Goal: Task Accomplishment & Management: Manage account settings

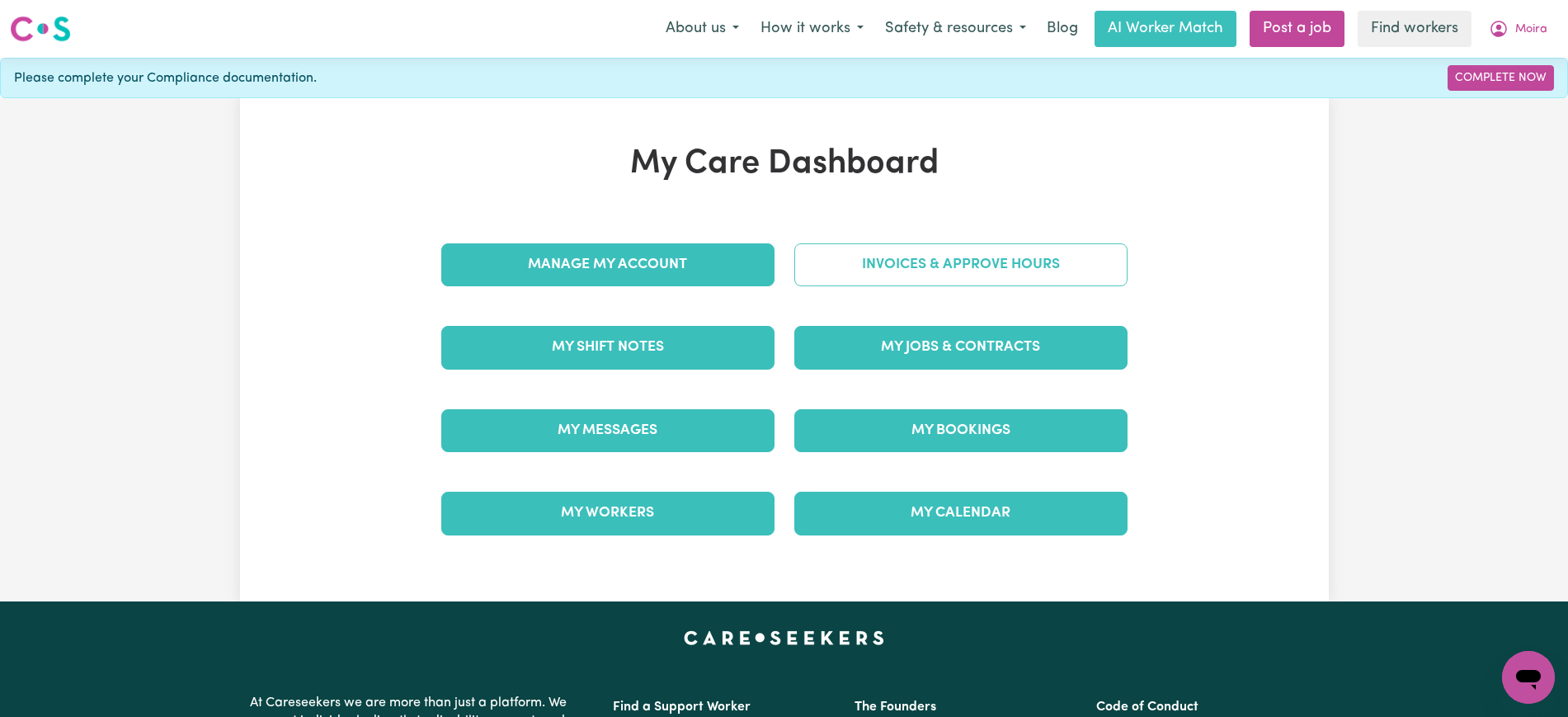
click at [931, 254] on link "Invoices & Approve Hours" at bounding box center [960, 264] width 333 height 43
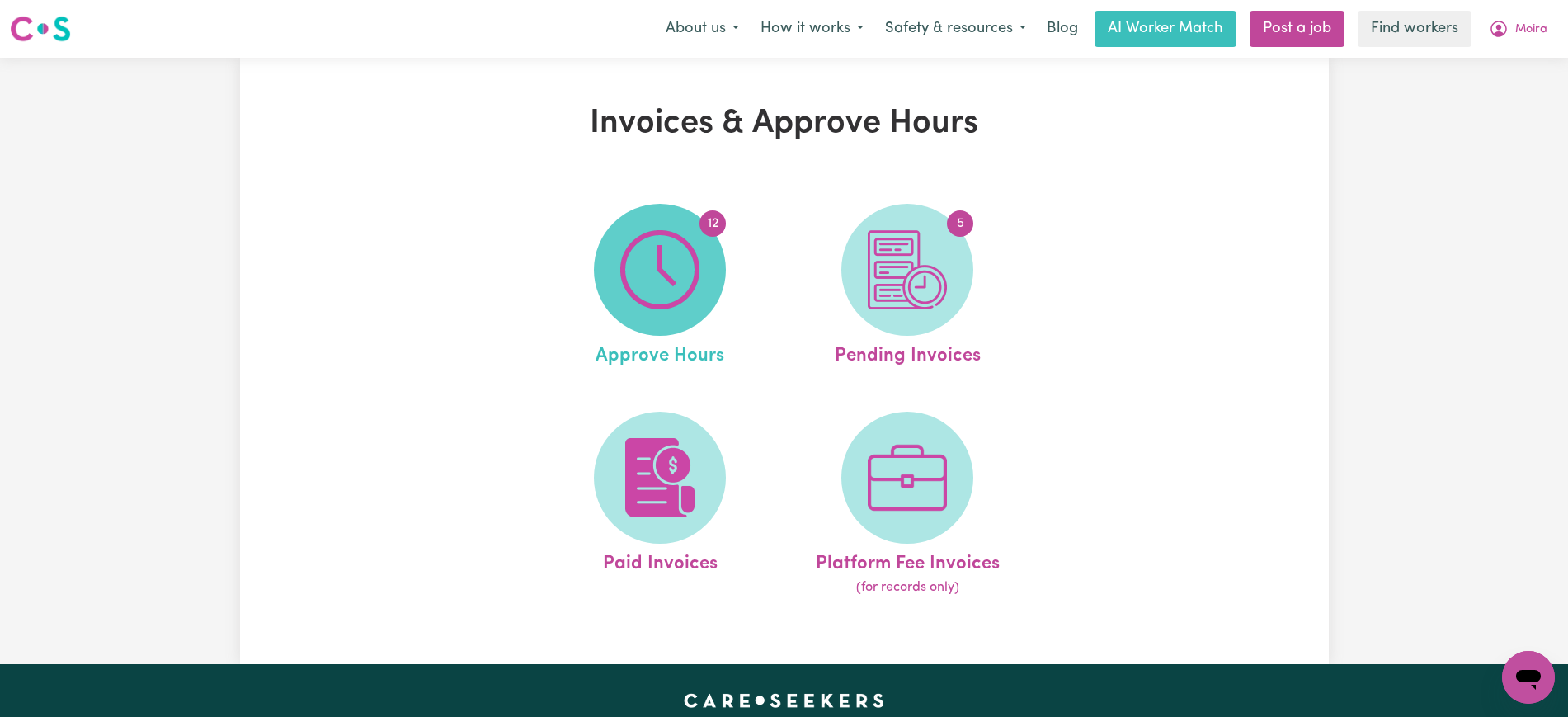
click at [656, 245] on img at bounding box center [660, 270] width 79 height 79
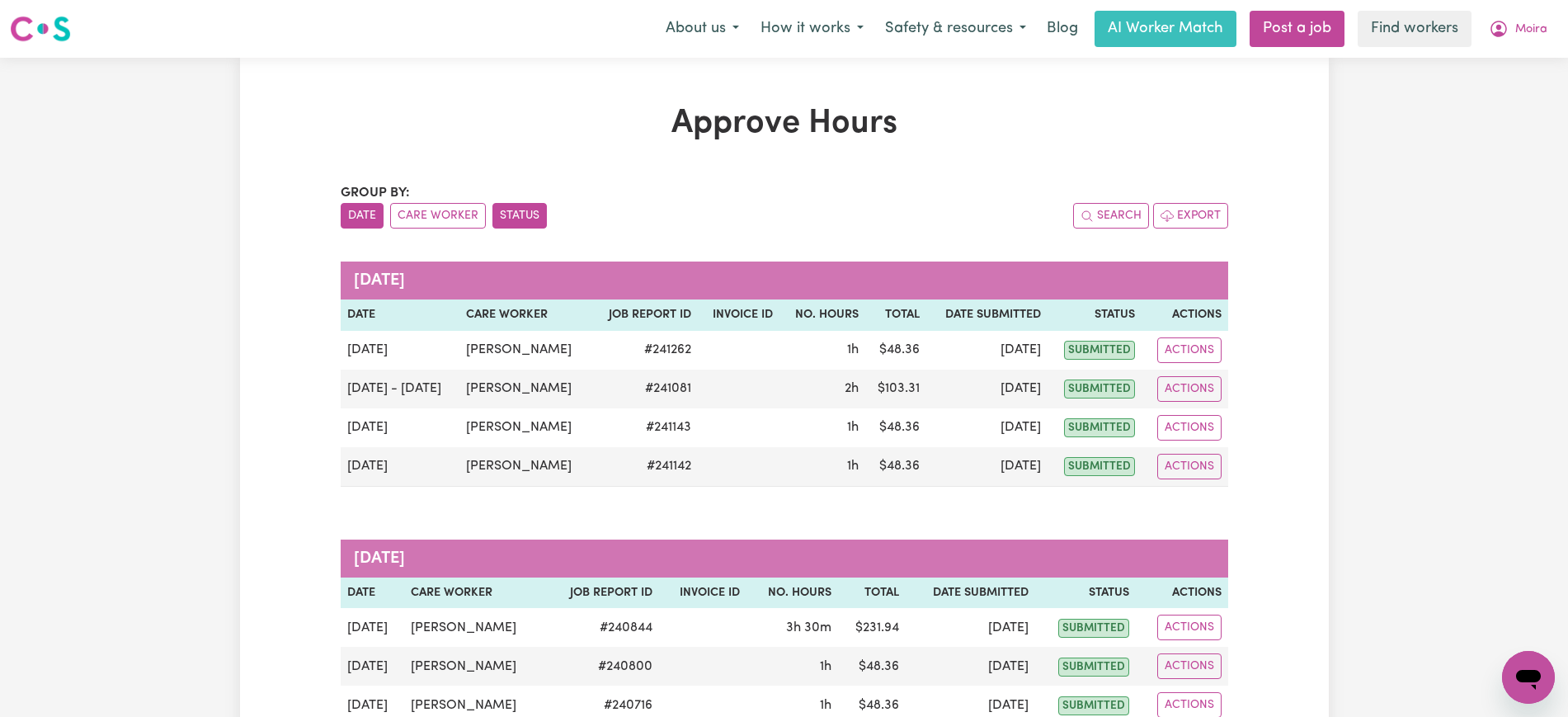
click at [509, 210] on button "Status" at bounding box center [520, 216] width 54 height 26
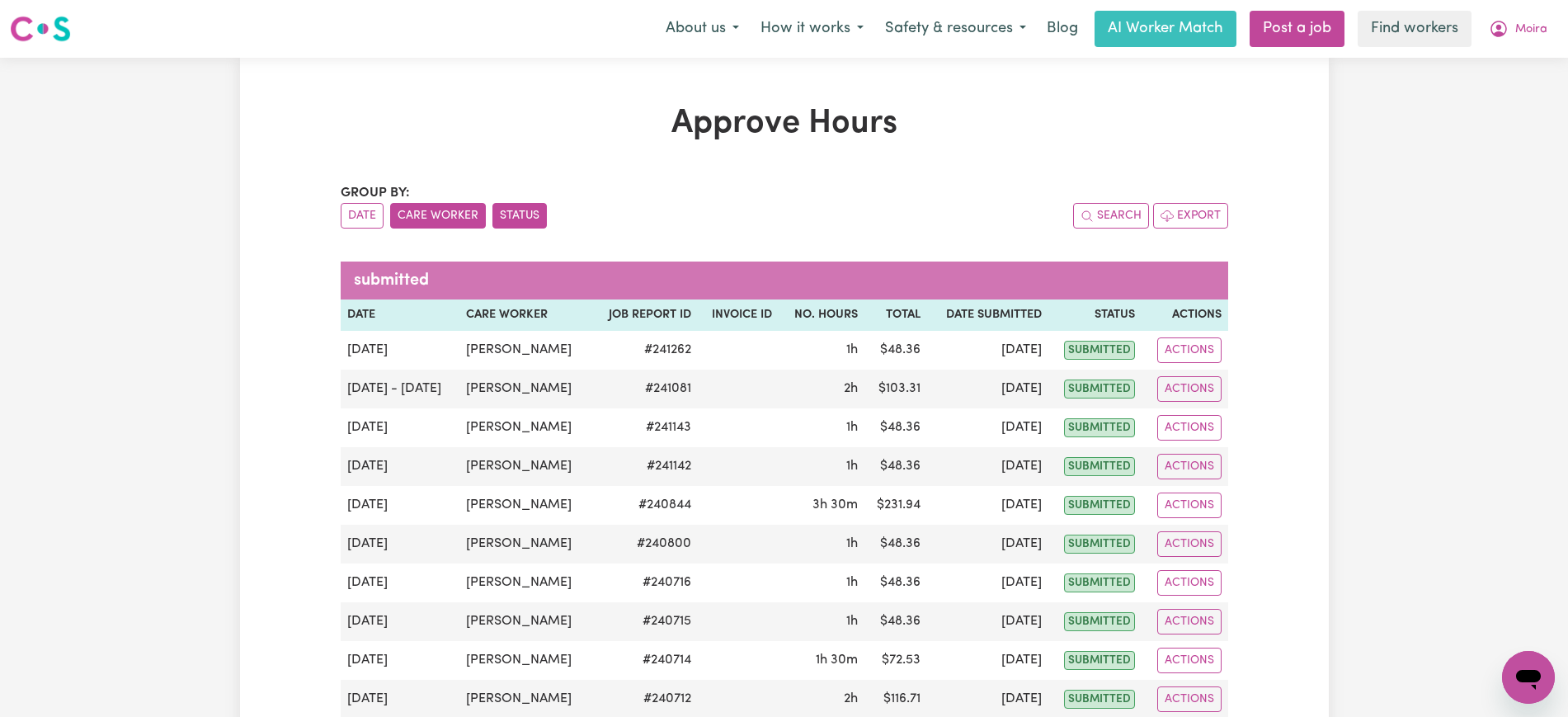
click at [447, 218] on button "Care Worker" at bounding box center [438, 216] width 95 height 26
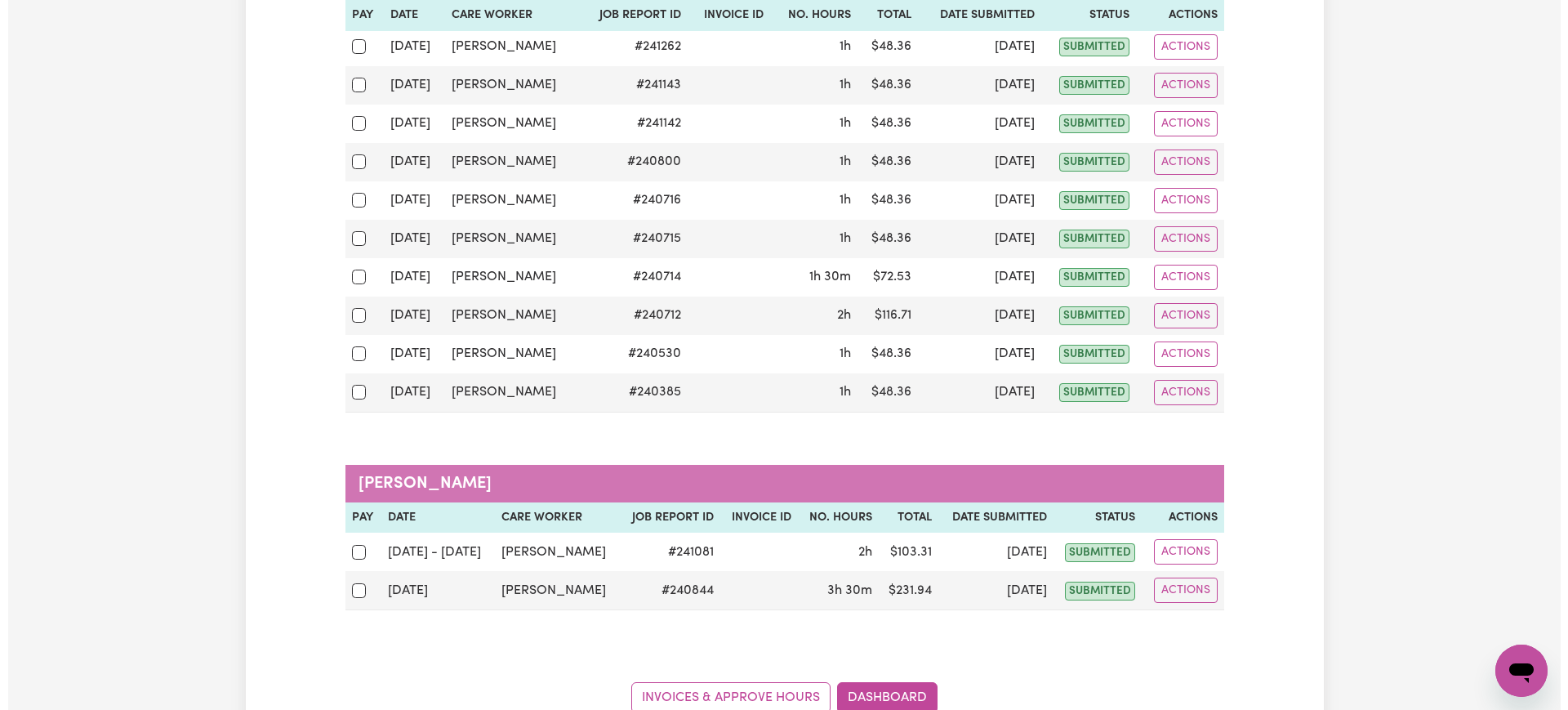
scroll to position [306, 0]
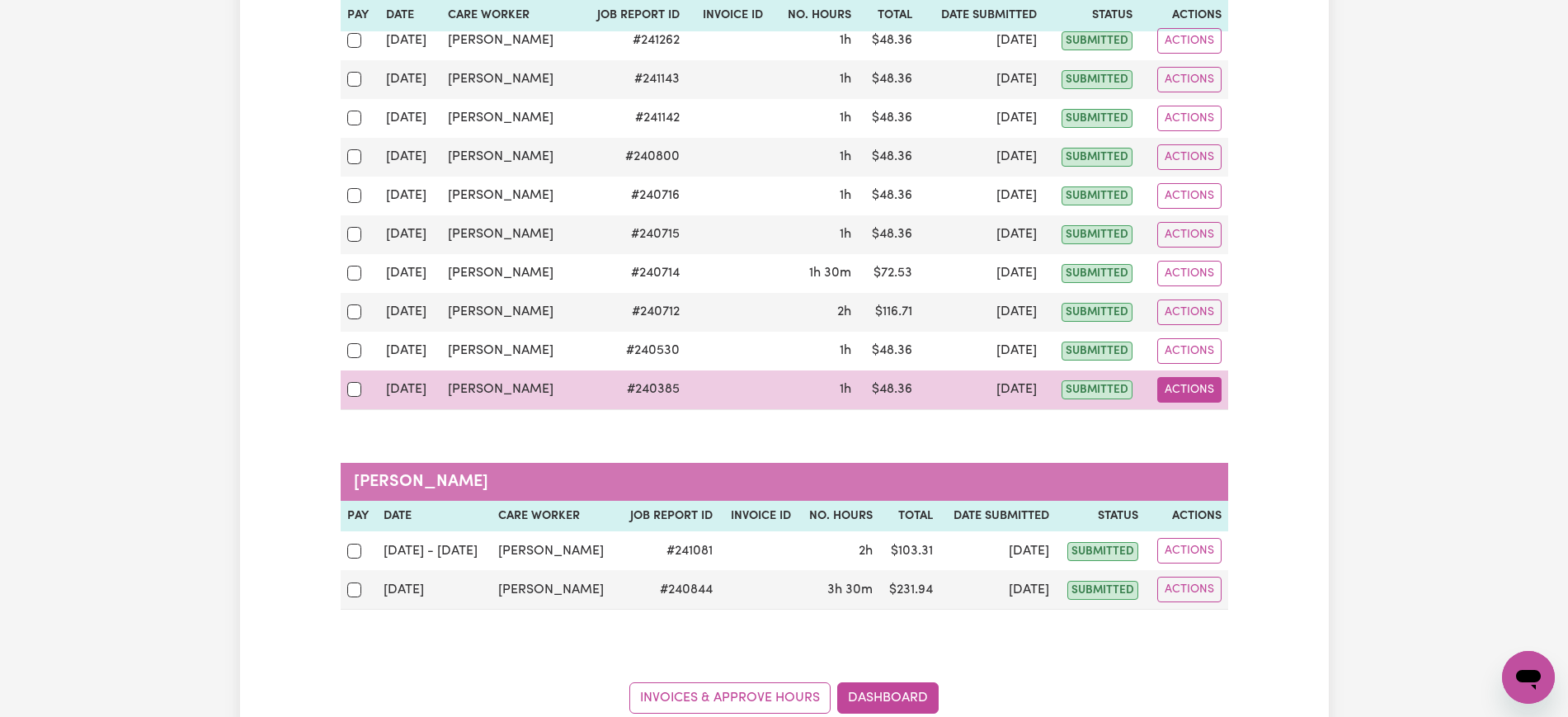
click at [1199, 385] on button "Actions" at bounding box center [1190, 390] width 64 height 26
click at [1240, 440] on link "View Job Report" at bounding box center [1229, 428] width 141 height 33
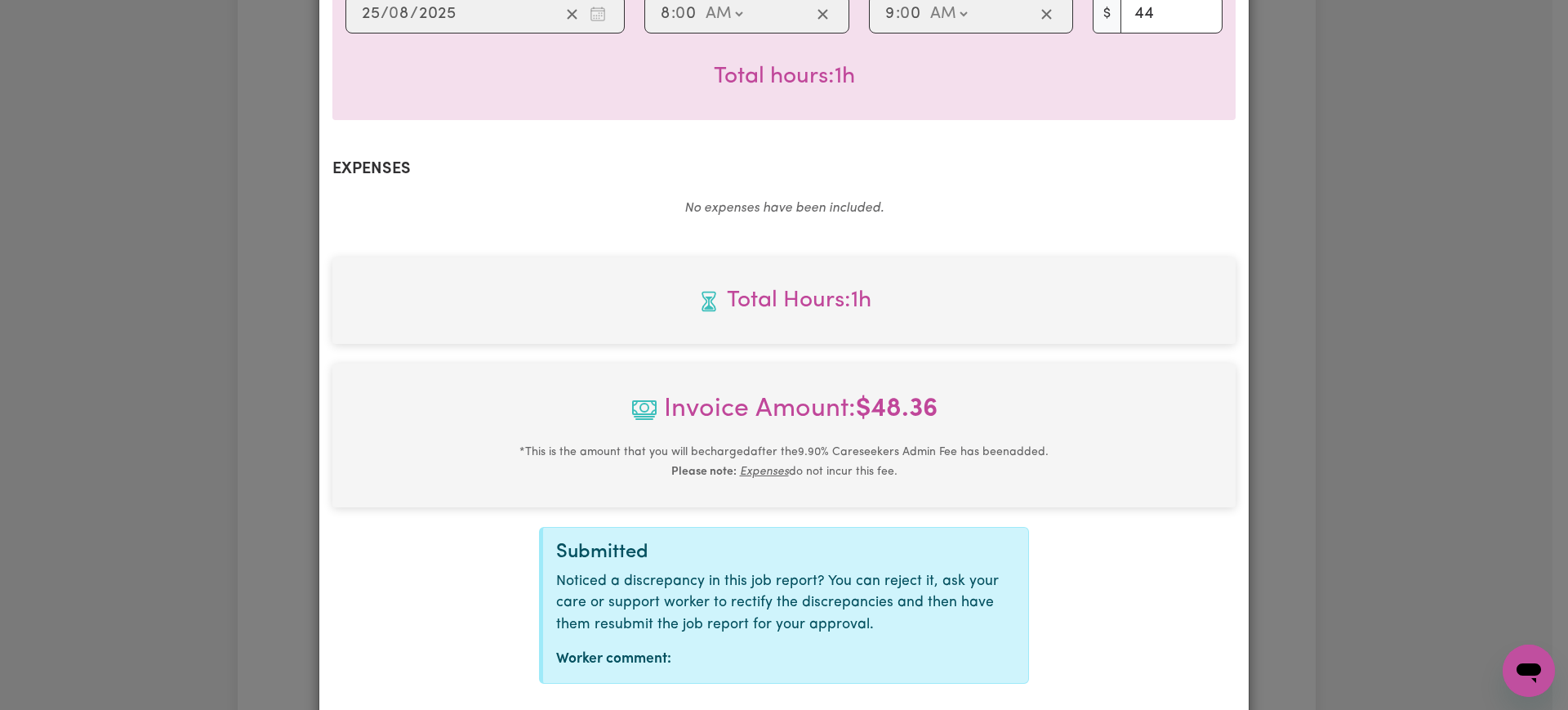
scroll to position [572, 0]
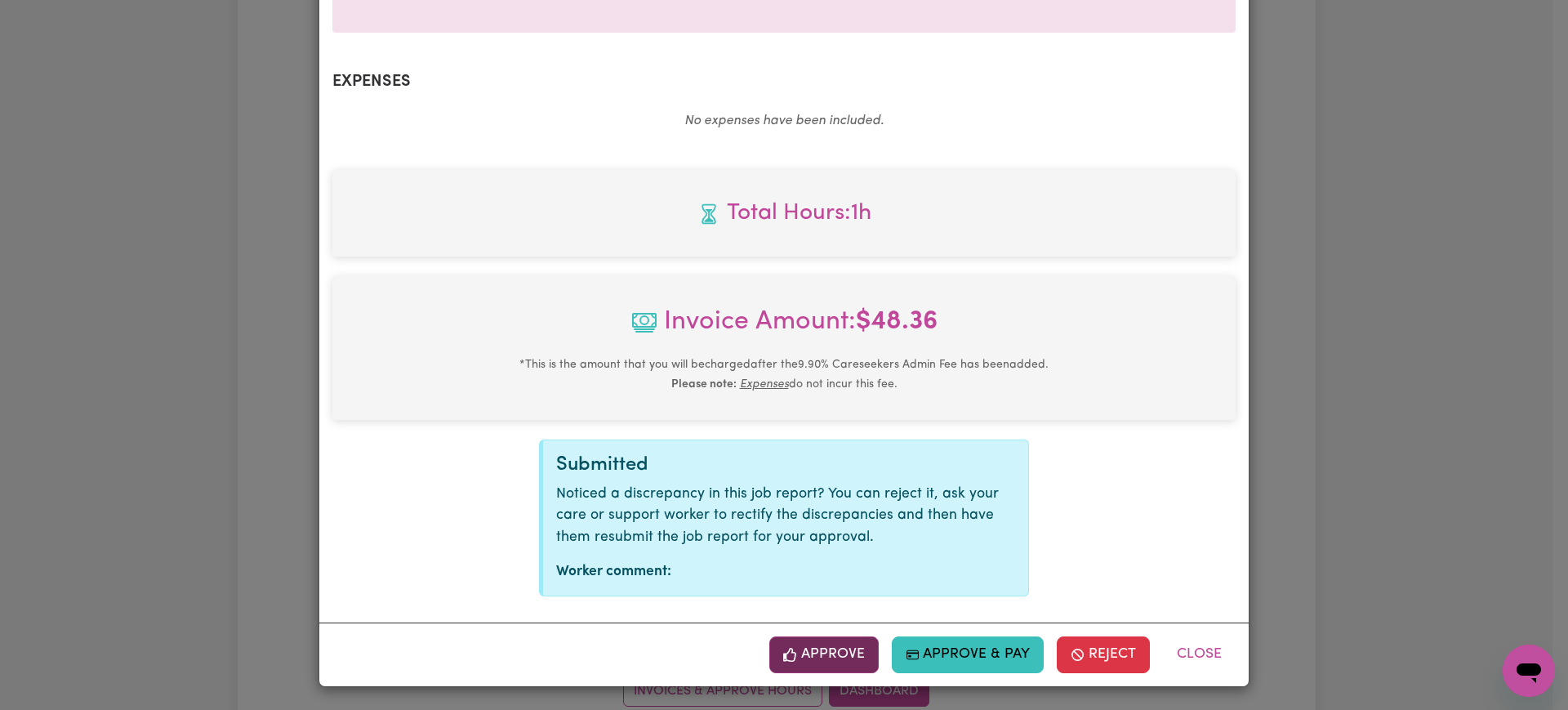
click at [858, 641] on button "Approve" at bounding box center [824, 655] width 109 height 36
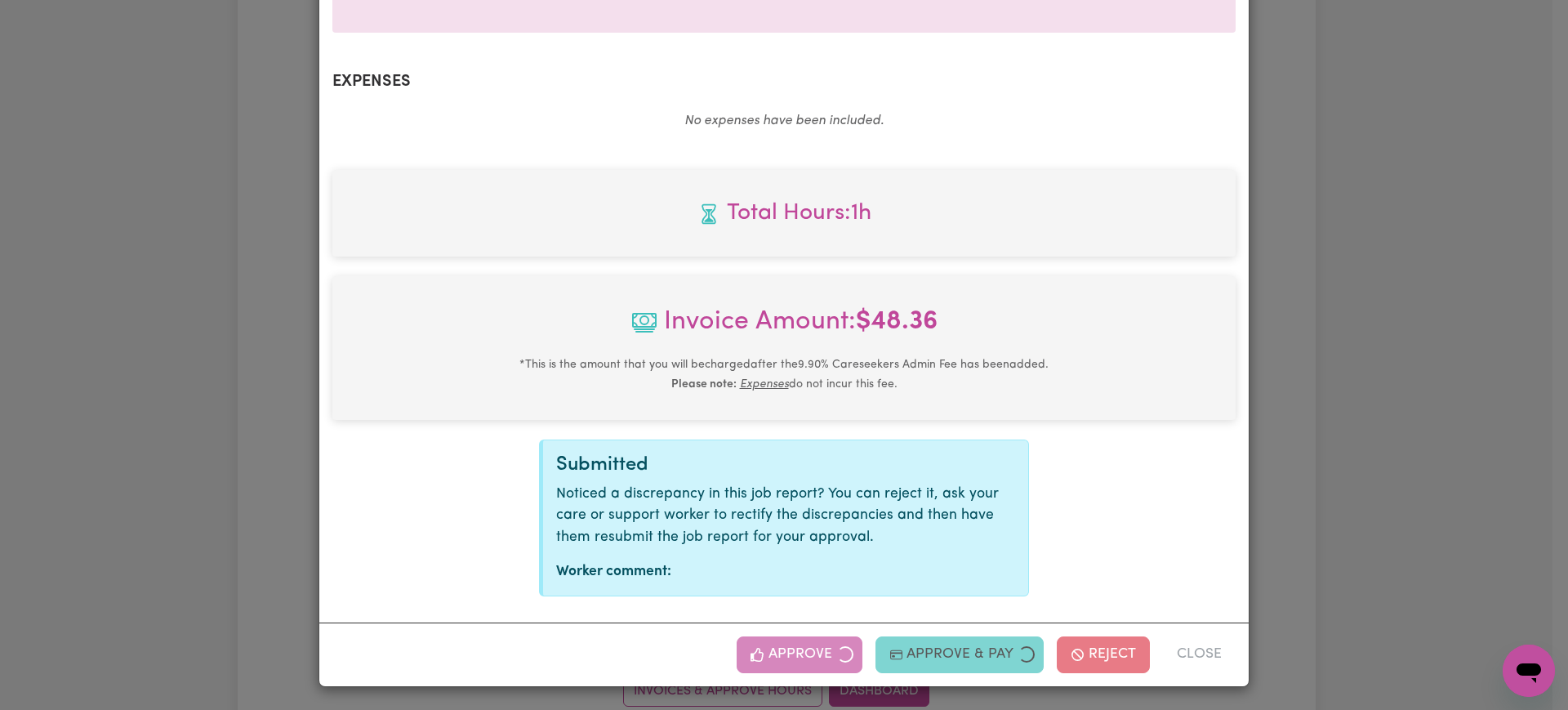
click at [1399, 391] on div "Job Report # 240385 - [PERSON_NAME] Summary Job report # 240385 Client name: [P…" at bounding box center [784, 355] width 1568 height 710
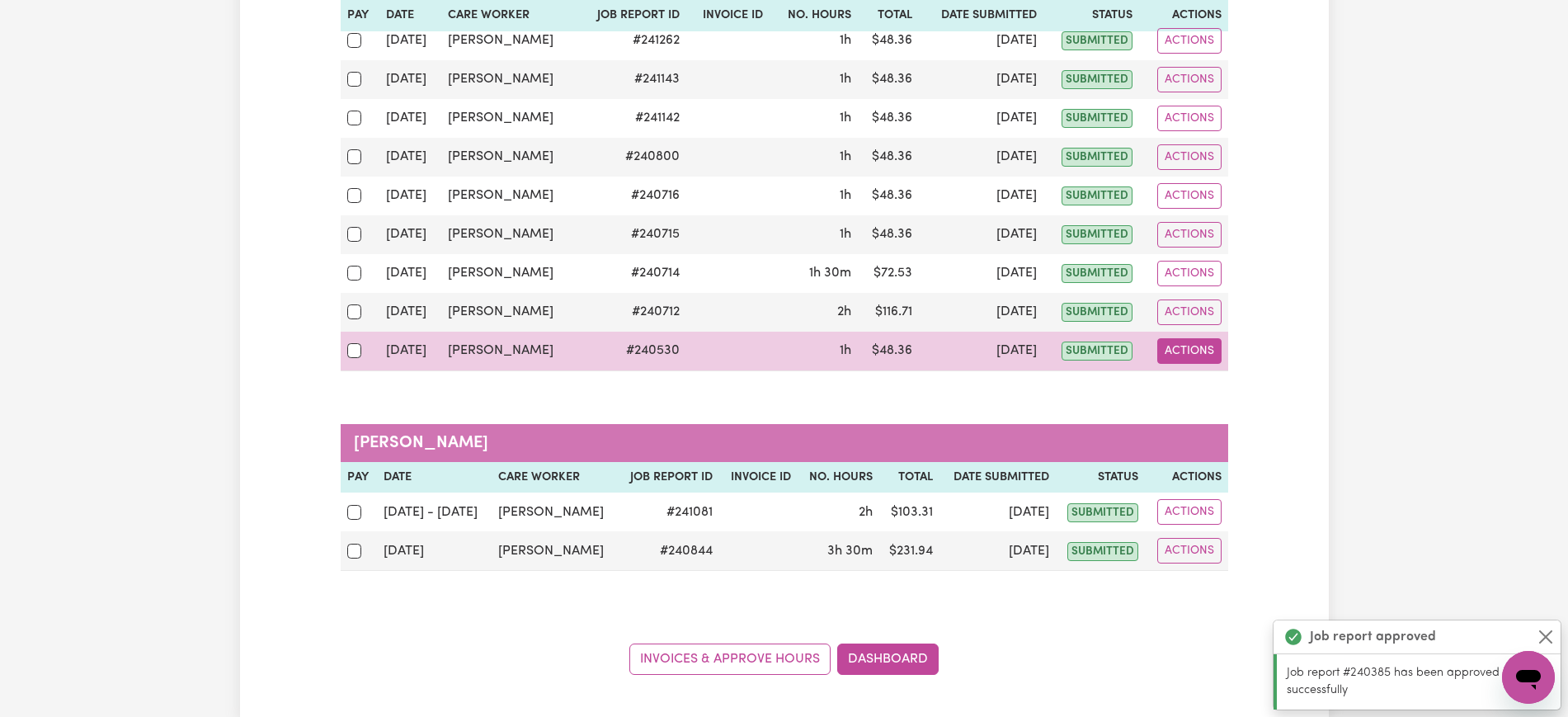
click at [1185, 350] on button "Actions" at bounding box center [1190, 351] width 64 height 26
click at [1210, 387] on link "View Job Report" at bounding box center [1229, 389] width 141 height 33
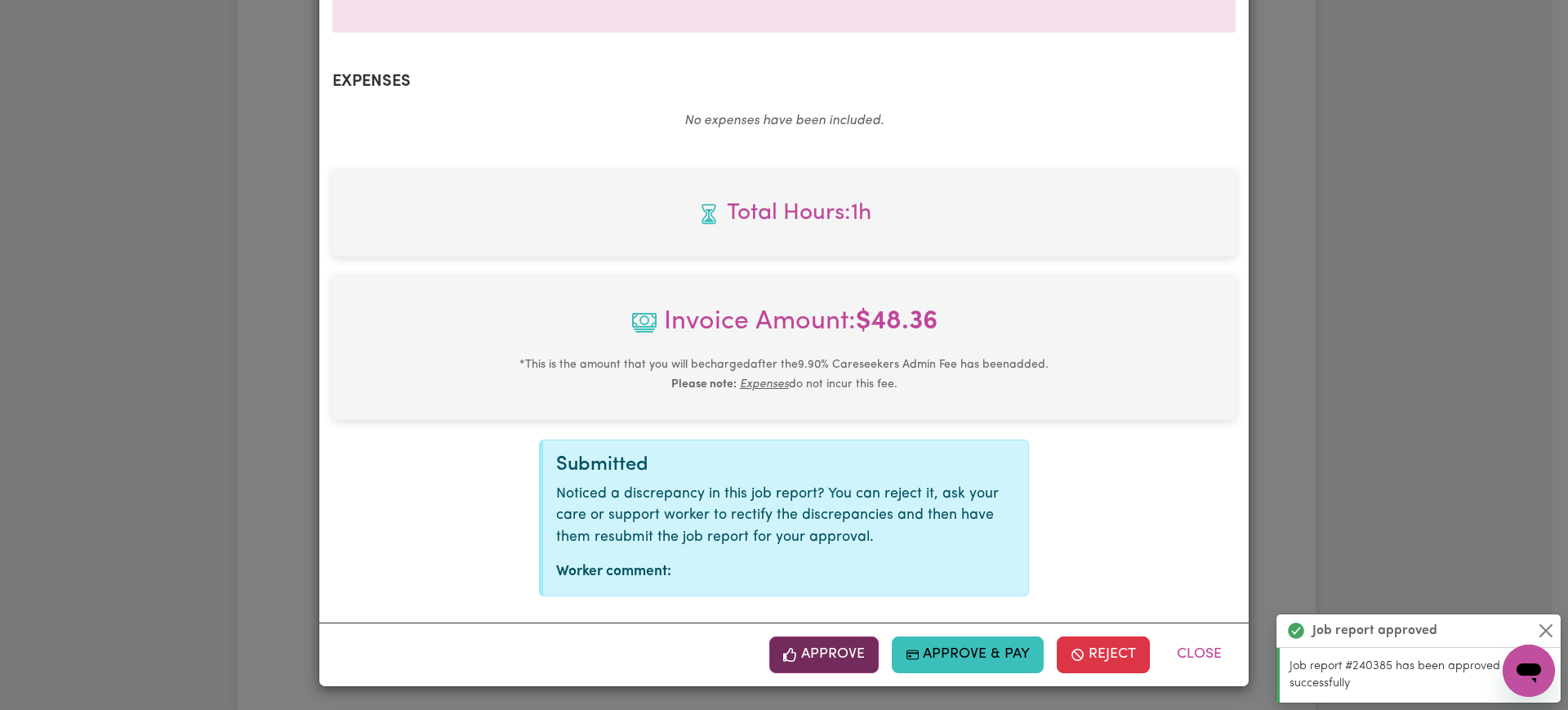
click at [842, 645] on button "Approve" at bounding box center [824, 655] width 109 height 36
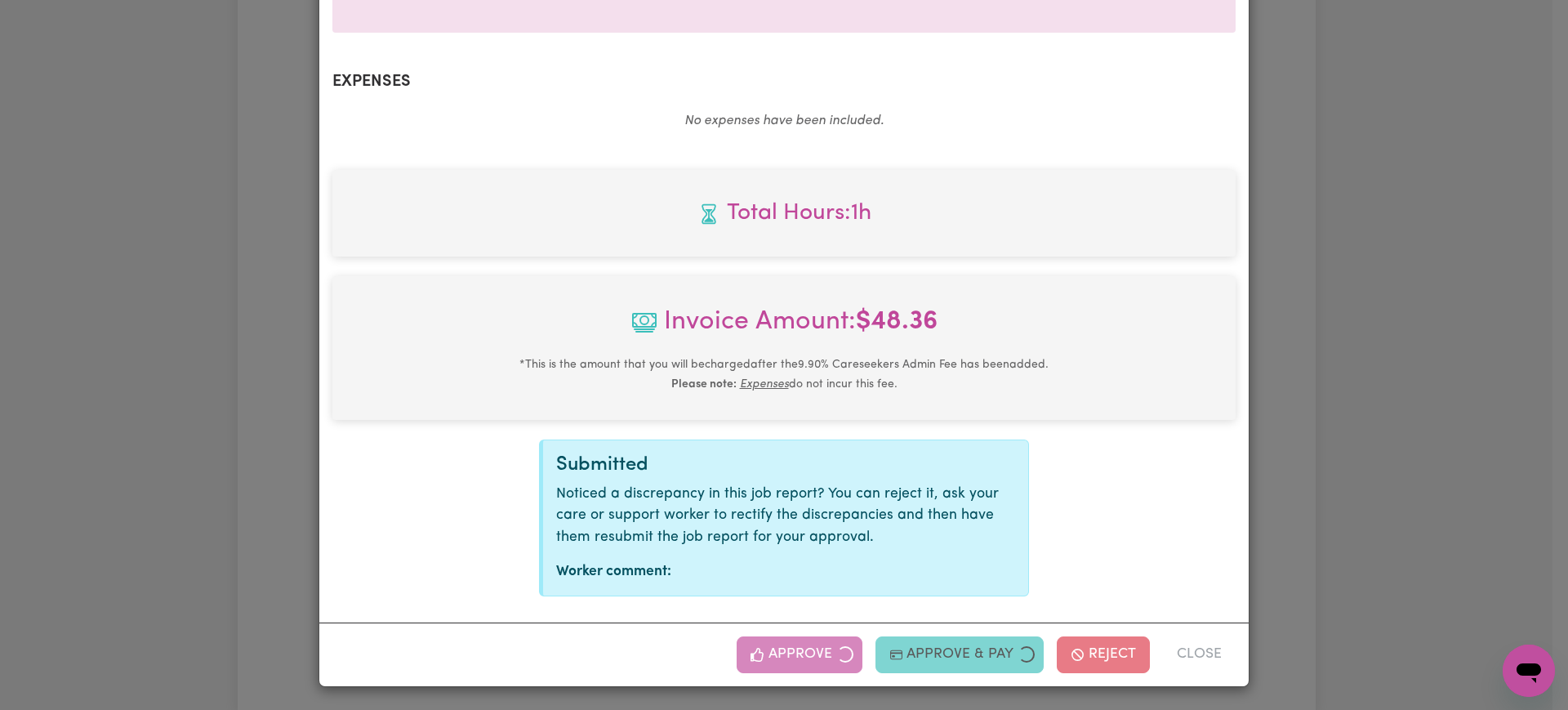
click at [1355, 388] on div "Job Report # 240530 - [PERSON_NAME] Summary Job report # 240530 Client name: [P…" at bounding box center [784, 355] width 1568 height 710
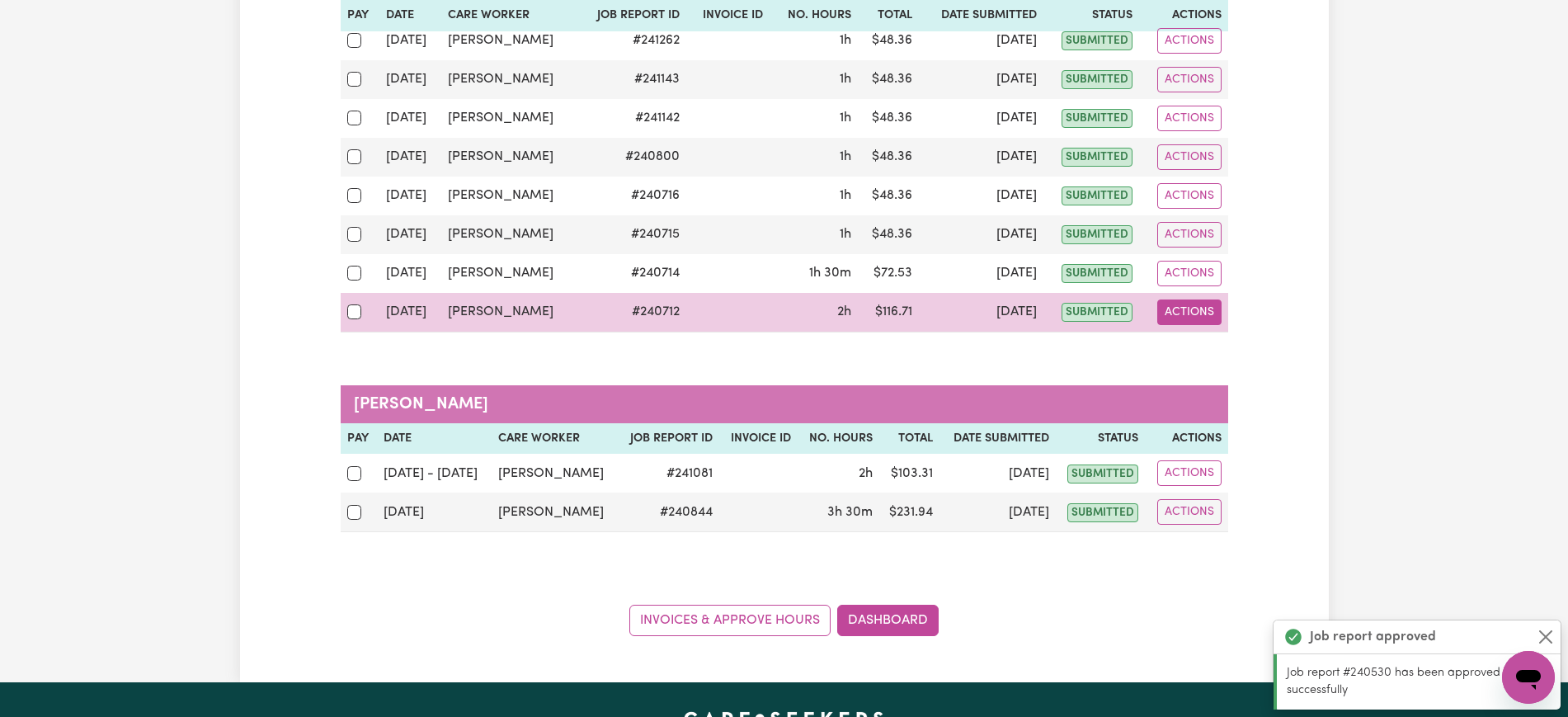
click at [1189, 318] on button "Actions" at bounding box center [1190, 312] width 64 height 26
click at [1215, 356] on link "View Job Report" at bounding box center [1229, 351] width 141 height 33
select select "pm"
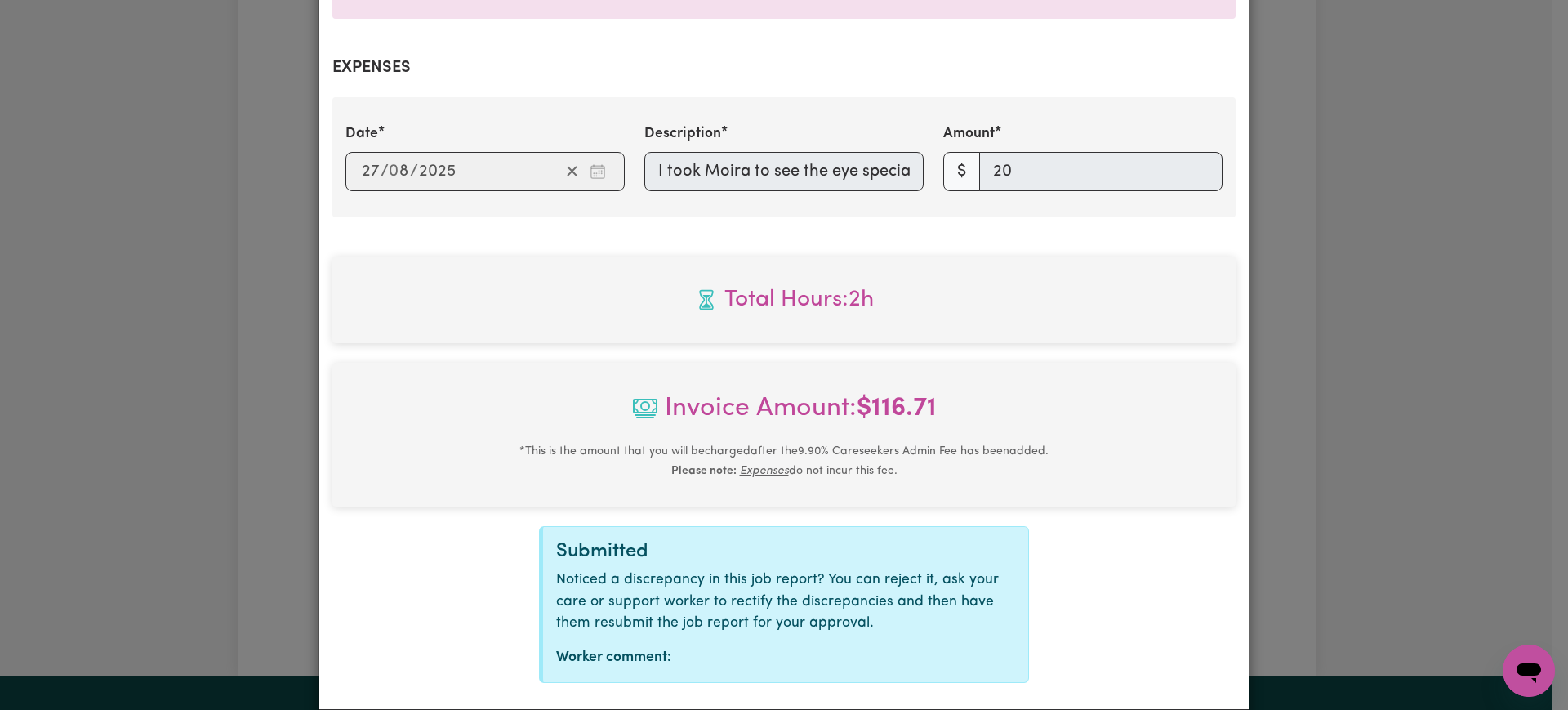
scroll to position [672, 0]
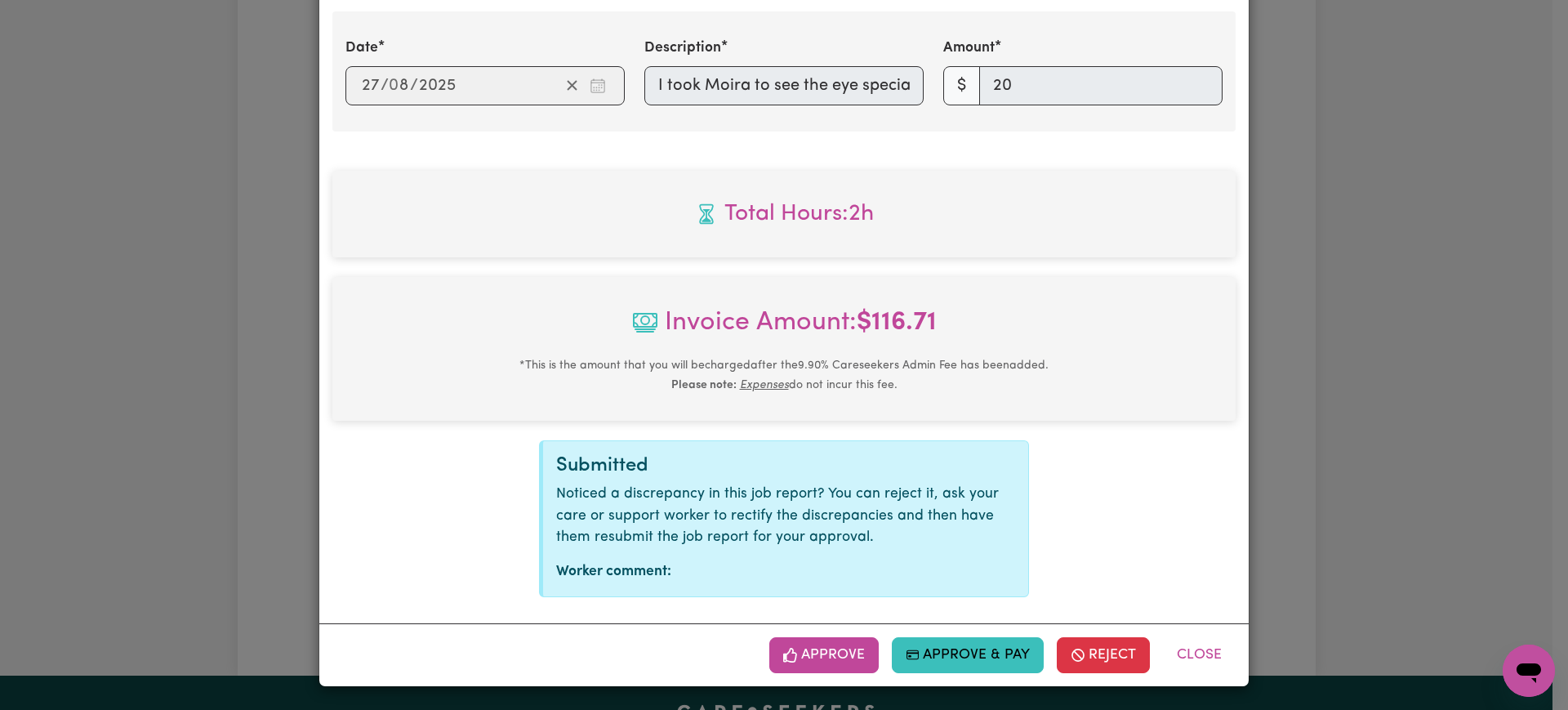
click at [1329, 382] on div "Job Report # 240712 - [GEOGRAPHIC_DATA][PERSON_NAME] Summary Job report # 24071…" at bounding box center [784, 355] width 1568 height 710
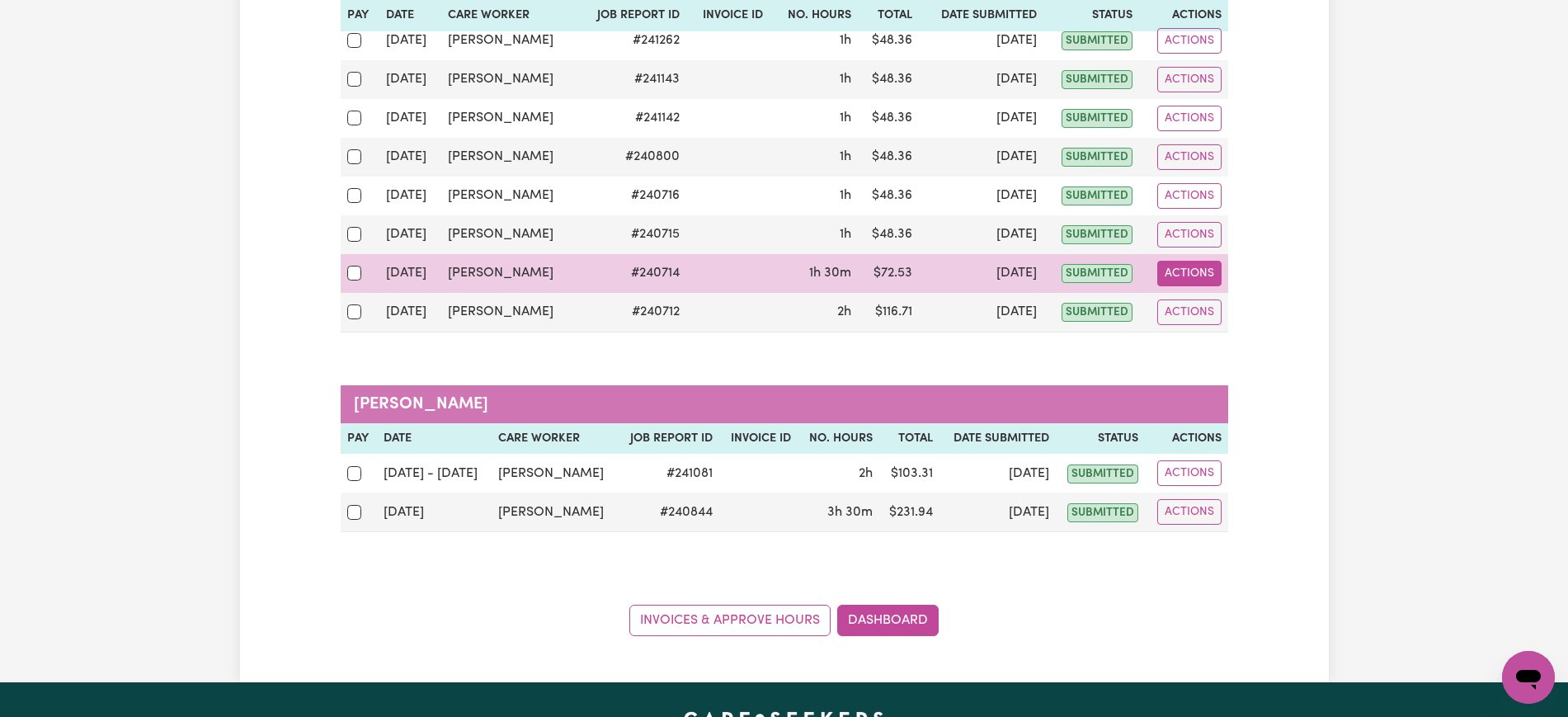
click at [1190, 272] on button "Actions" at bounding box center [1190, 274] width 64 height 26
click at [1191, 321] on link "View Job Report" at bounding box center [1229, 312] width 141 height 33
select select "pm"
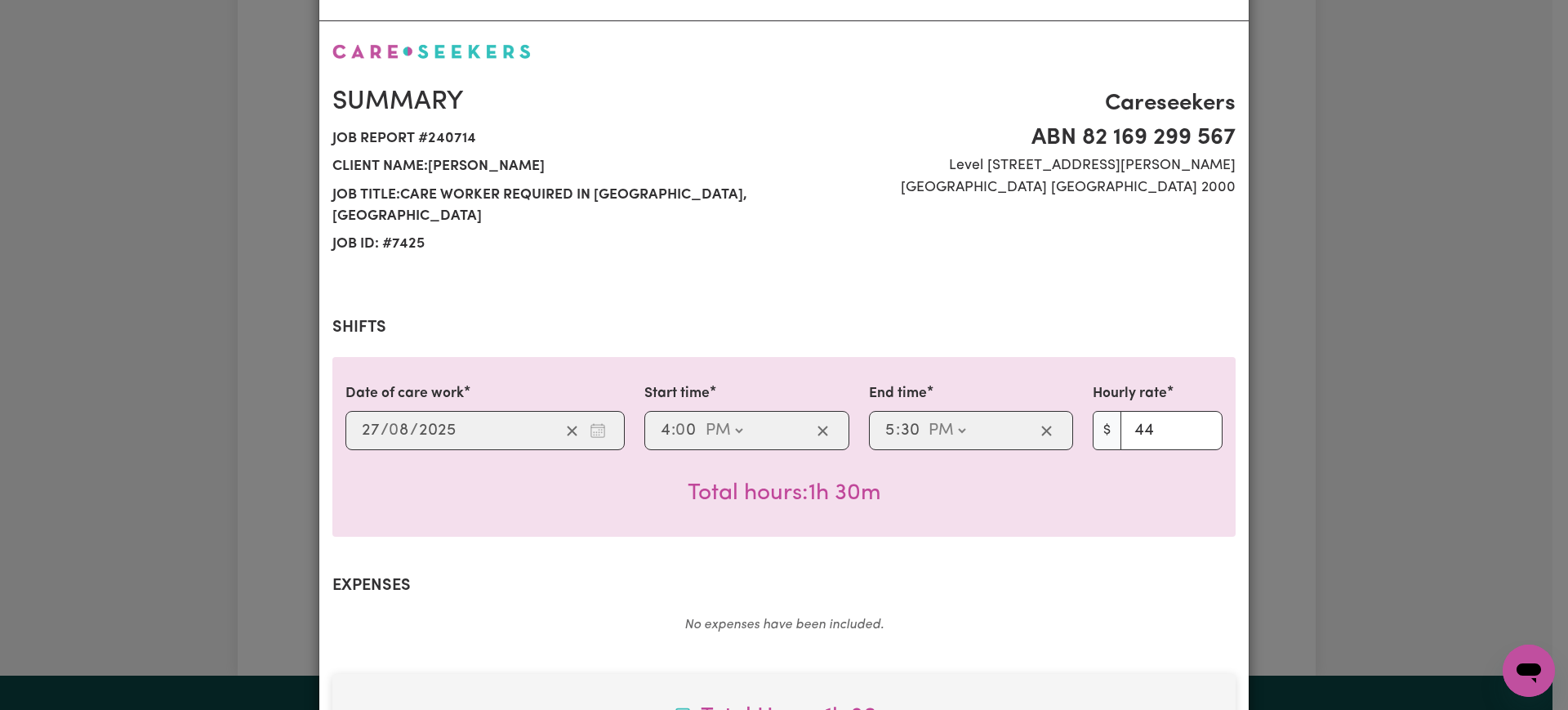
scroll to position [102, 0]
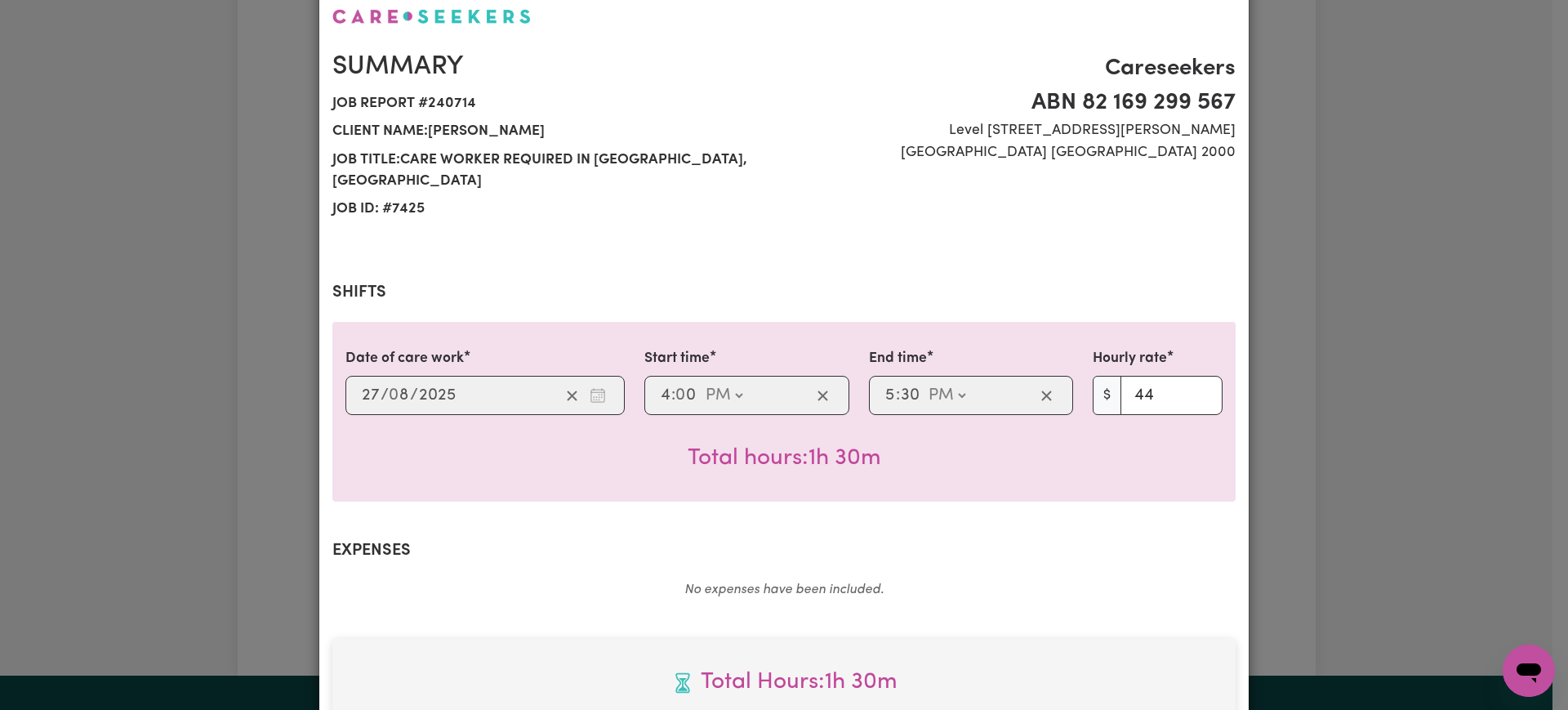
click at [1337, 359] on div "Job Report # 240714 - [PERSON_NAME] Summary Job report # 240714 Client name: [P…" at bounding box center [784, 355] width 1568 height 710
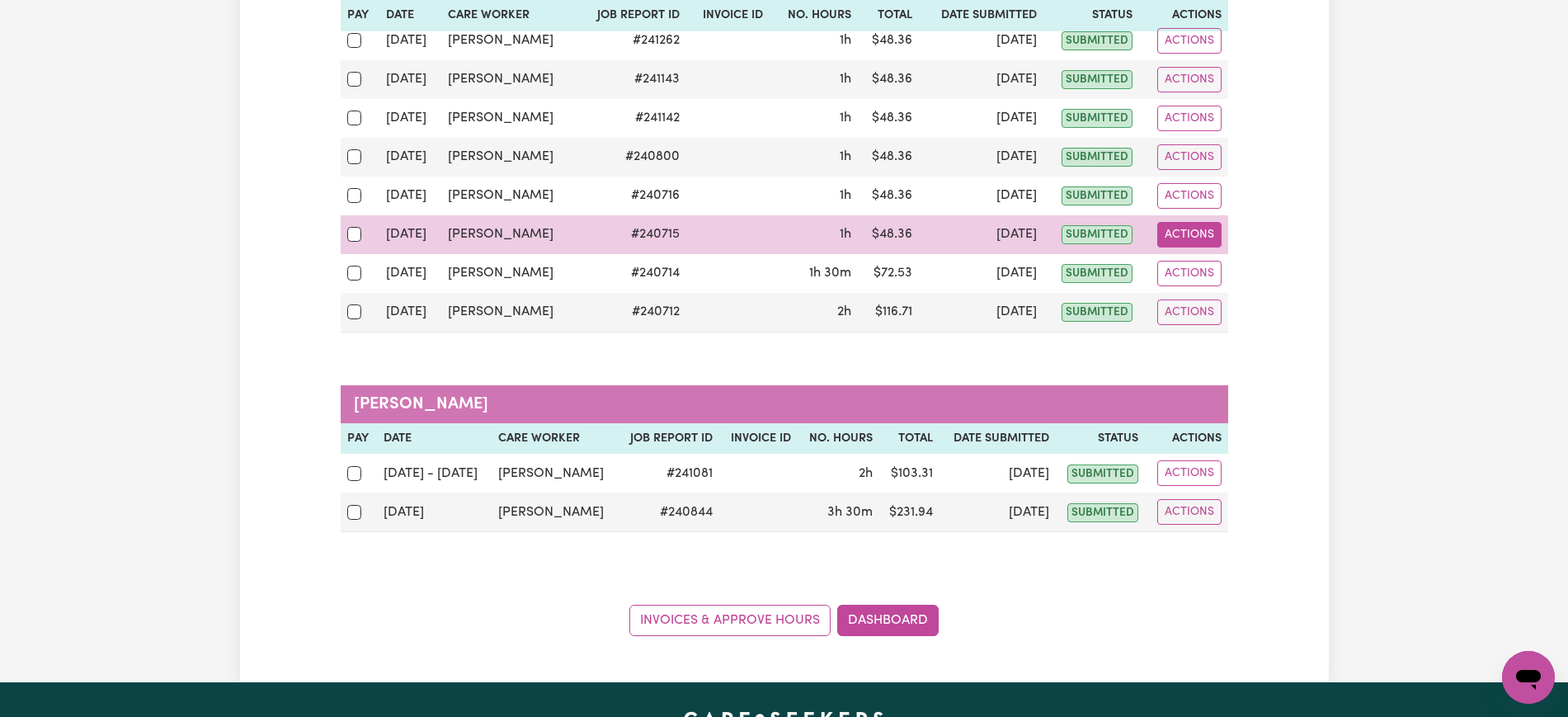
click at [1174, 237] on button "Actions" at bounding box center [1190, 235] width 64 height 26
click at [1204, 281] on link "View Job Report" at bounding box center [1229, 274] width 141 height 33
select select "pm"
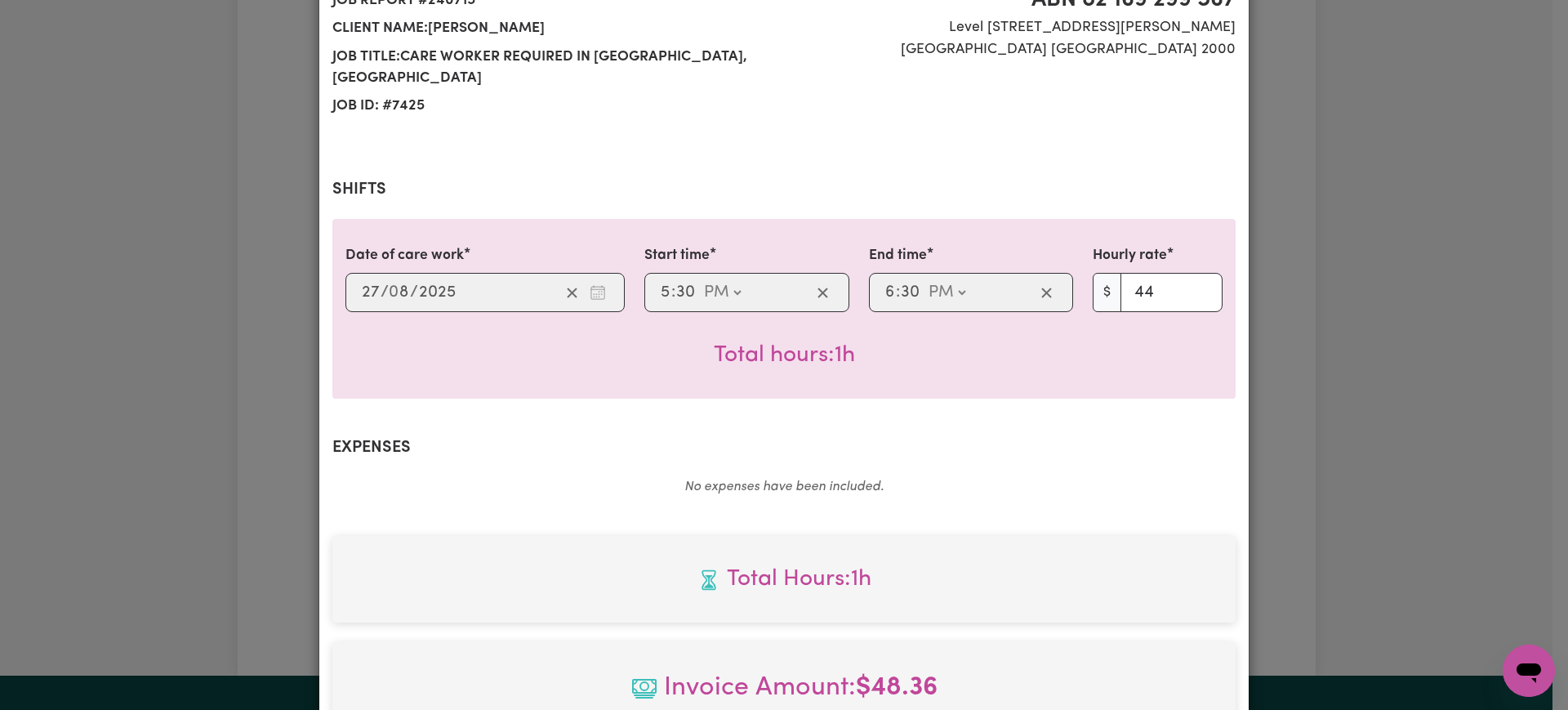
scroll to position [306, 0]
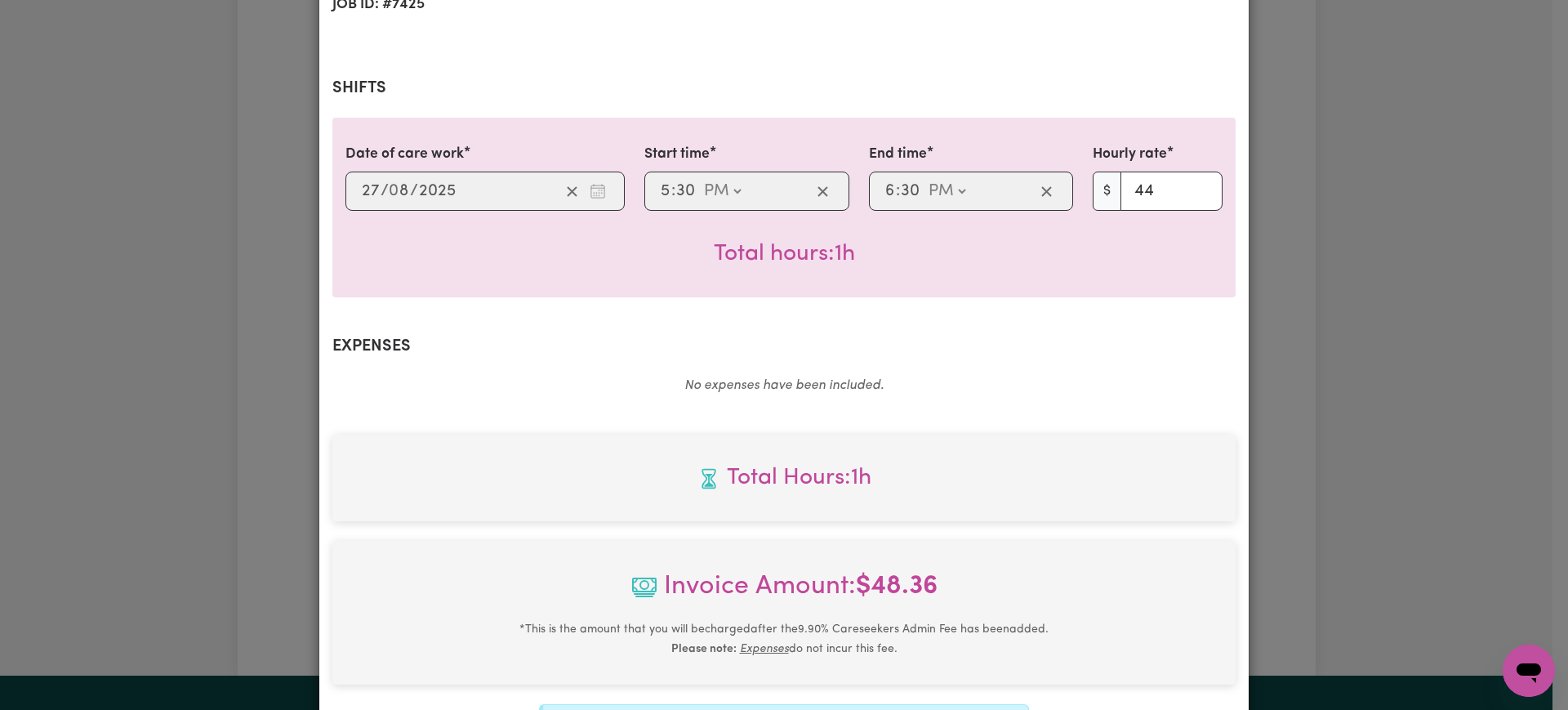
click at [1397, 275] on div "Job Report # 240715 - [PERSON_NAME] Summary Job report # 240715 Client name: [P…" at bounding box center [784, 355] width 1568 height 710
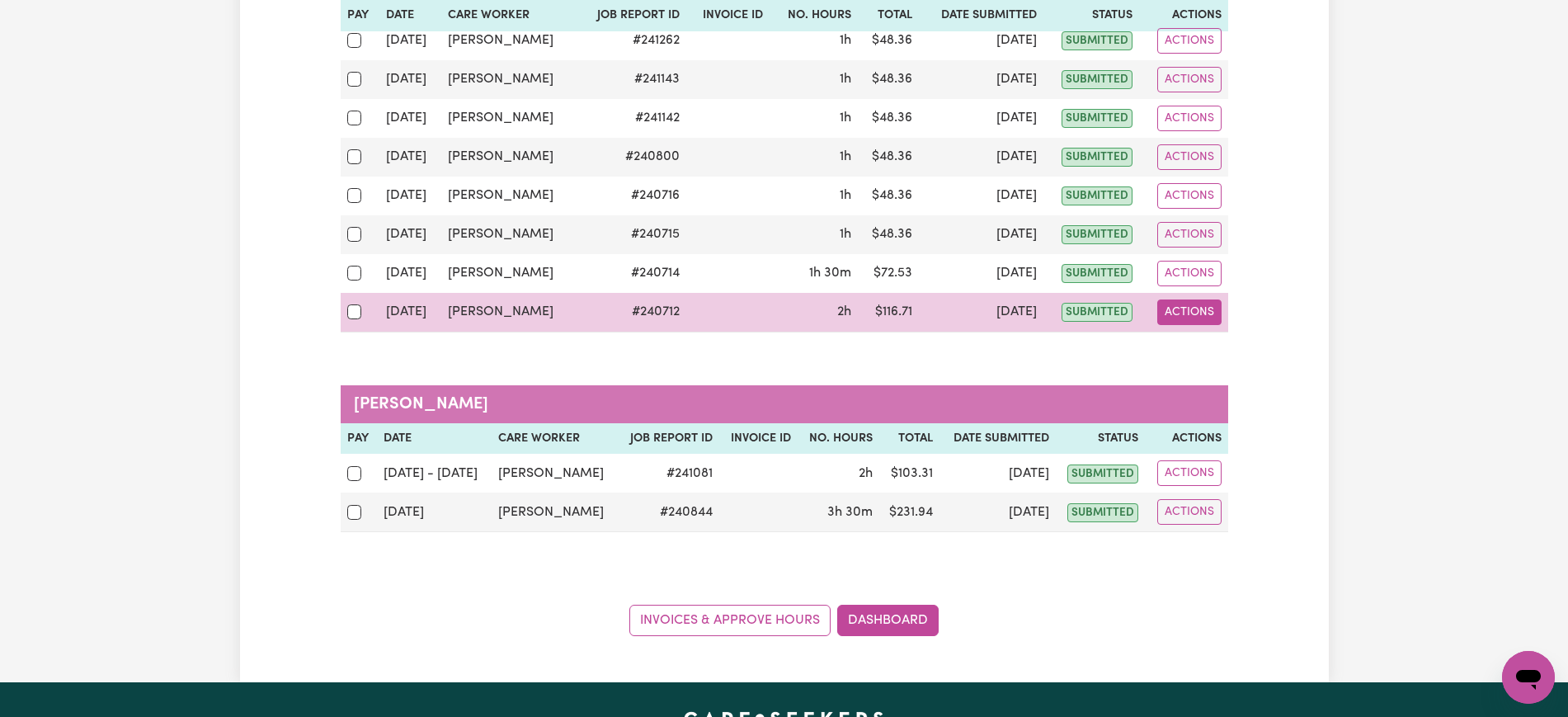
click at [1188, 321] on button "Actions" at bounding box center [1190, 312] width 64 height 26
click at [1212, 341] on link "View Job Report" at bounding box center [1229, 351] width 141 height 33
select select "pm"
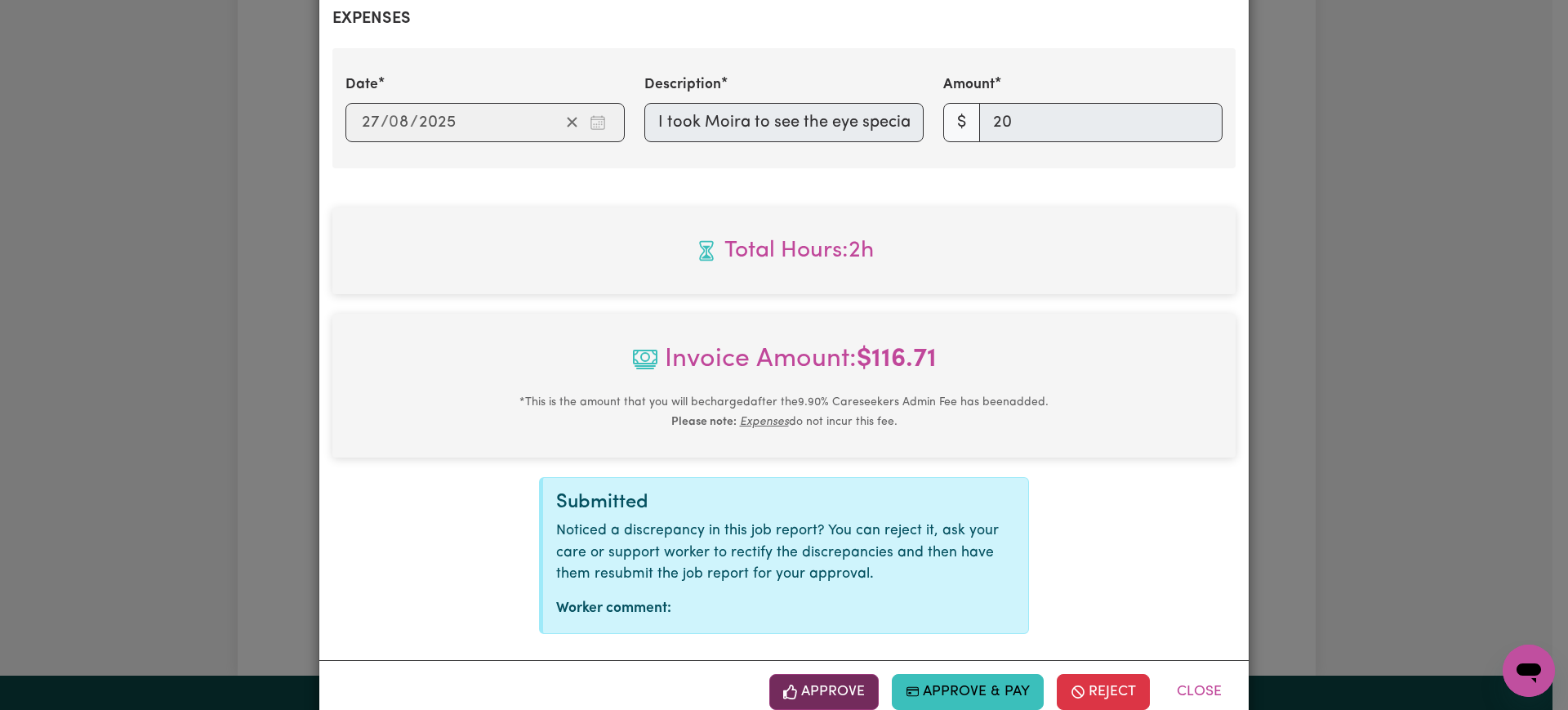
scroll to position [672, 0]
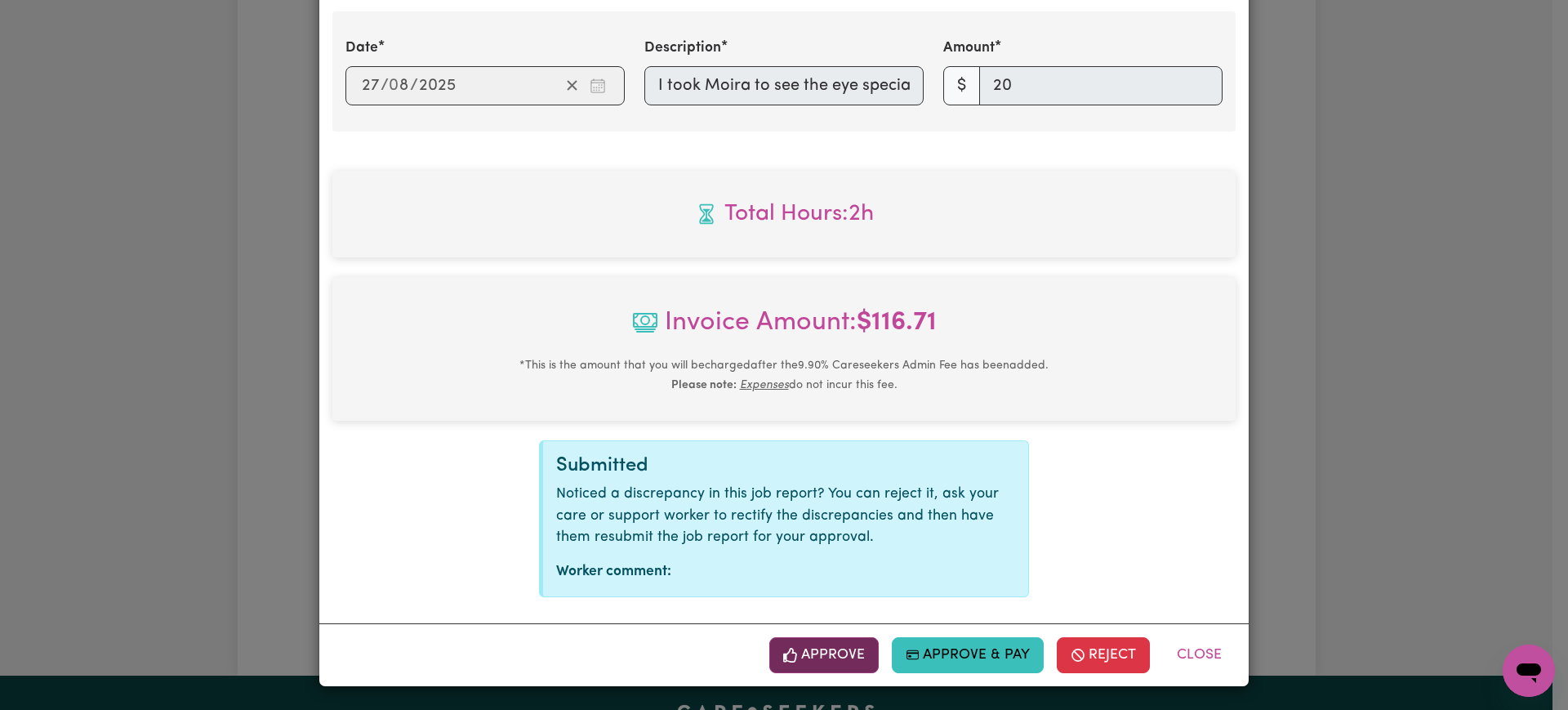
click at [853, 662] on button "Approve" at bounding box center [824, 655] width 109 height 36
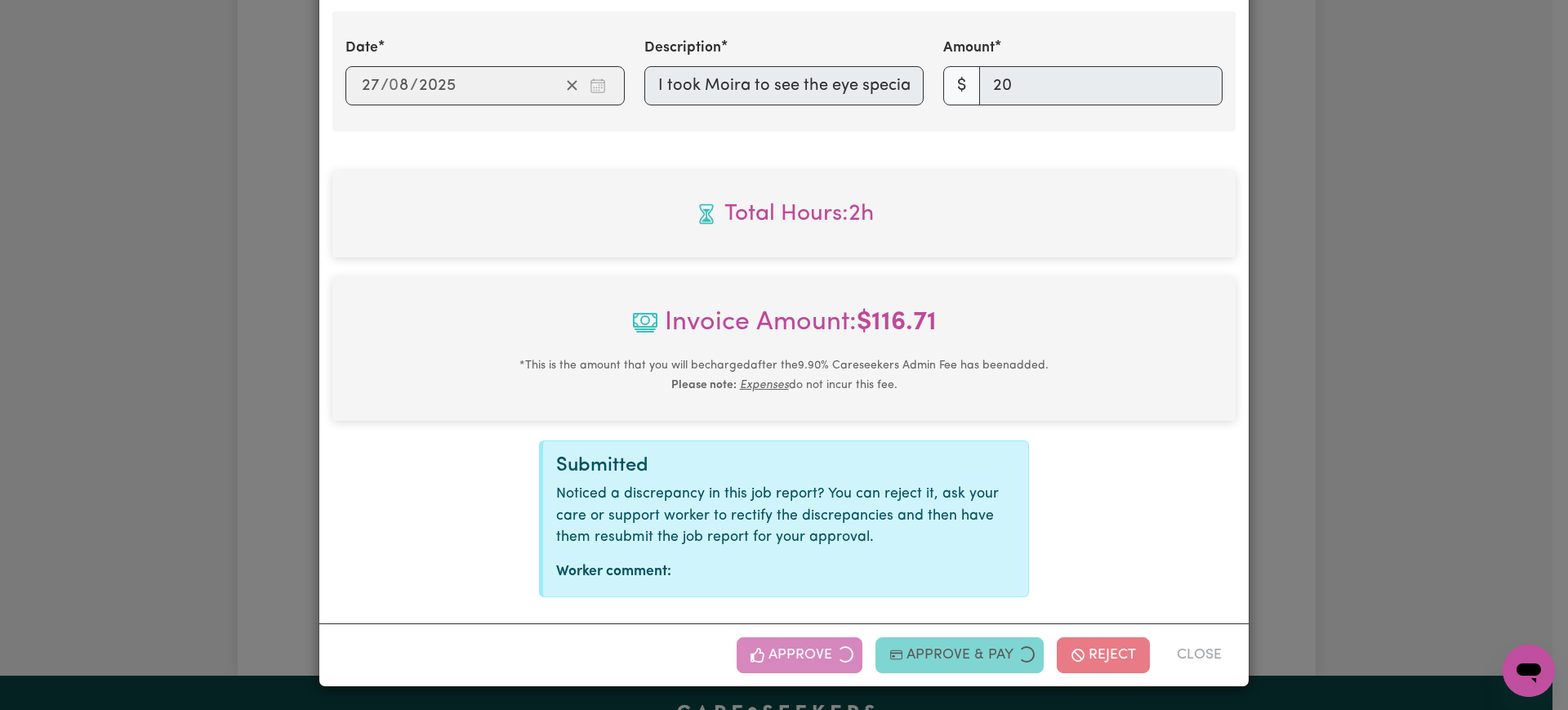
click at [1464, 328] on div "Job Report # 240712 - [GEOGRAPHIC_DATA][PERSON_NAME] Summary Job report # 24071…" at bounding box center [784, 355] width 1568 height 710
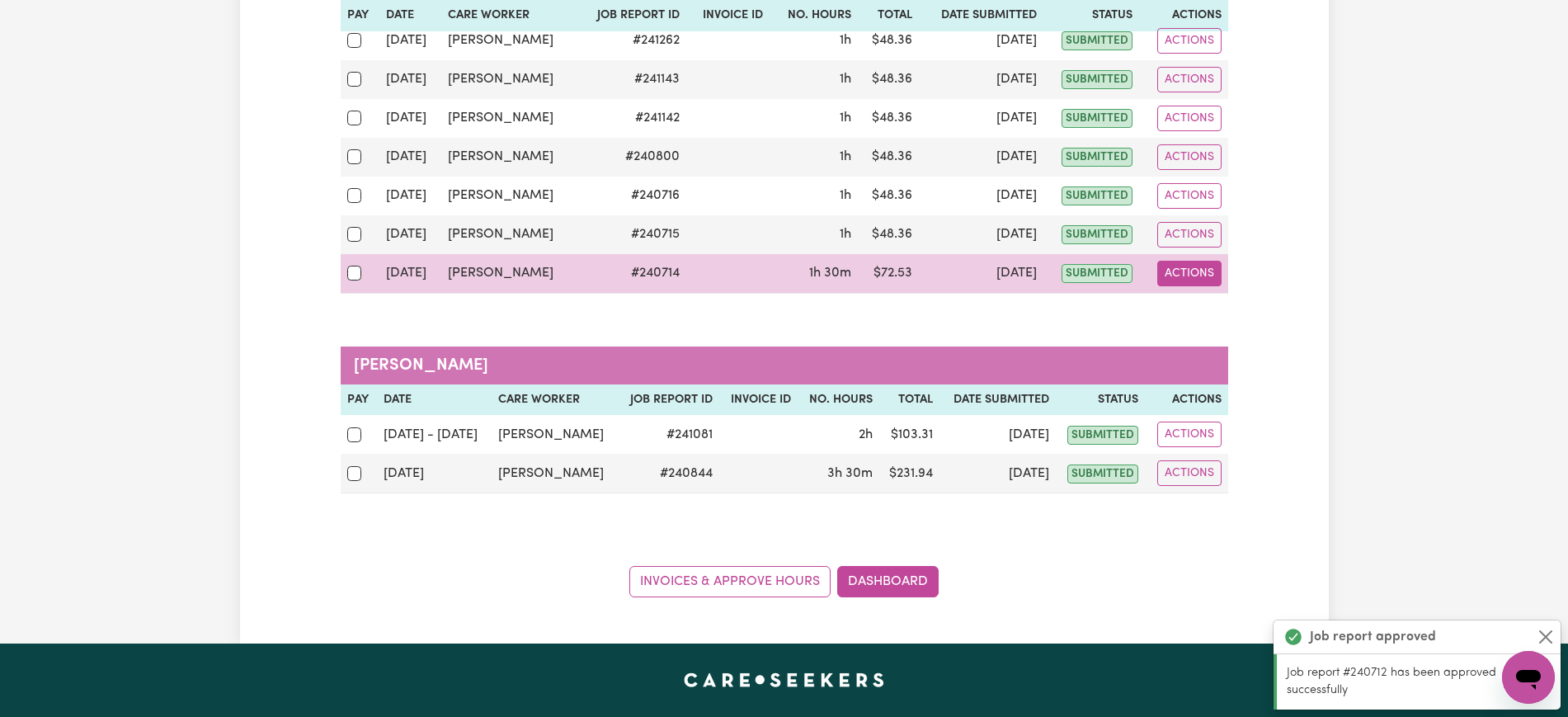
drag, startPoint x: 1182, startPoint y: 285, endPoint x: 1190, endPoint y: 320, distance: 35.9
click at [1183, 285] on button "Actions" at bounding box center [1190, 274] width 64 height 26
click at [1193, 316] on link "View Job Report" at bounding box center [1229, 312] width 141 height 33
select select "pm"
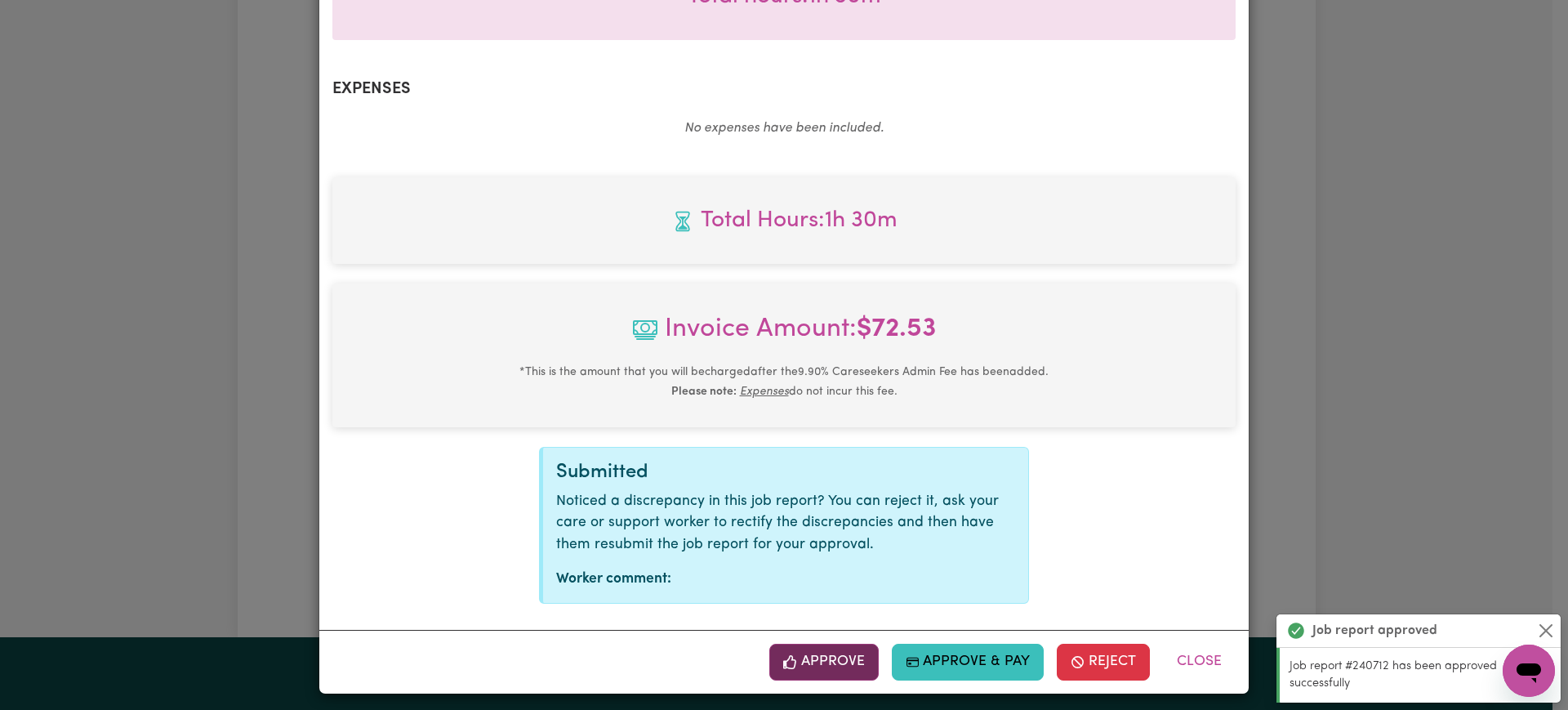
scroll to position [572, 0]
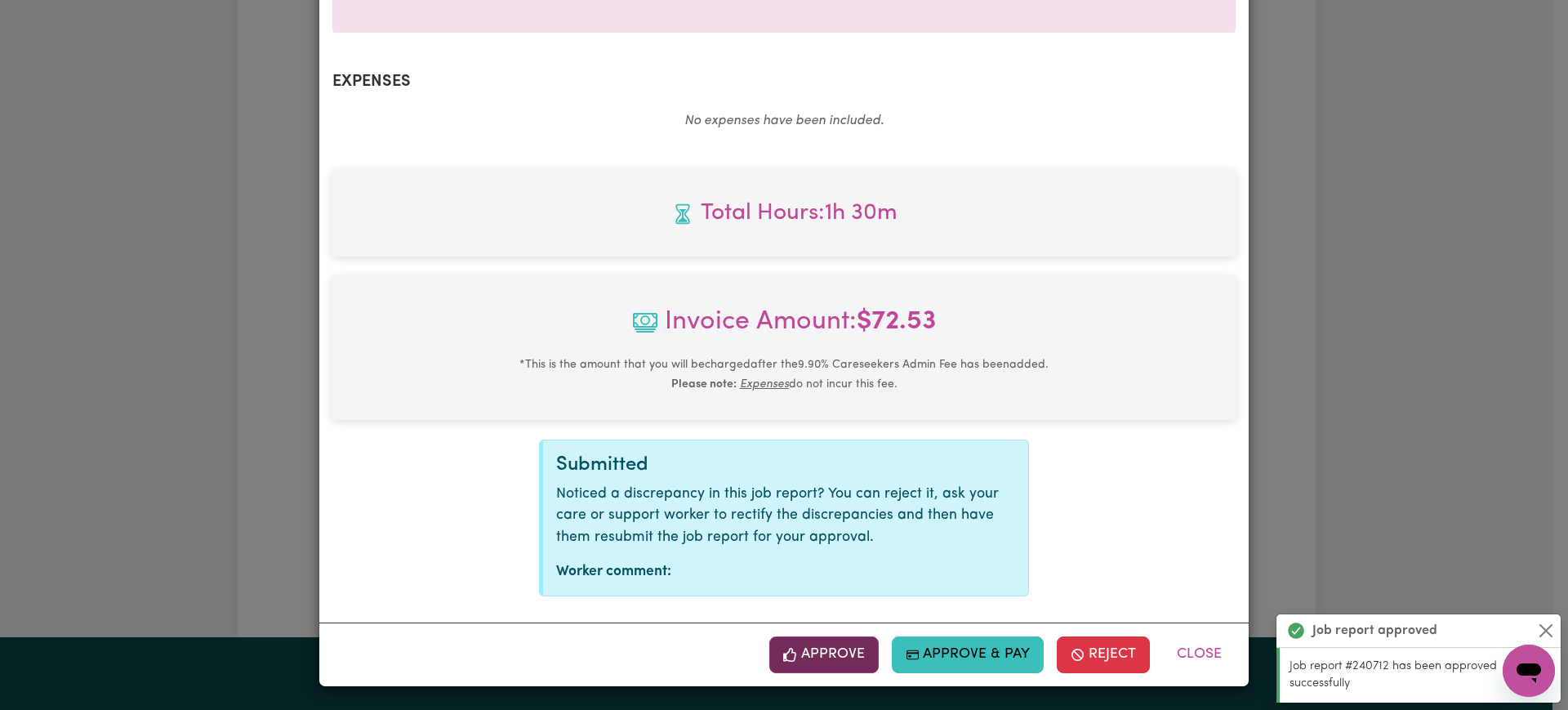
click at [840, 648] on button "Approve" at bounding box center [824, 655] width 109 height 36
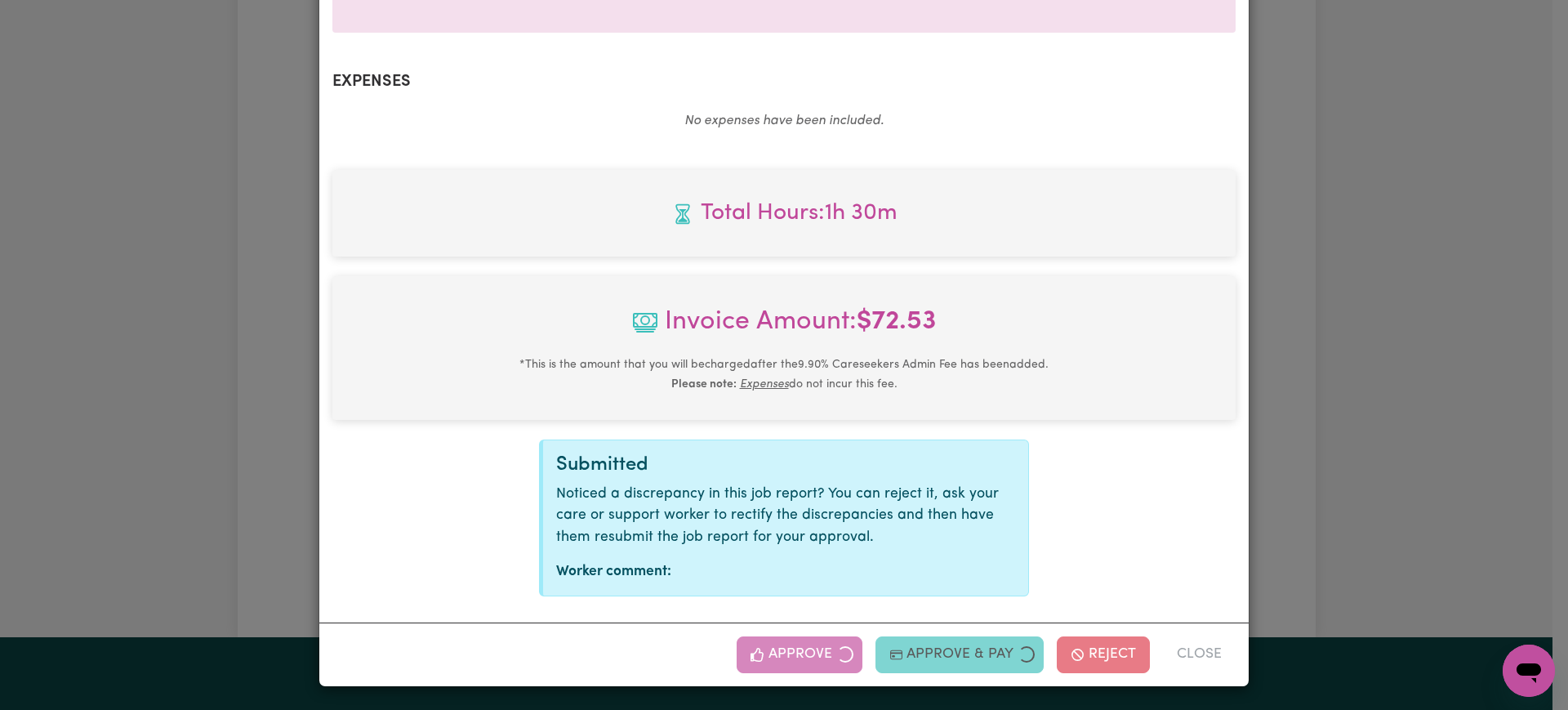
click at [1446, 327] on div "Job Report # 240714 - [PERSON_NAME] Summary Job report # 240714 Client name: [P…" at bounding box center [784, 355] width 1568 height 710
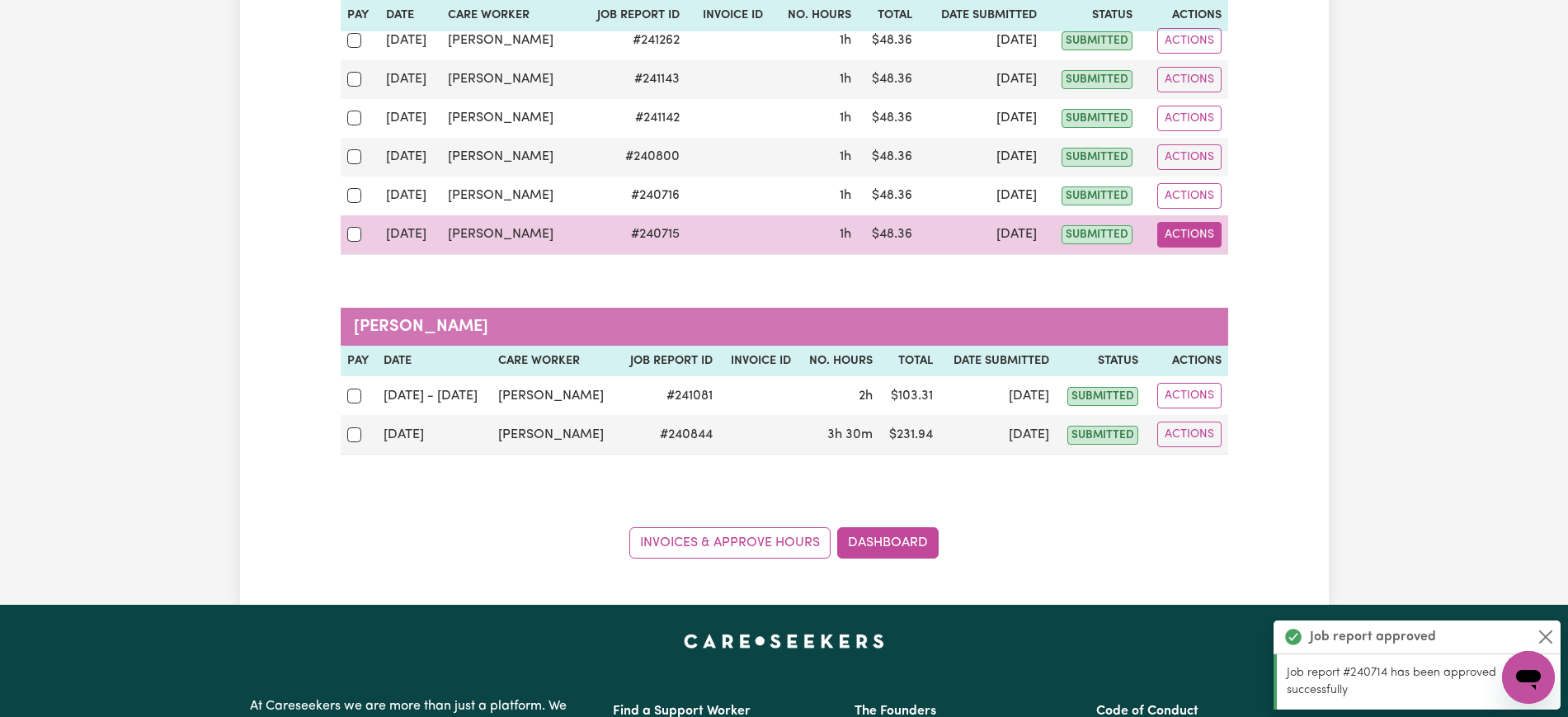
click at [1169, 241] on button "Actions" at bounding box center [1190, 235] width 64 height 26
click at [1182, 271] on icon "View job report 240715" at bounding box center [1178, 273] width 13 height 13
select select "pm"
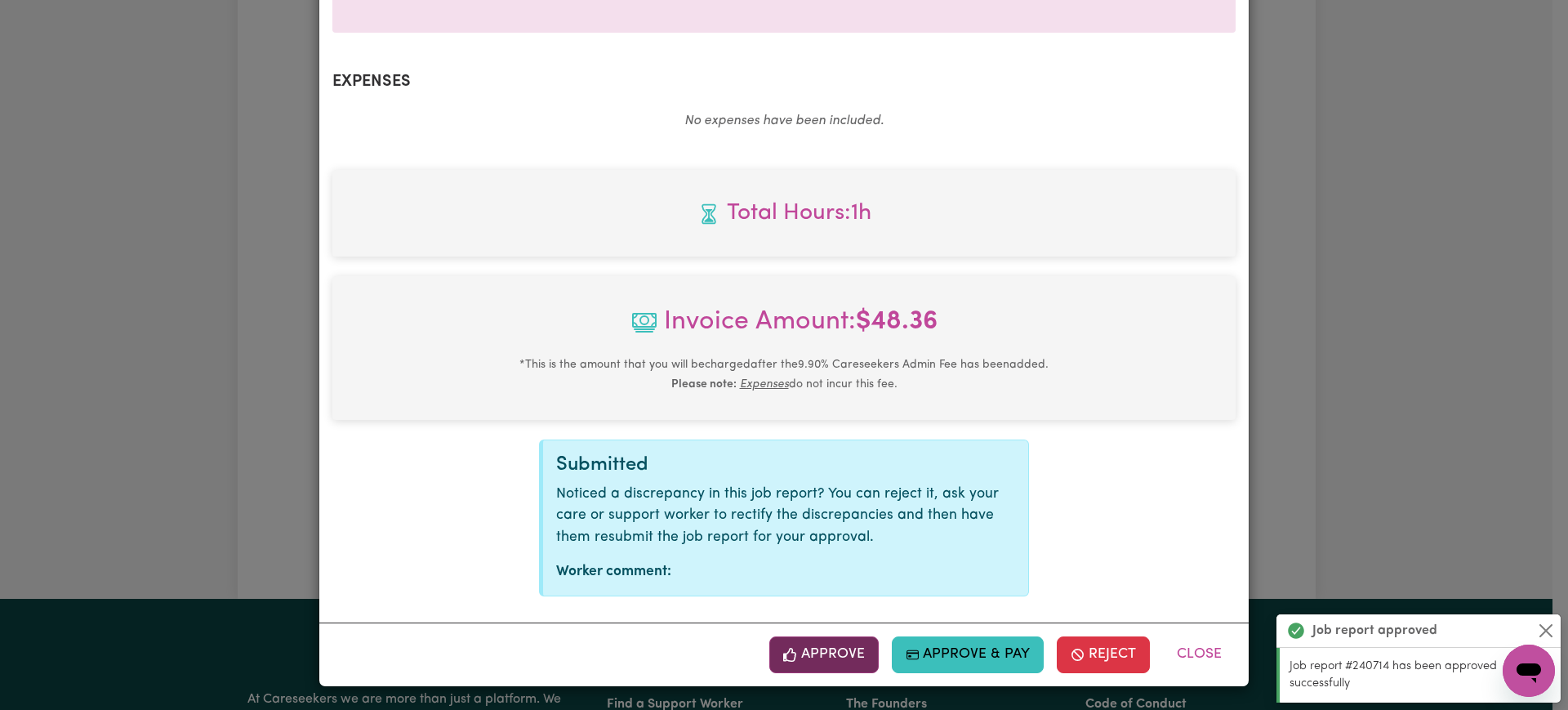
click at [853, 659] on button "Approve" at bounding box center [824, 655] width 109 height 36
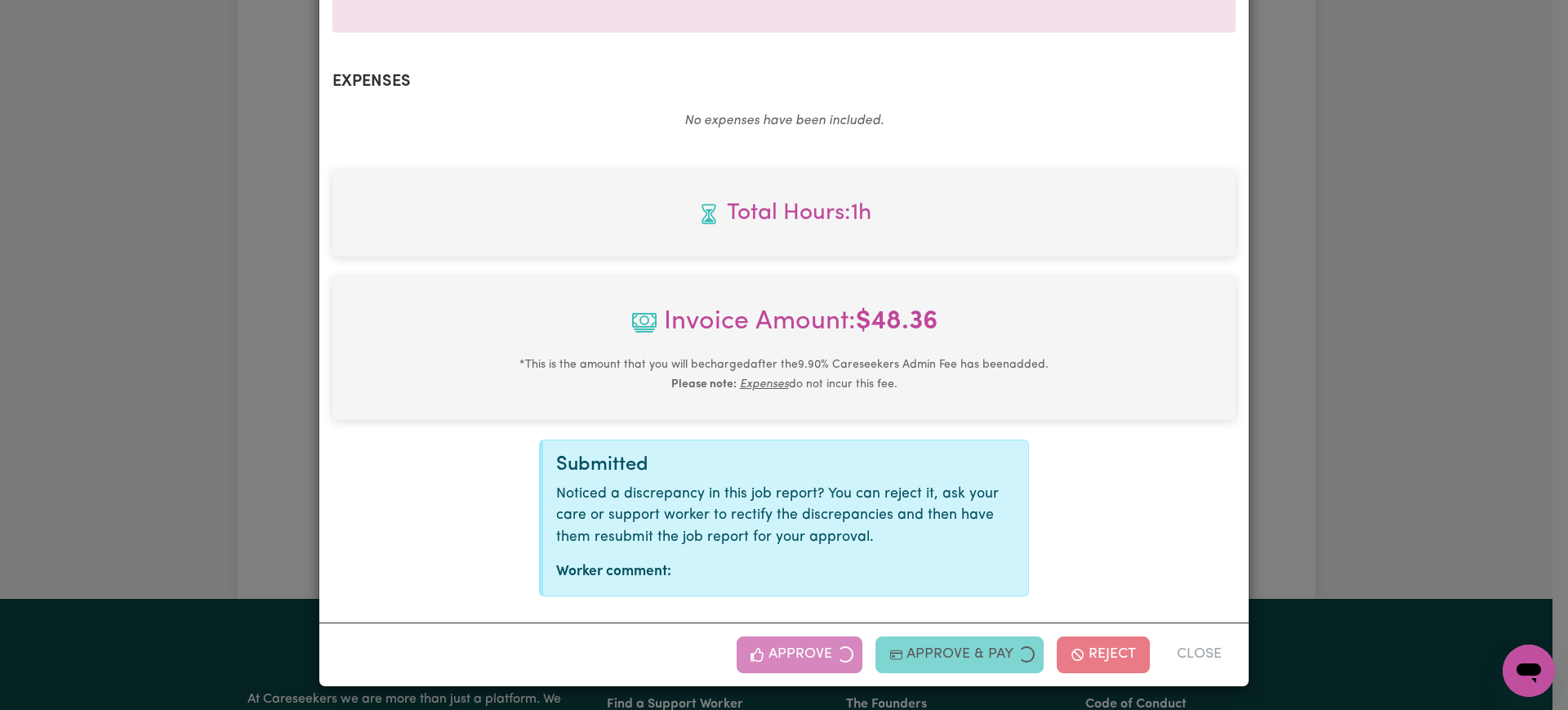
click at [1454, 385] on div "Job Report # 240715 - [PERSON_NAME] Summary Job report # 240715 Client name: [P…" at bounding box center [784, 355] width 1568 height 710
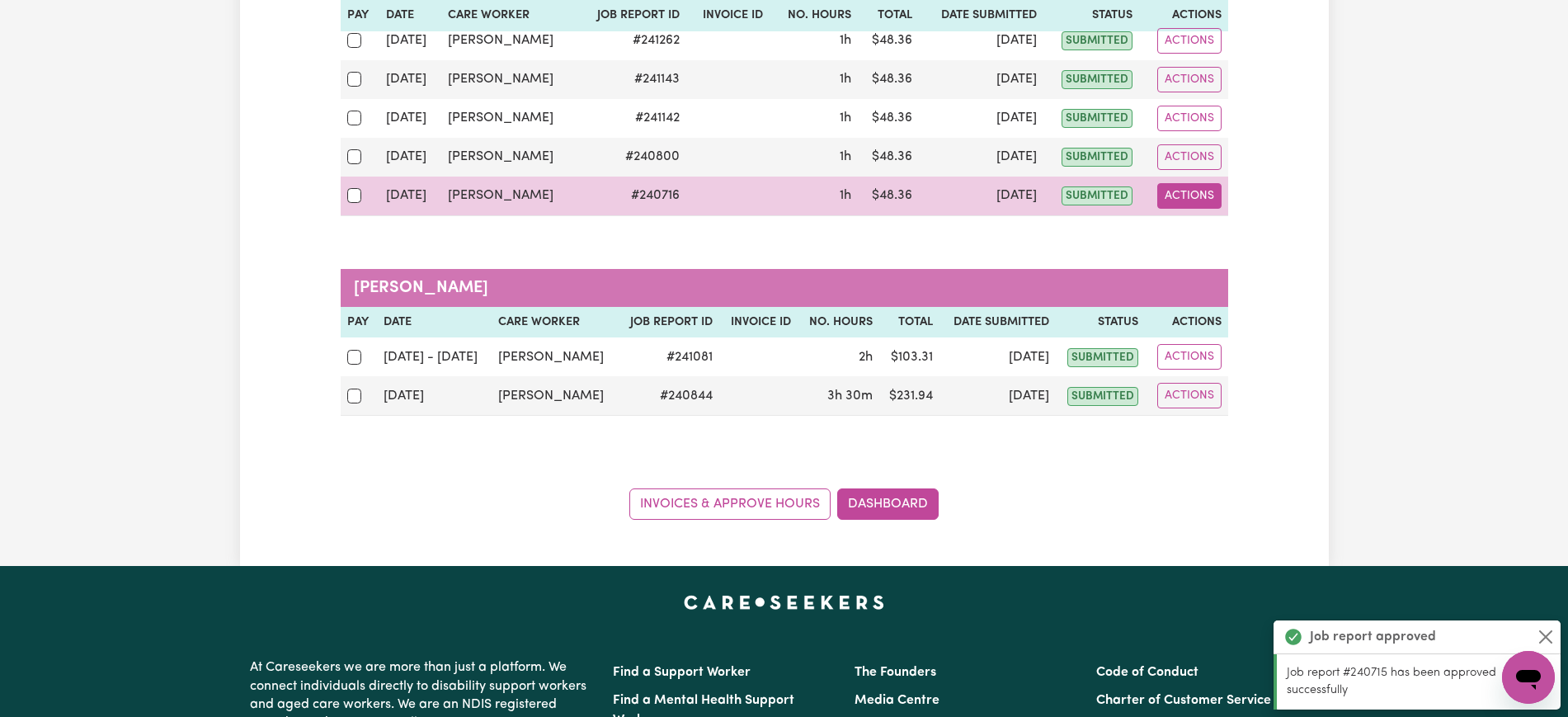
click at [1182, 190] on button "Actions" at bounding box center [1190, 196] width 64 height 26
click at [1193, 233] on link "View Job Report" at bounding box center [1229, 234] width 141 height 33
select select "pm"
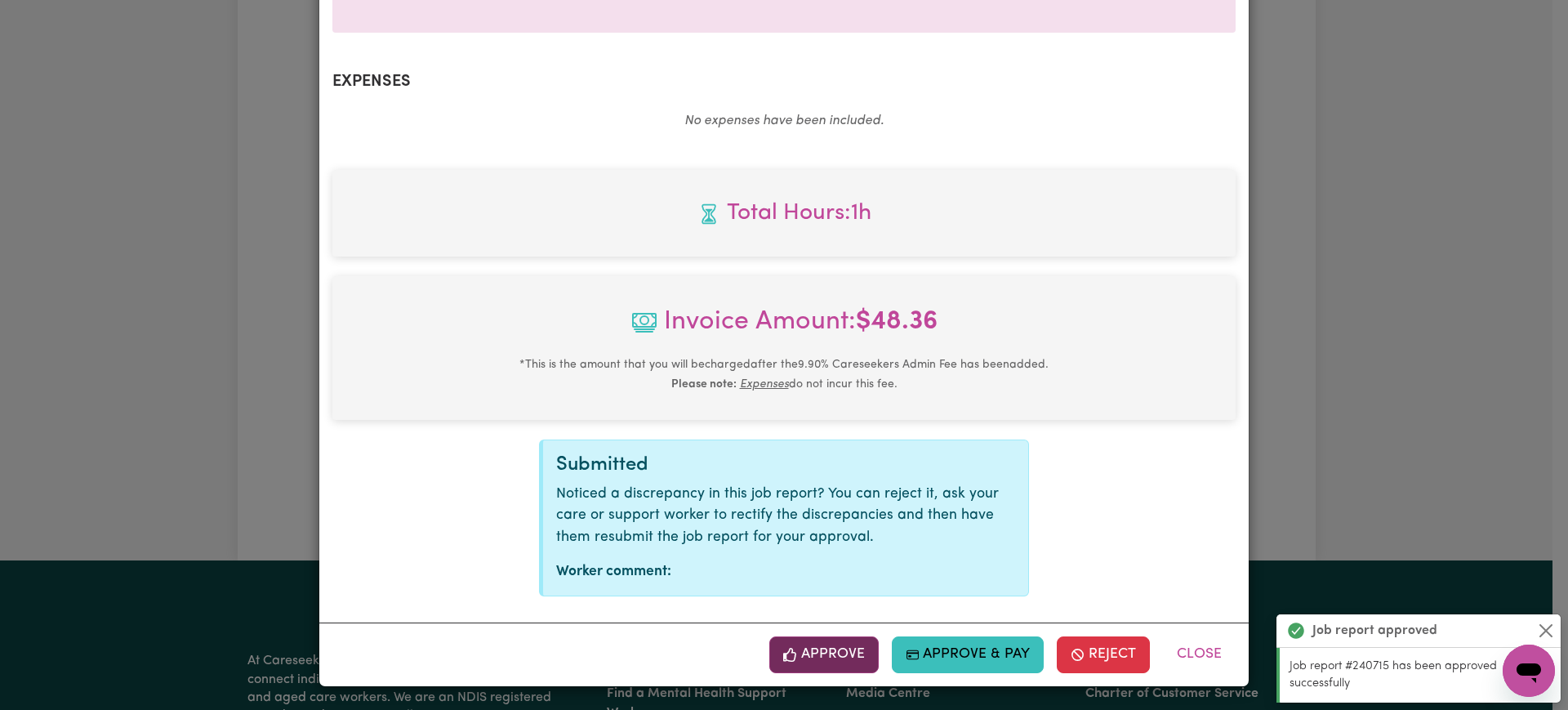
click at [793, 652] on icon "button" at bounding box center [790, 655] width 15 height 15
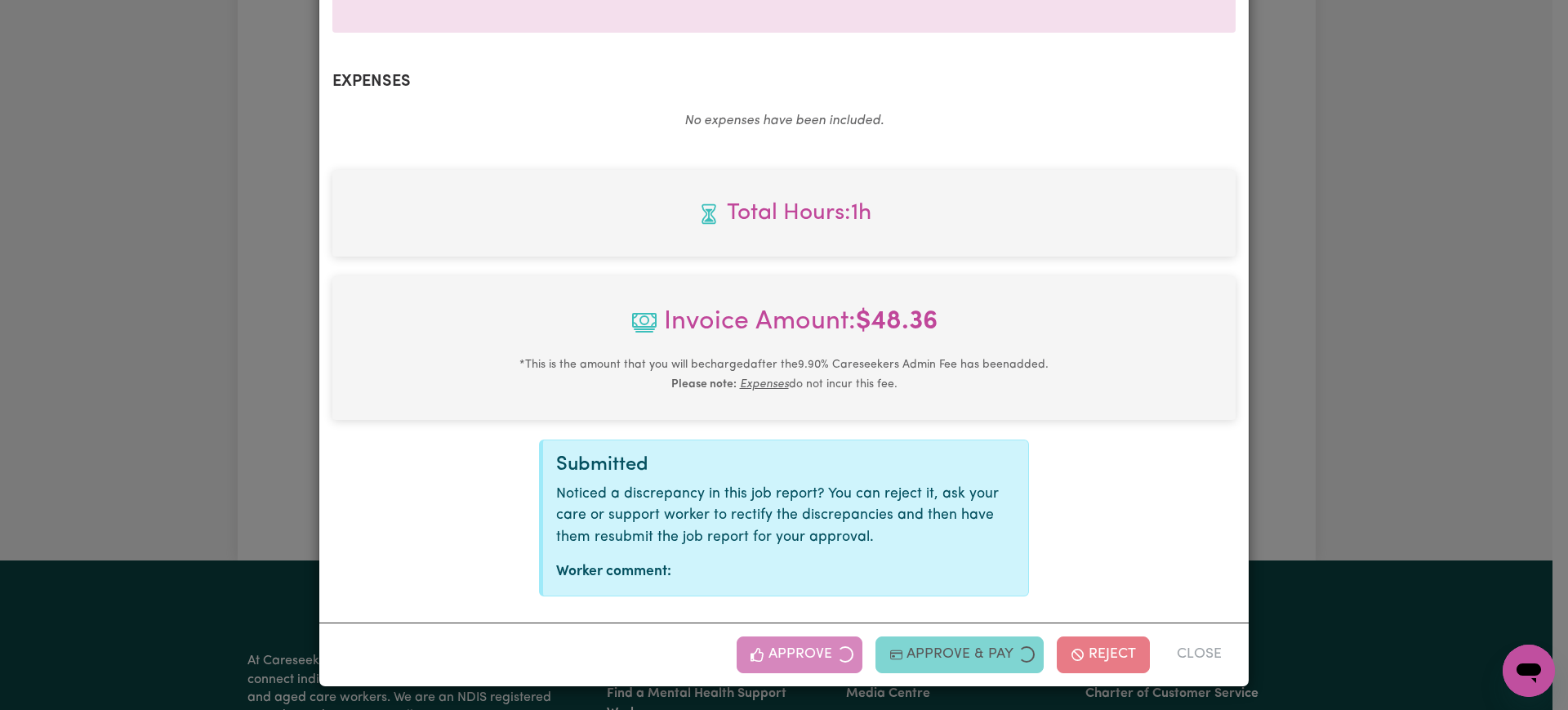
click at [1406, 371] on div "Job Report # 240716 - [PERSON_NAME] Summary Job report # 240716 Client name: [P…" at bounding box center [784, 355] width 1568 height 710
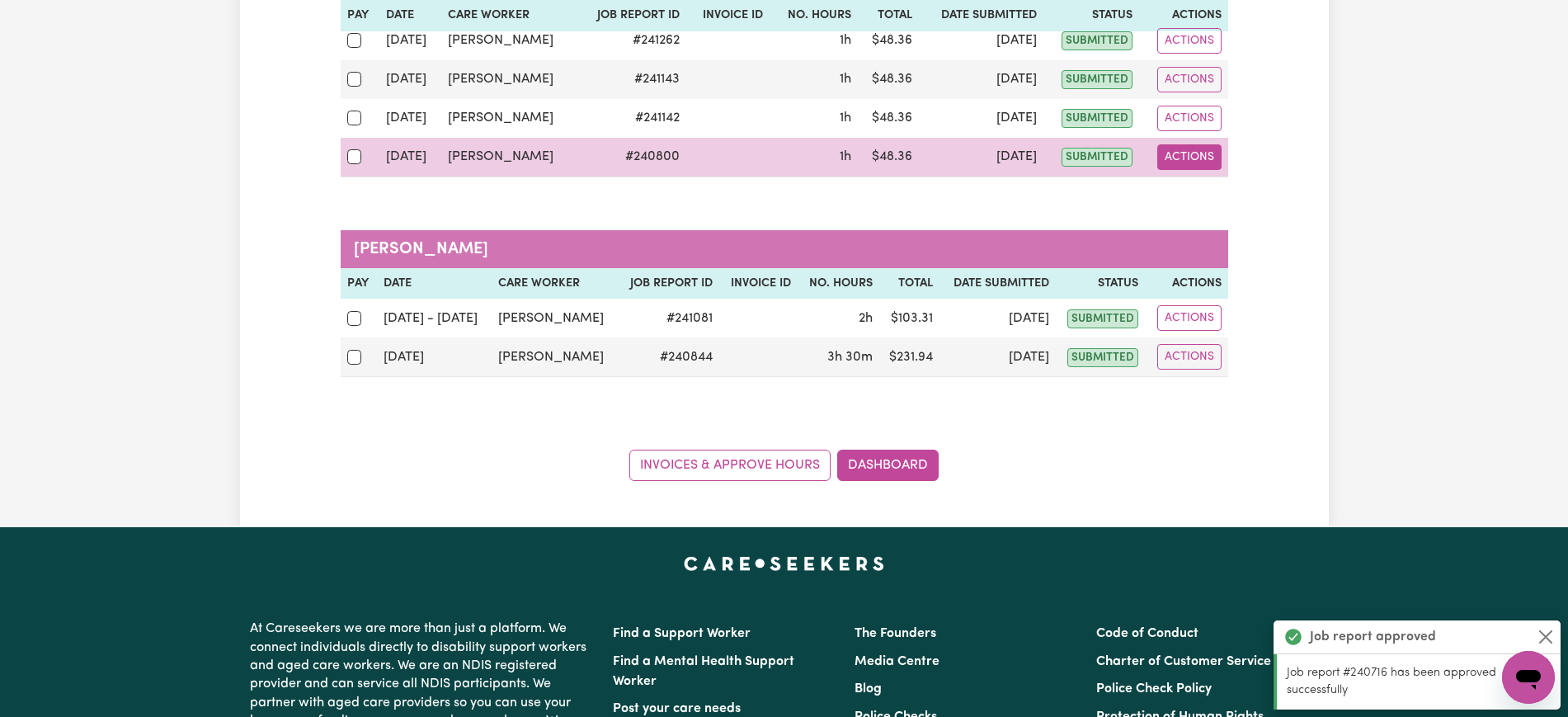
click at [1175, 163] on button "Actions" at bounding box center [1190, 157] width 64 height 26
click at [1193, 205] on link "View Job Report" at bounding box center [1230, 196] width 141 height 33
select select "pm"
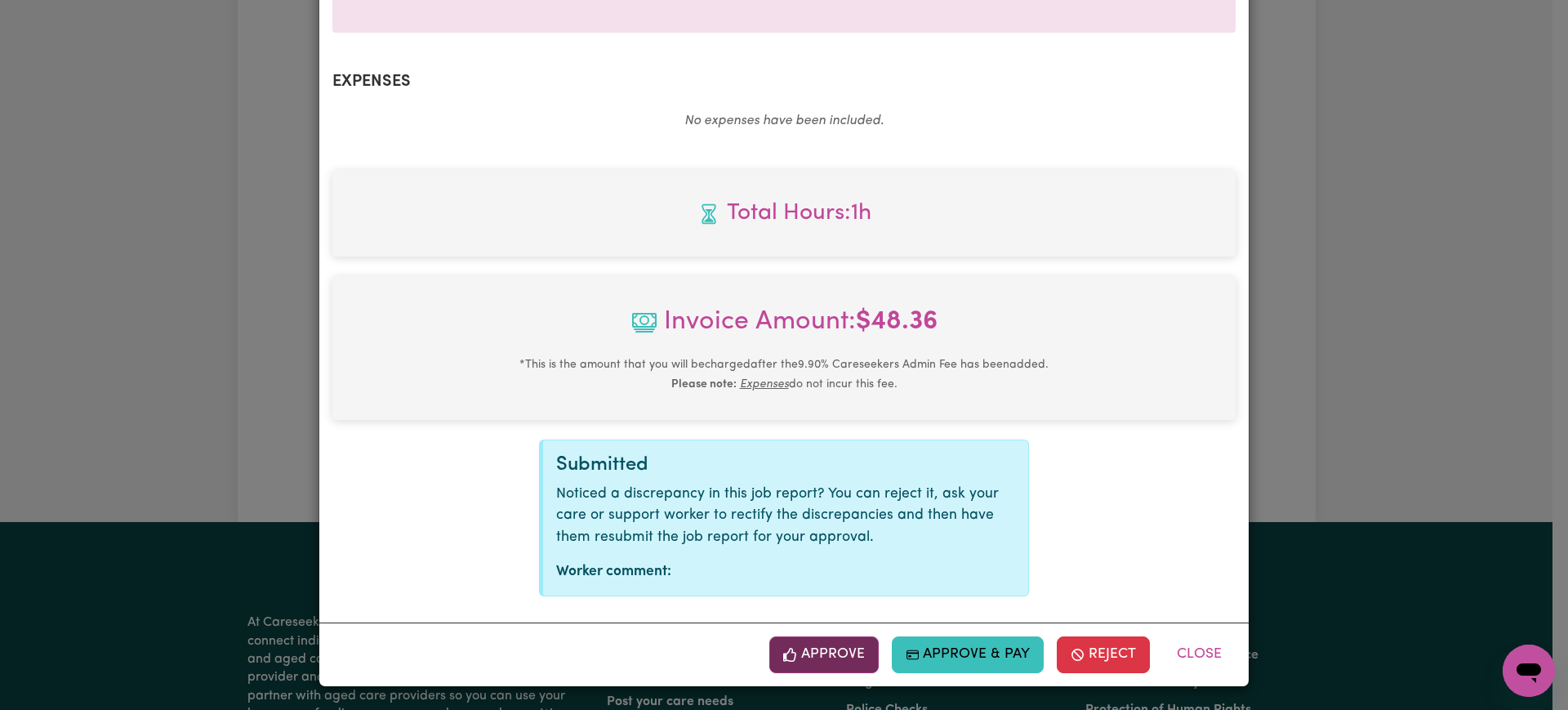
click at [789, 652] on icon "button" at bounding box center [790, 655] width 15 height 15
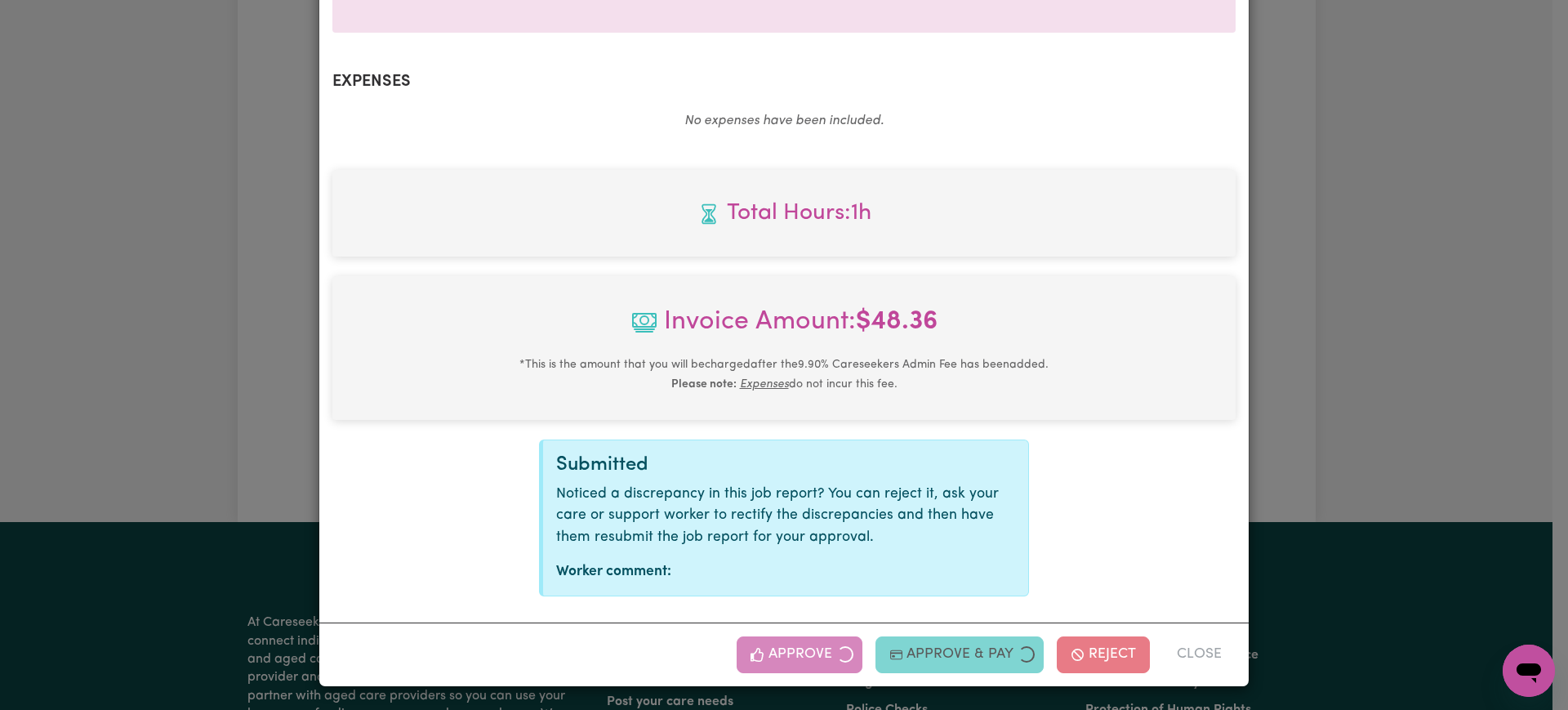
click at [1361, 425] on div "Job Report # 240800 - [PERSON_NAME] Summary Job report # 240800 Client name: [P…" at bounding box center [784, 355] width 1568 height 710
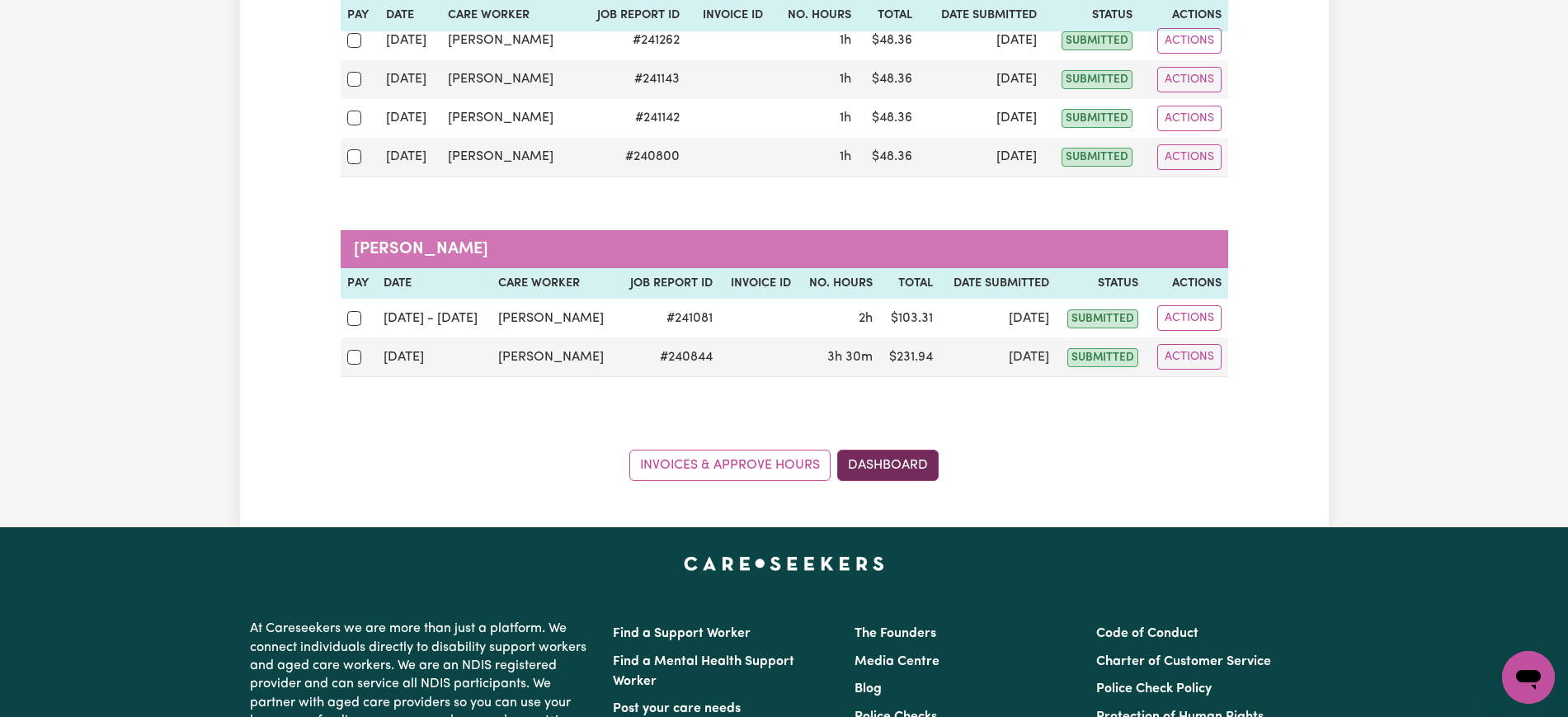
click at [912, 474] on link "Dashboard" at bounding box center [888, 465] width 102 height 31
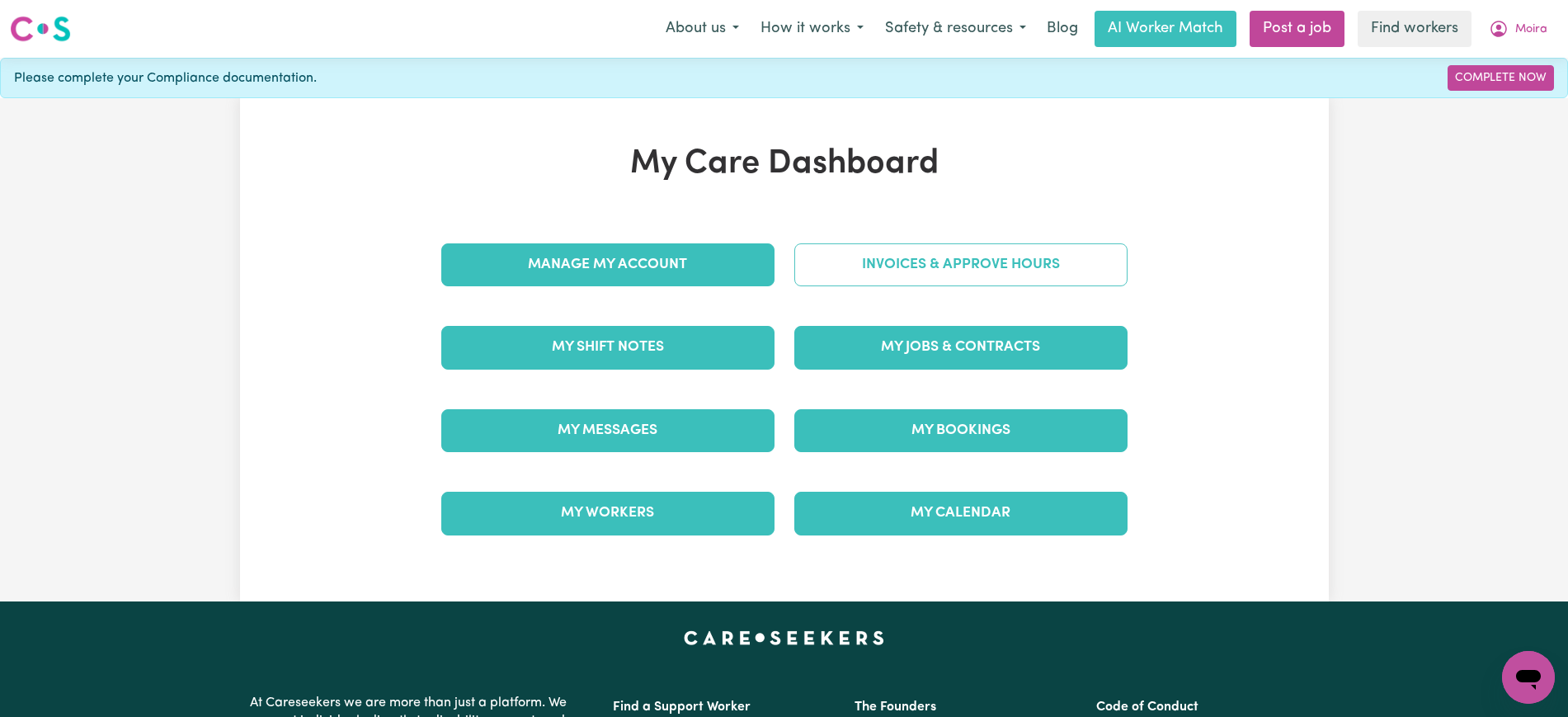
click at [972, 250] on link "Invoices & Approve Hours" at bounding box center [960, 264] width 333 height 43
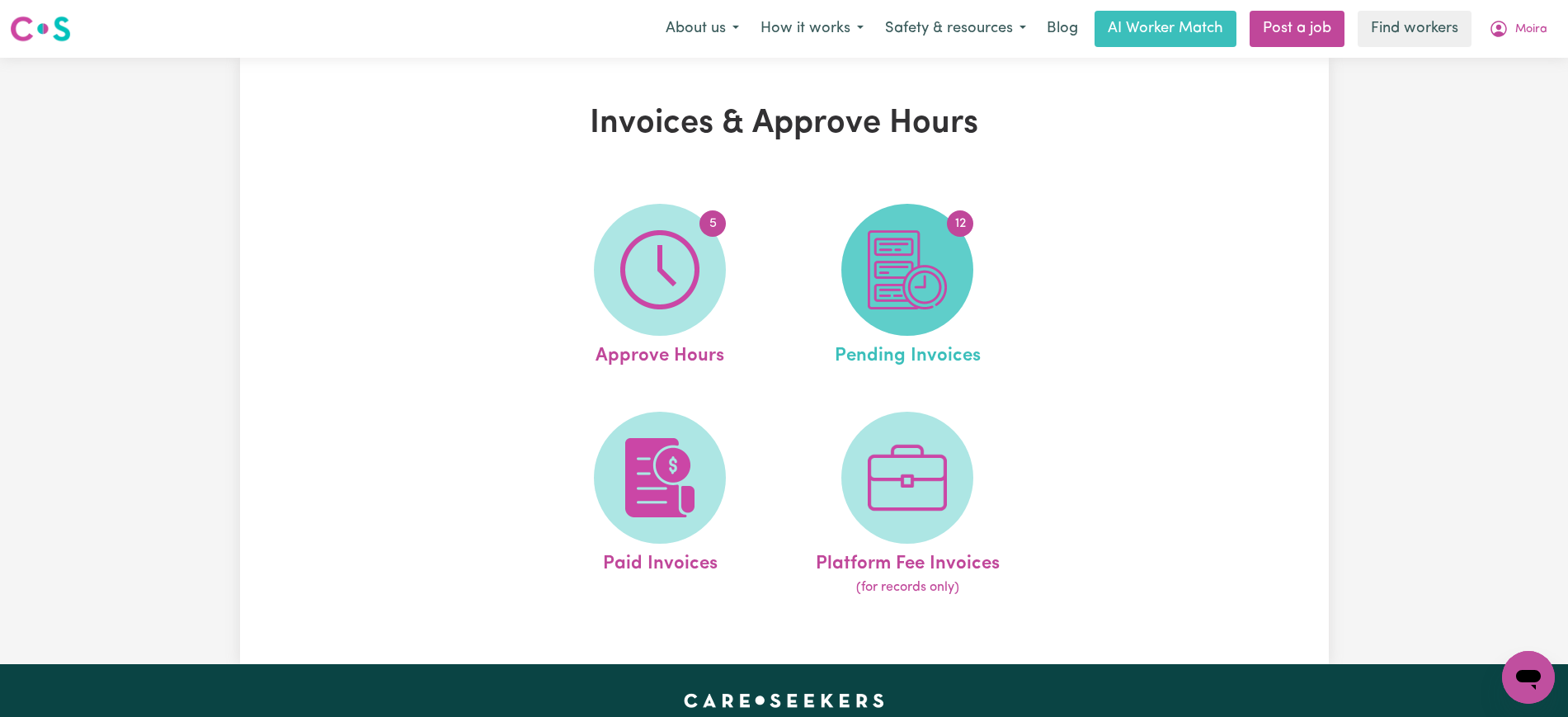
click at [965, 273] on span "12" at bounding box center [908, 270] width 132 height 132
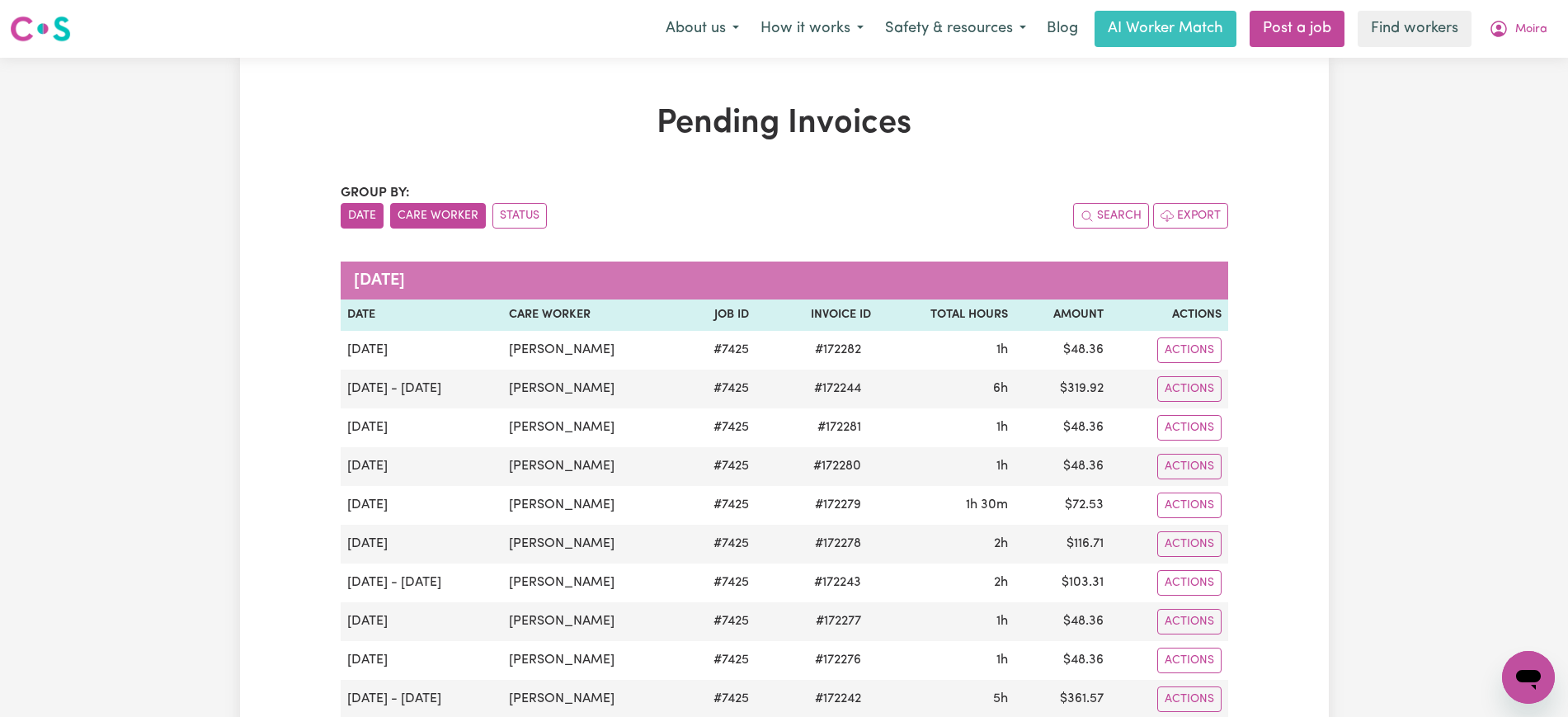
click at [455, 213] on button "Care Worker" at bounding box center [438, 216] width 95 height 26
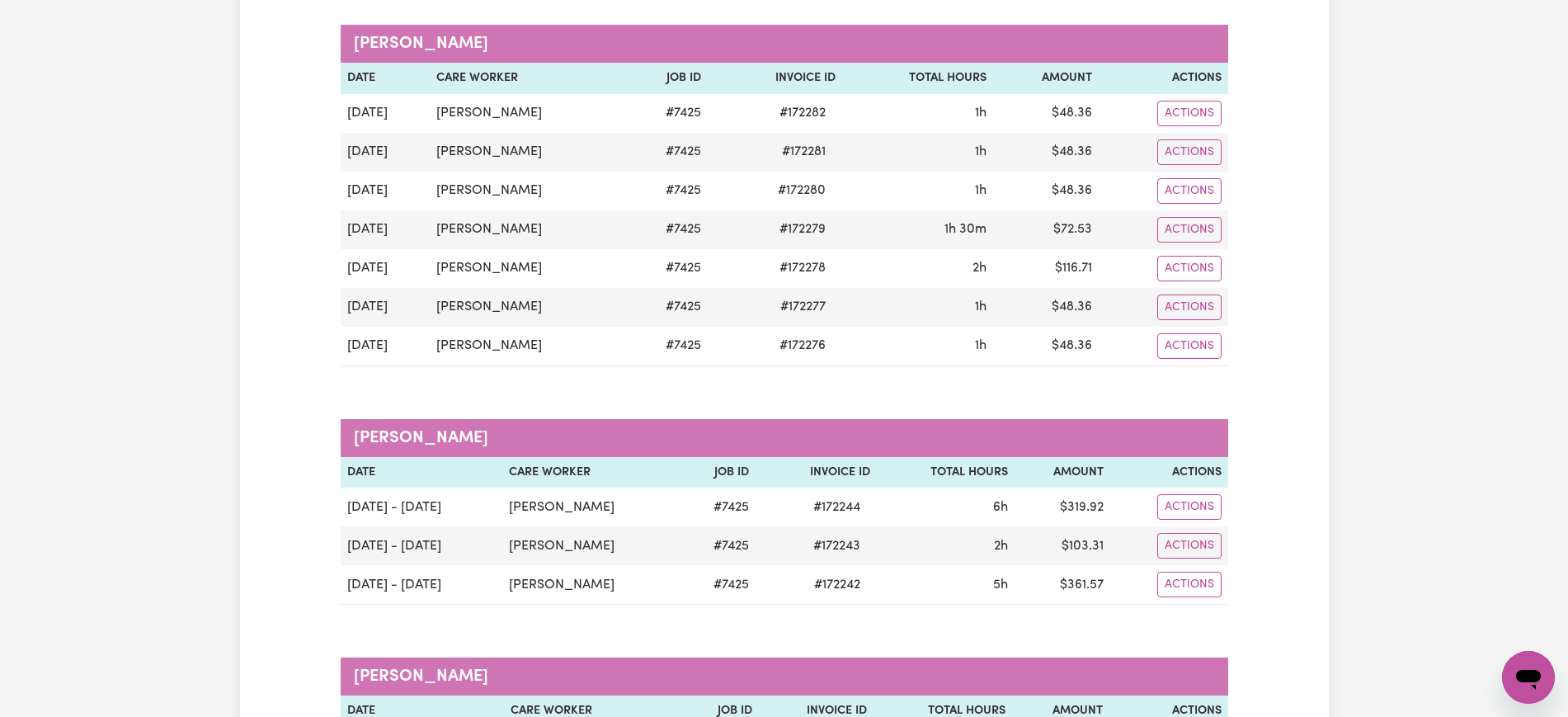
scroll to position [309, 0]
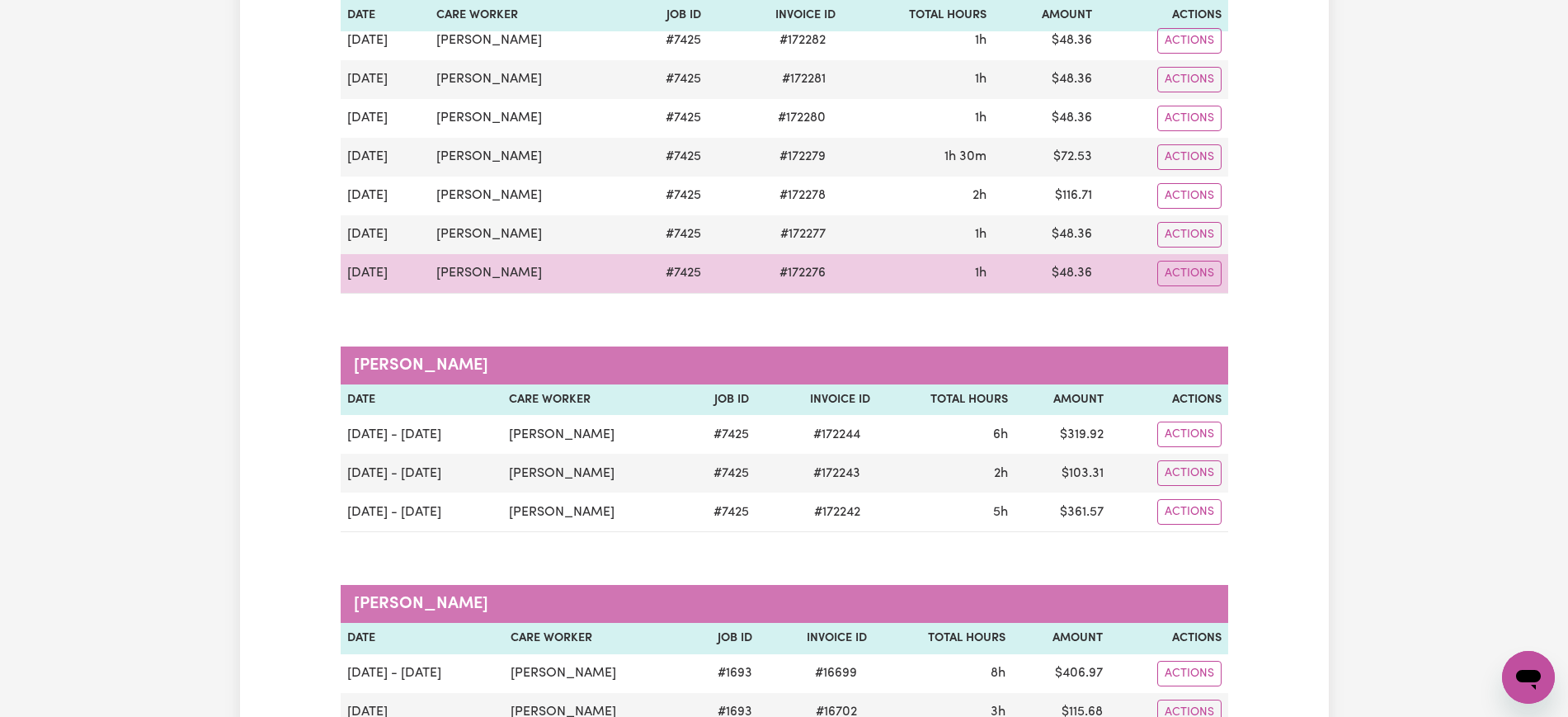
click at [794, 273] on span "# 172276" at bounding box center [803, 274] width 66 height 20
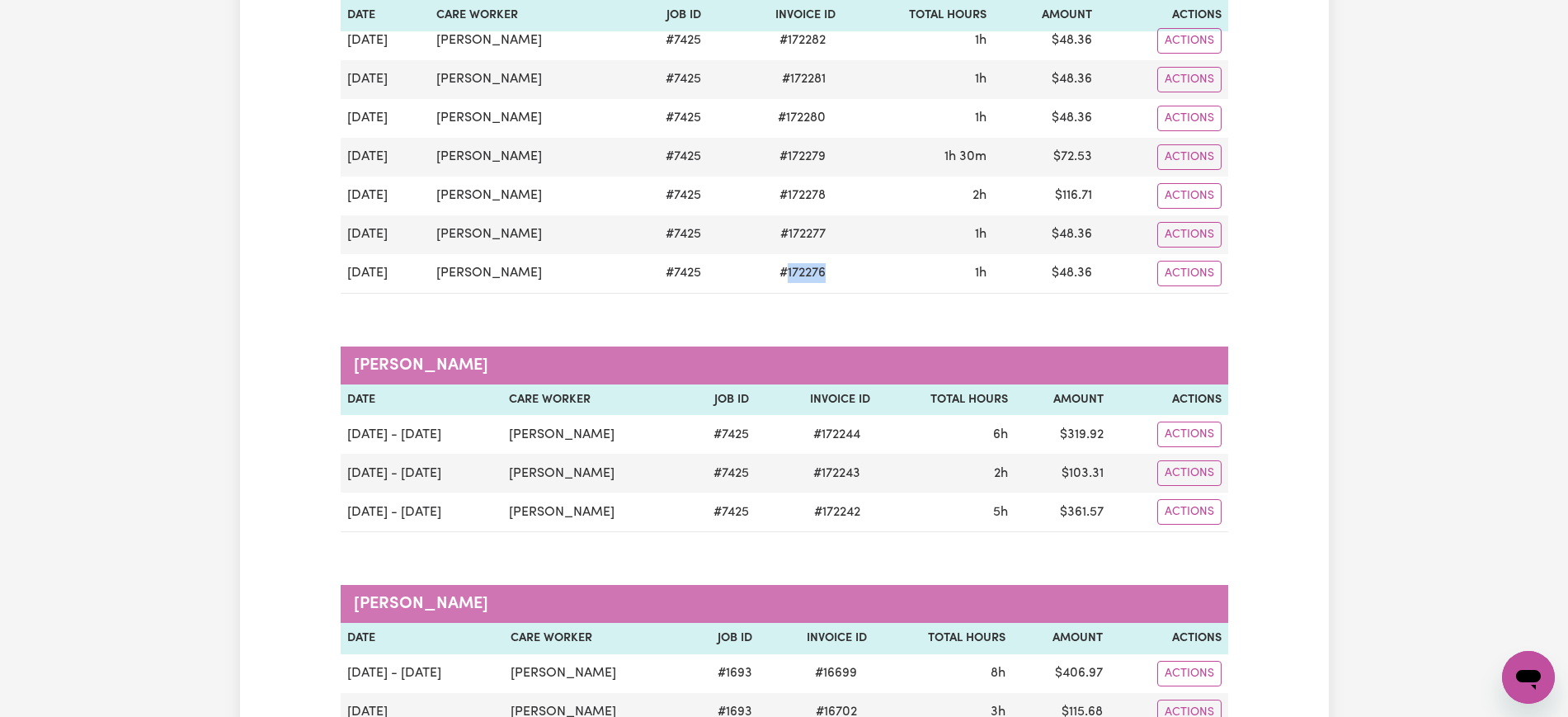
copy span "172276"
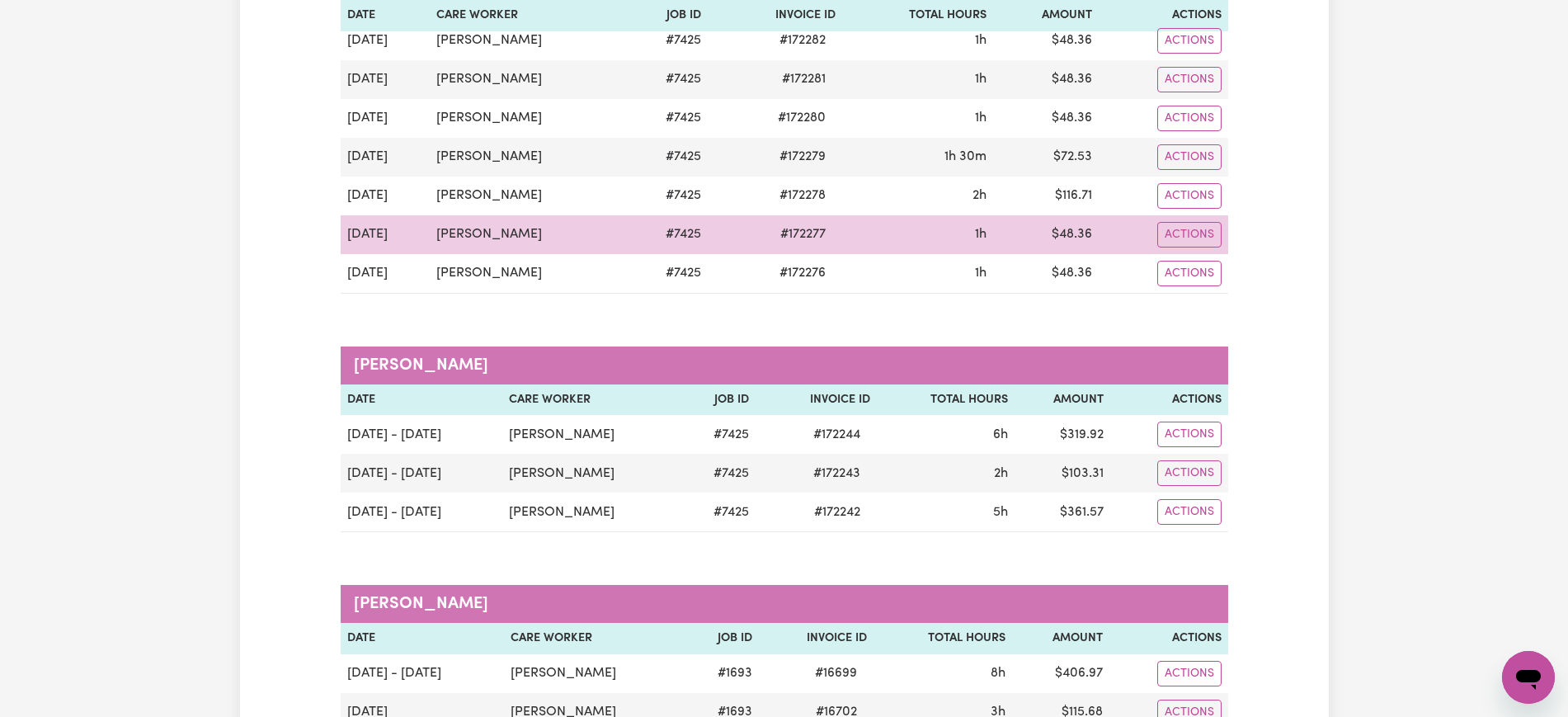
click at [802, 239] on span "# 172277" at bounding box center [802, 234] width 65 height 20
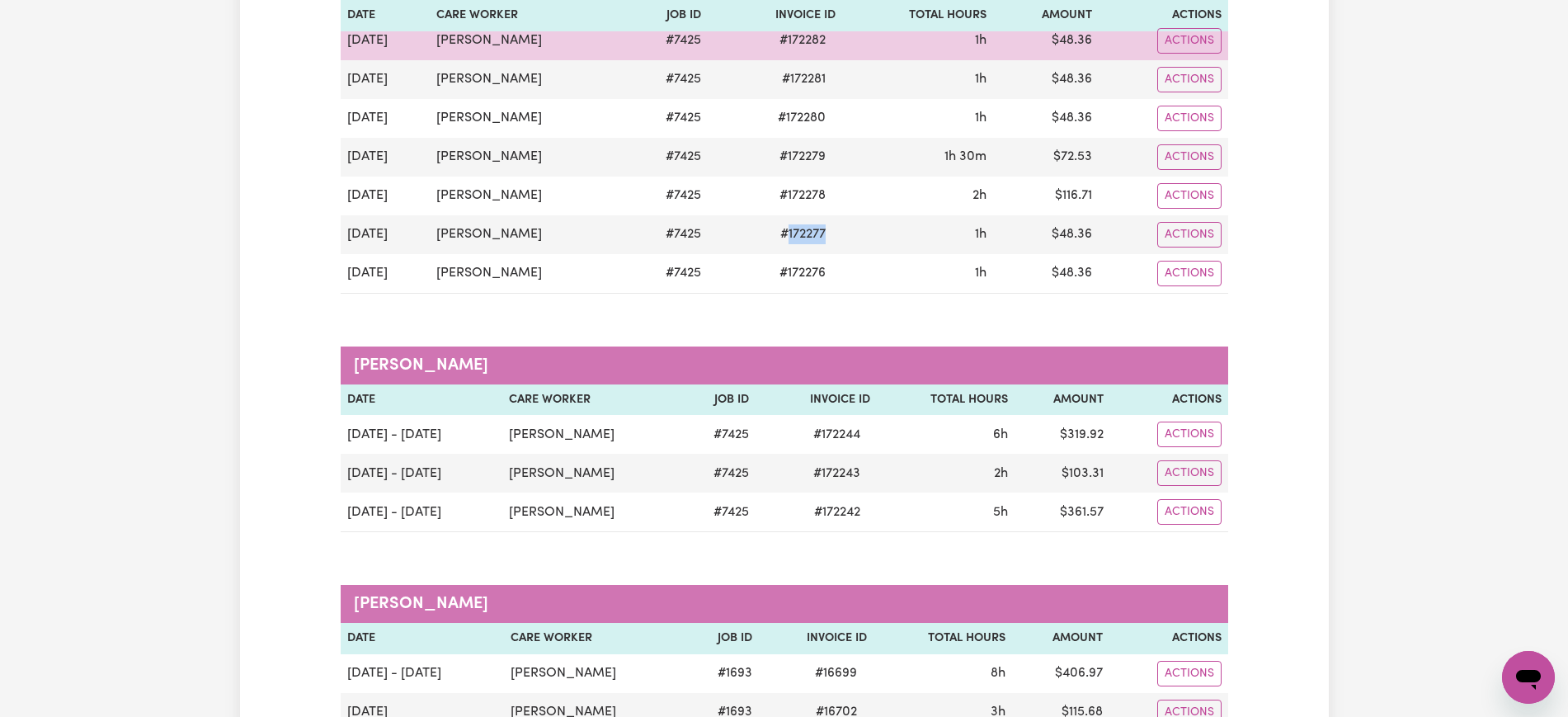
copy span "172277"
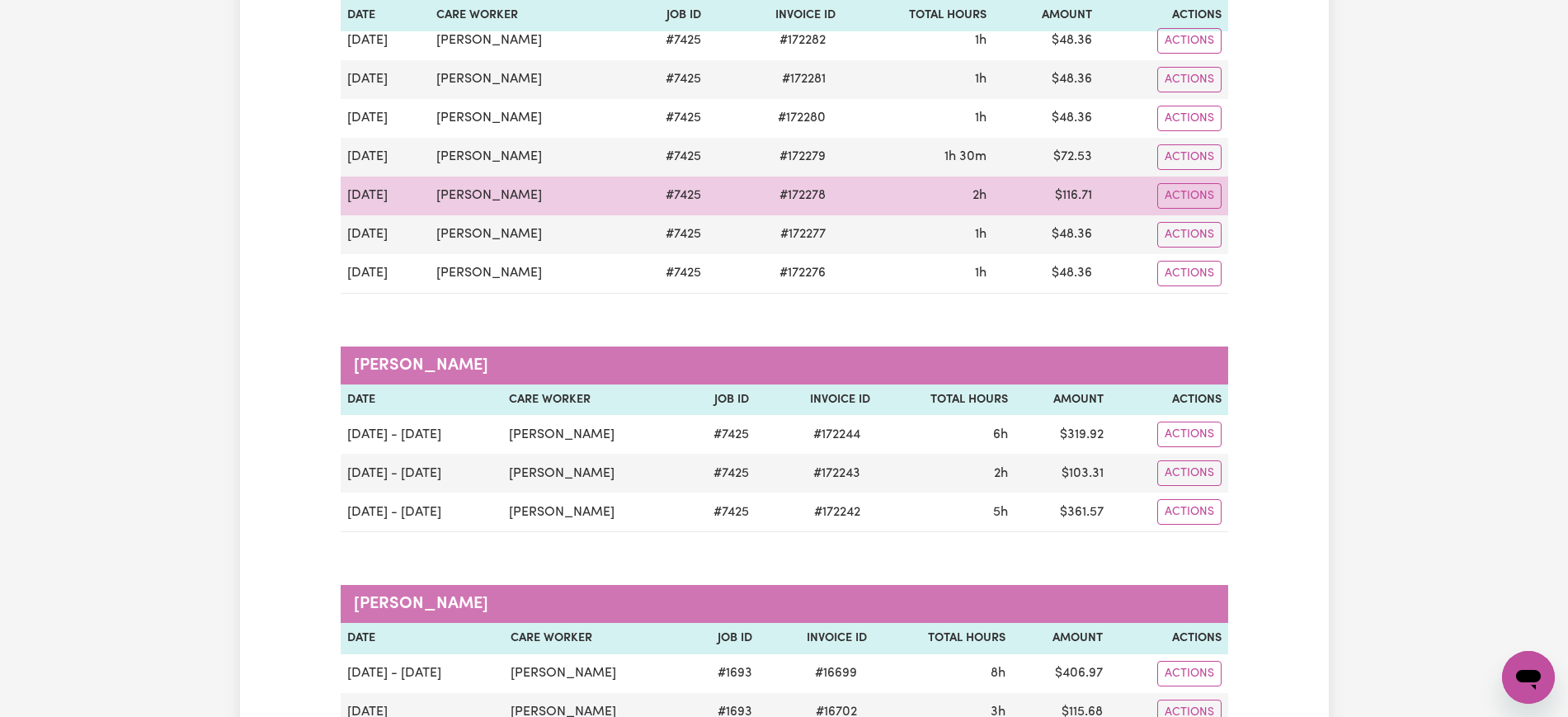
click at [794, 195] on span "# 172278" at bounding box center [803, 196] width 66 height 20
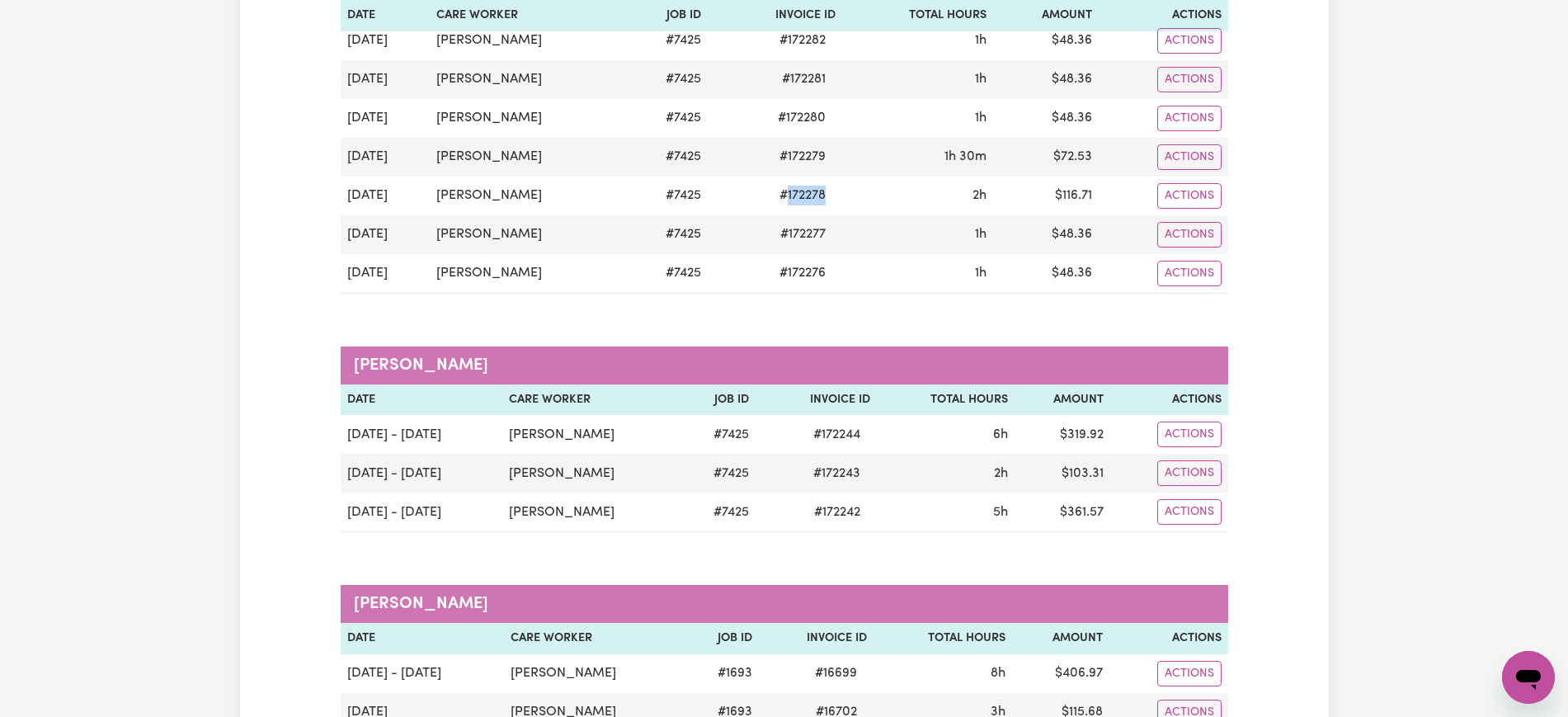
copy span "172278"
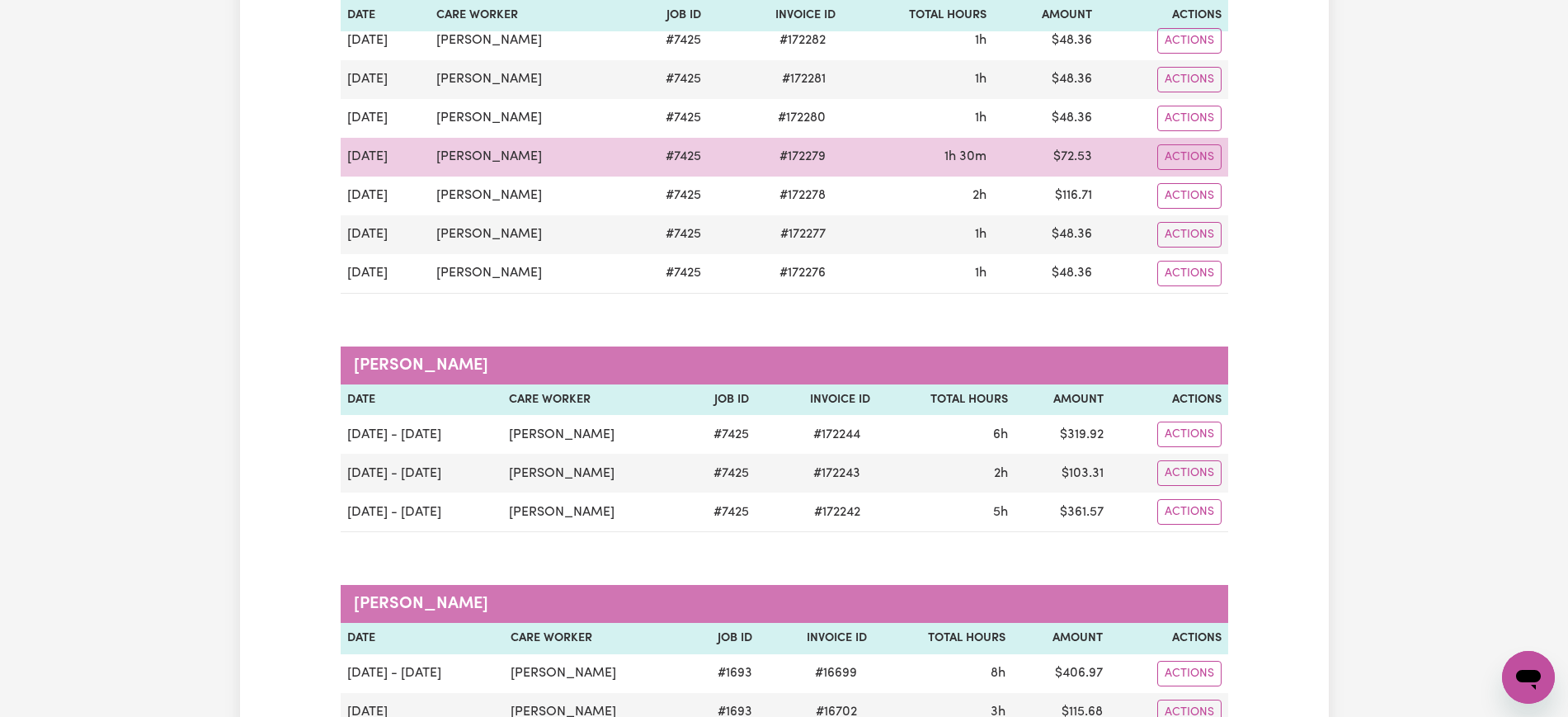
click at [805, 158] on span "# 172279" at bounding box center [803, 157] width 66 height 20
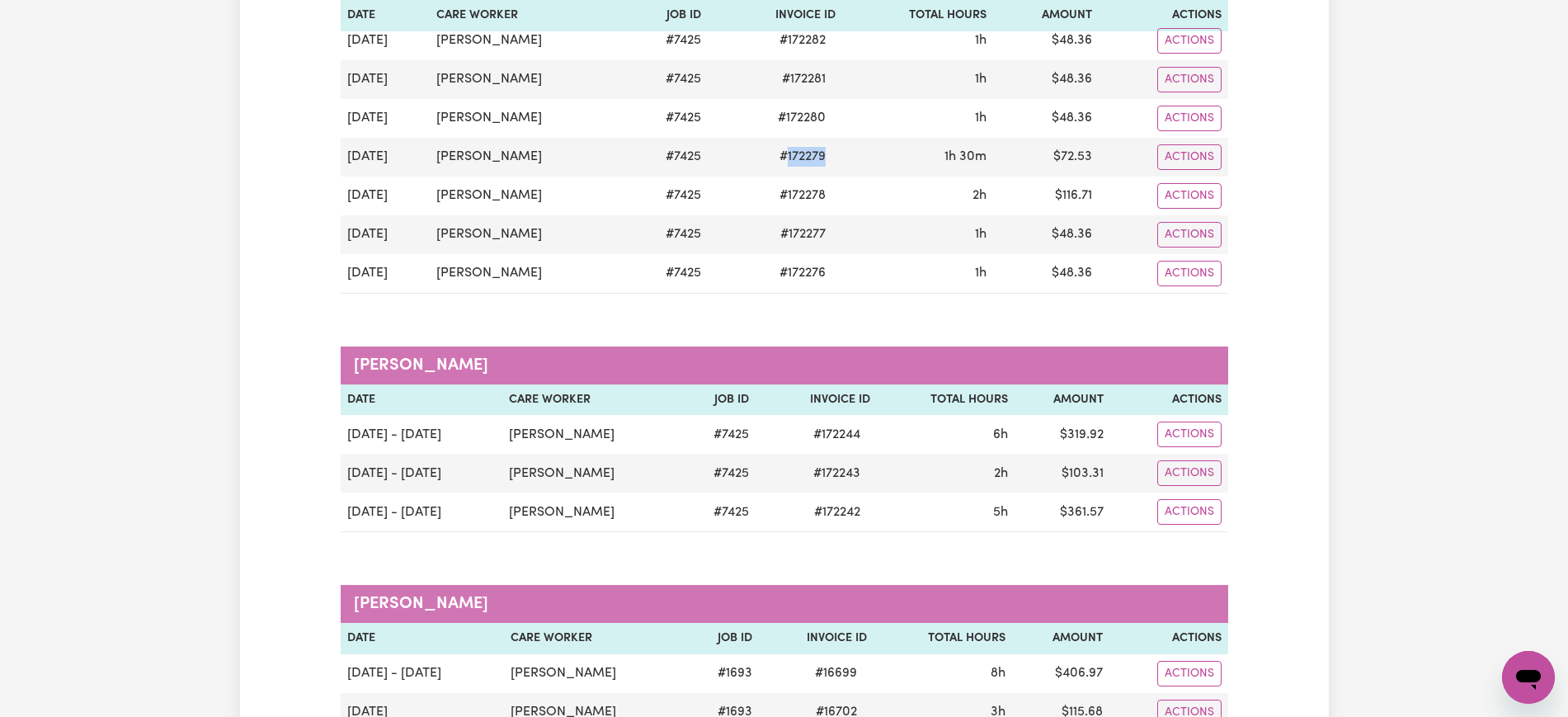
copy span "172279"
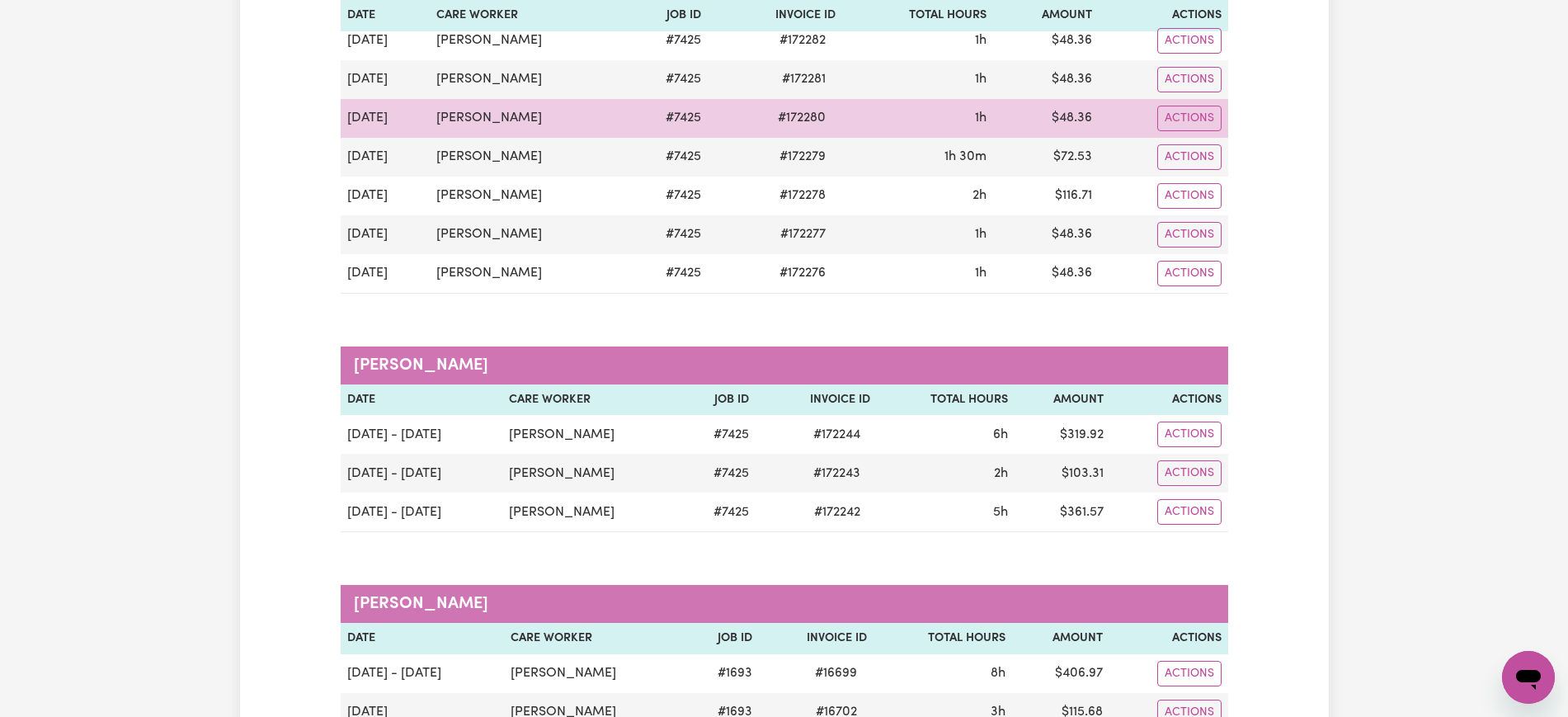
click at [806, 111] on span "# 172280" at bounding box center [802, 118] width 68 height 20
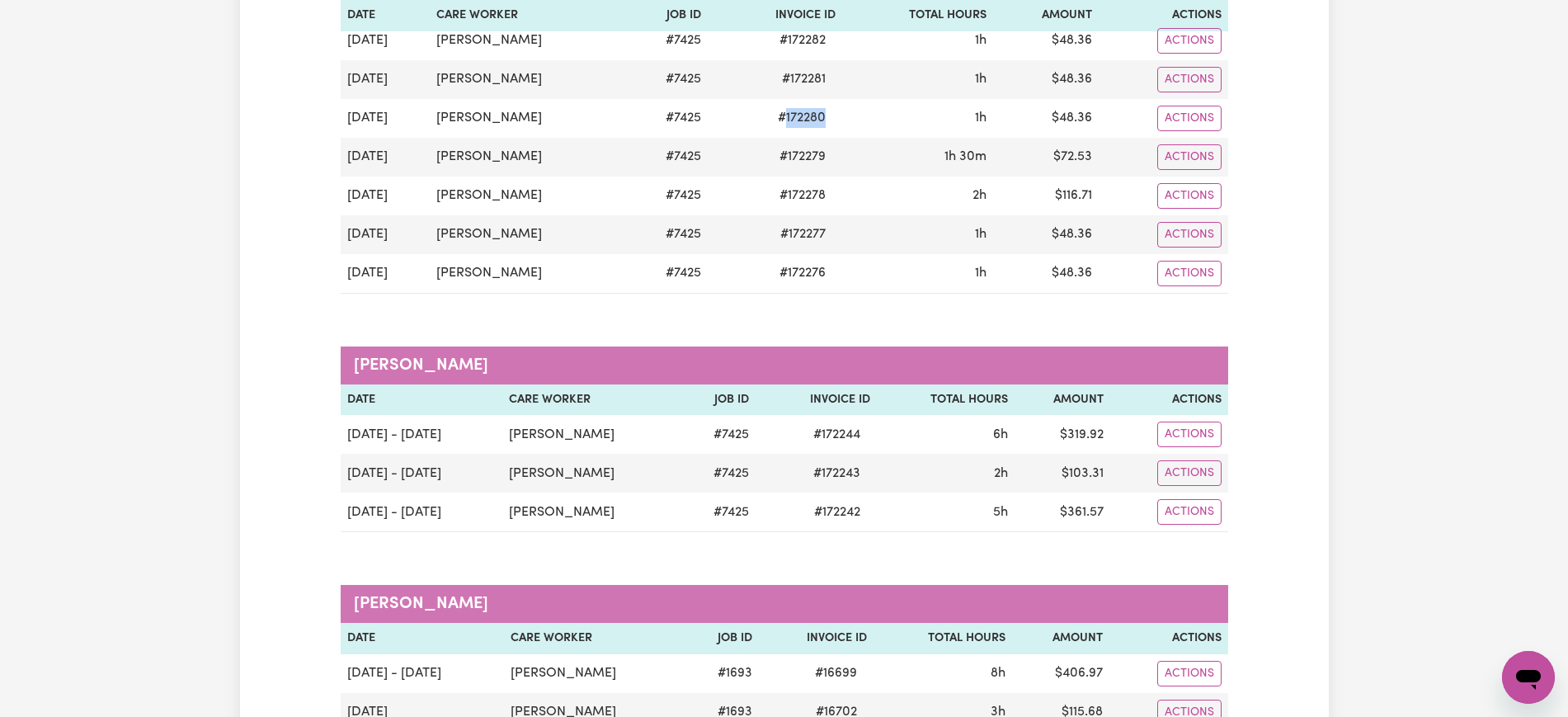
copy span "172280"
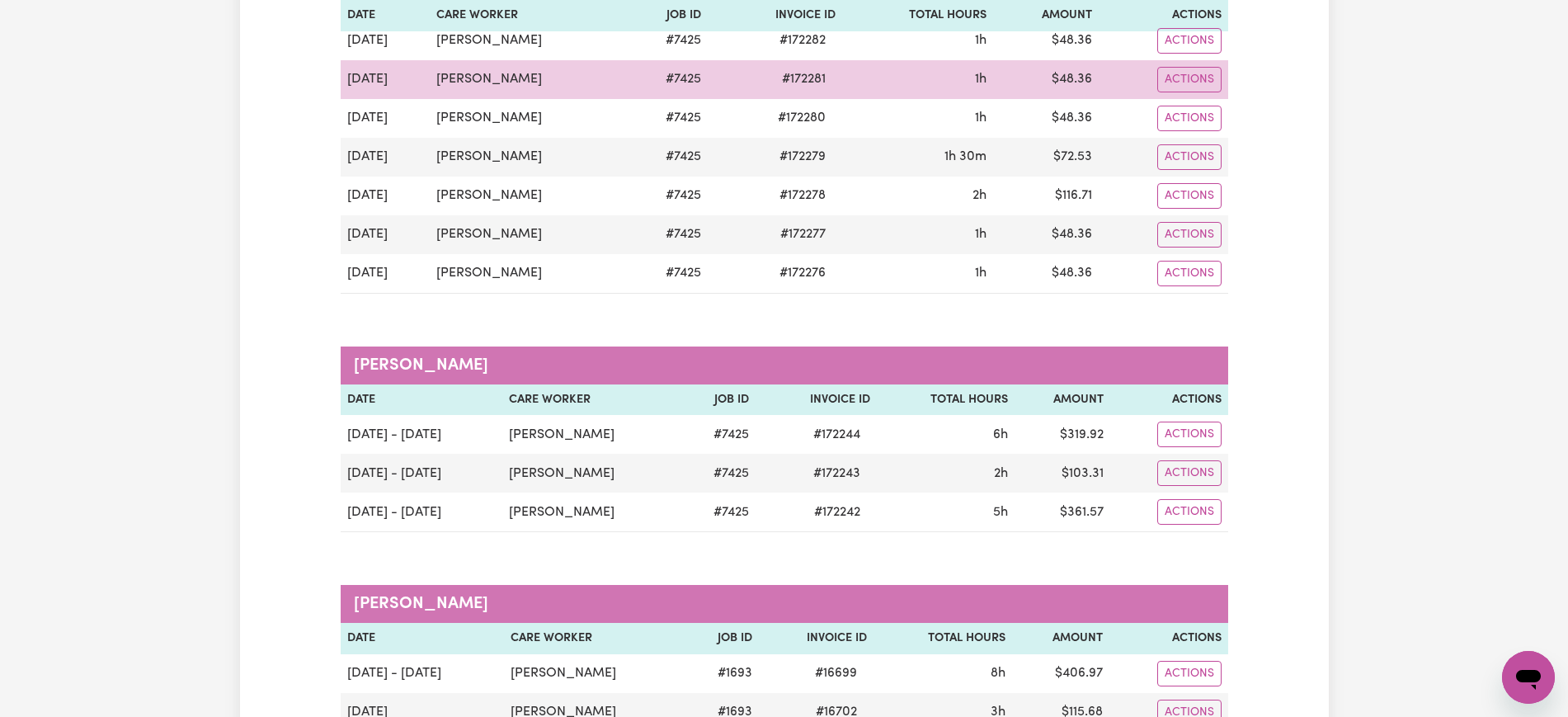
click at [811, 75] on span "# 172281" at bounding box center [803, 79] width 63 height 20
copy span "172281"
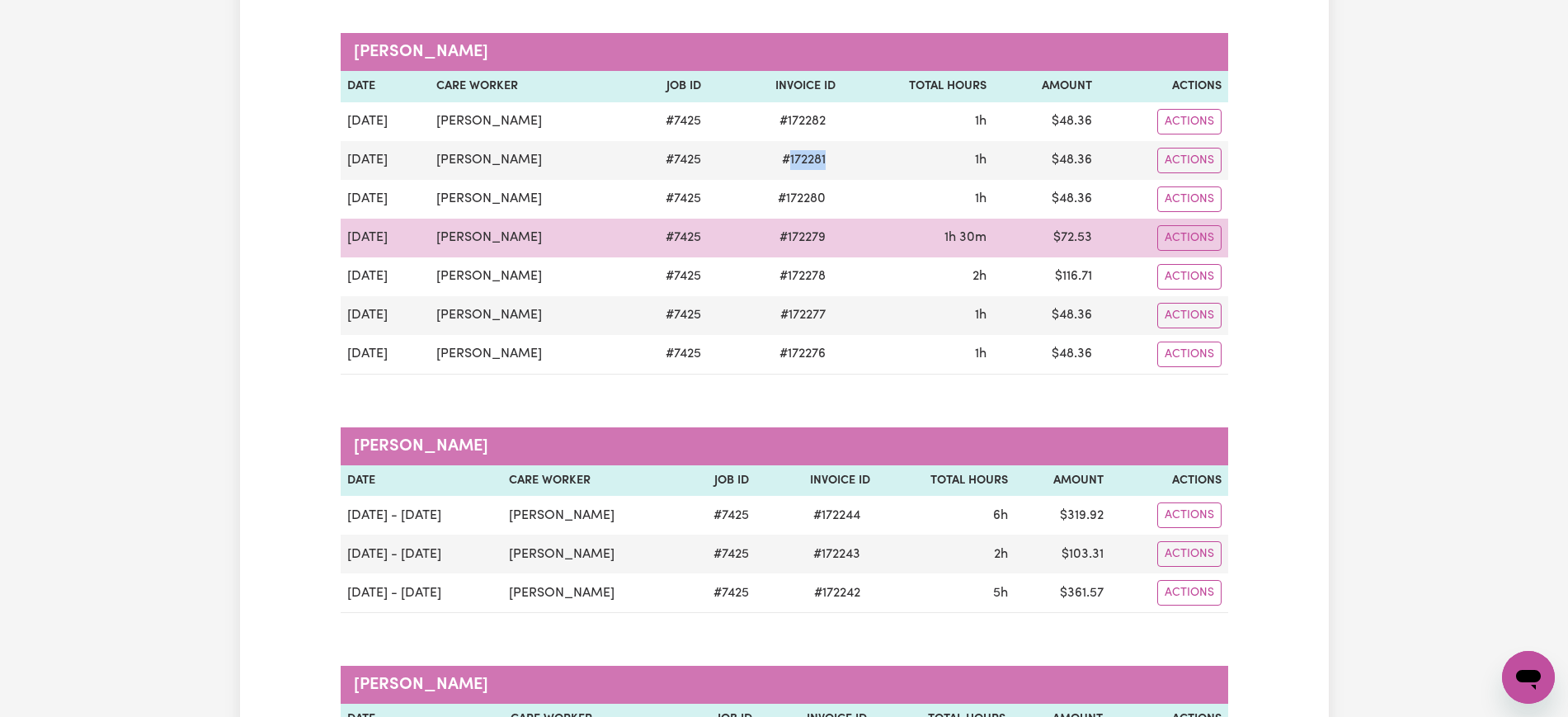
scroll to position [207, 0]
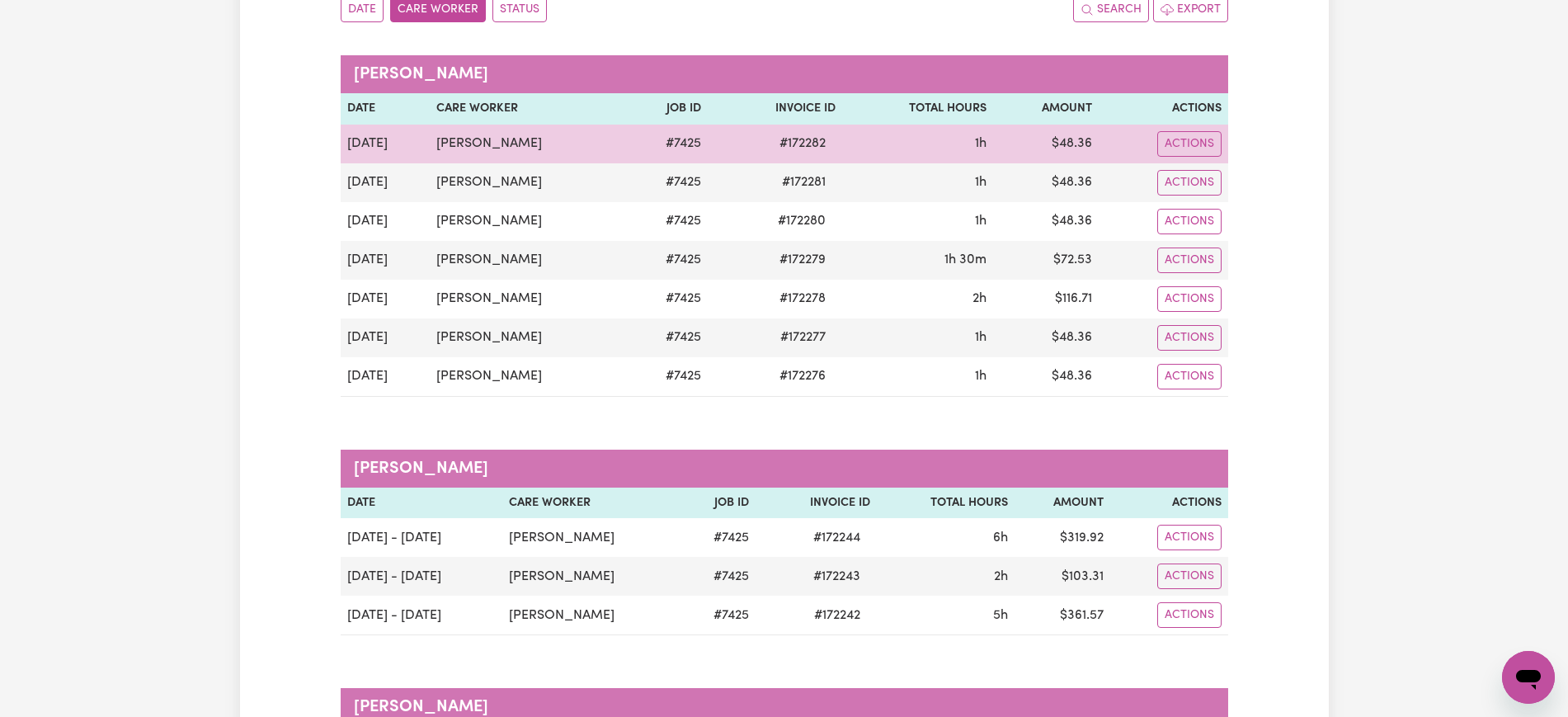
click at [808, 151] on span "# 172282" at bounding box center [803, 144] width 66 height 20
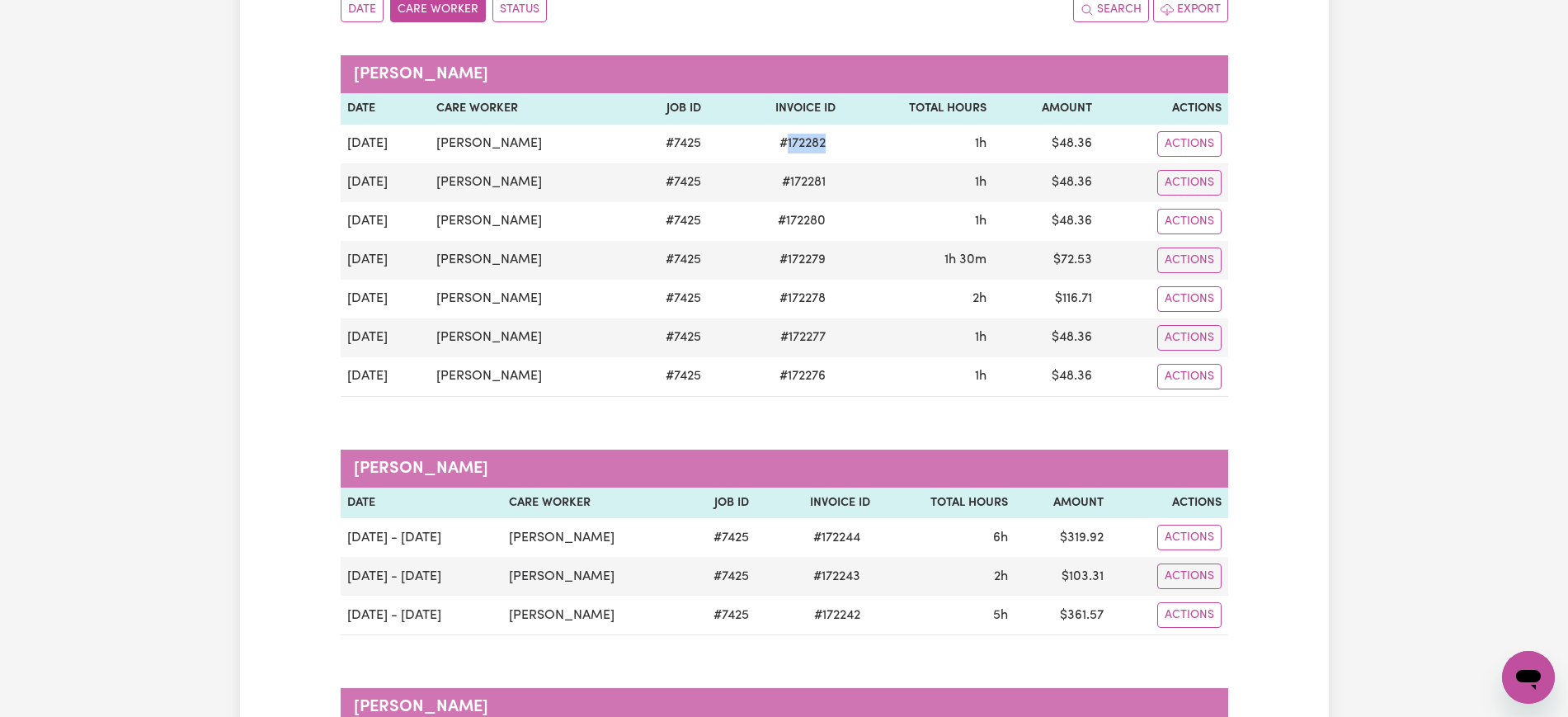
copy span "172282"
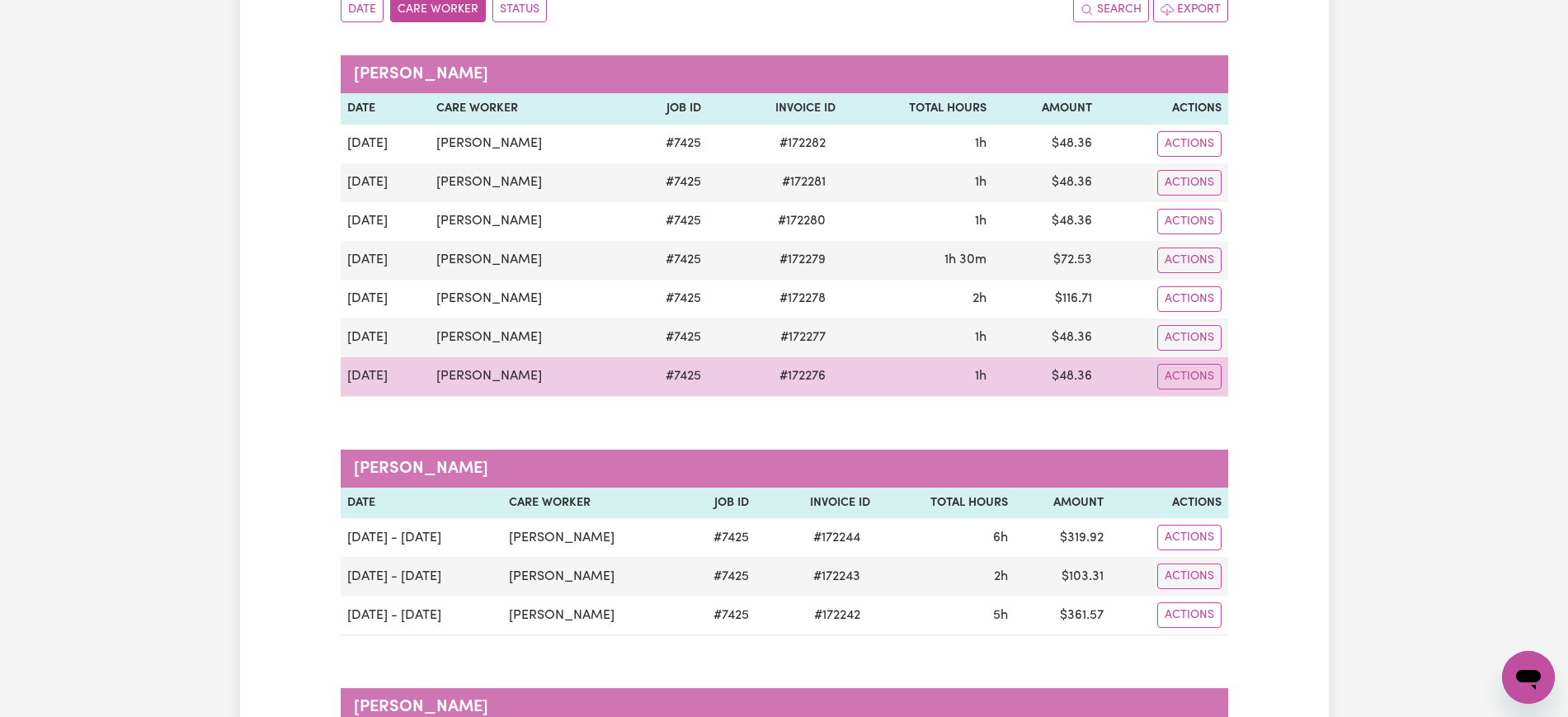
click at [1080, 371] on td "$ 48.36" at bounding box center [1046, 376] width 106 height 39
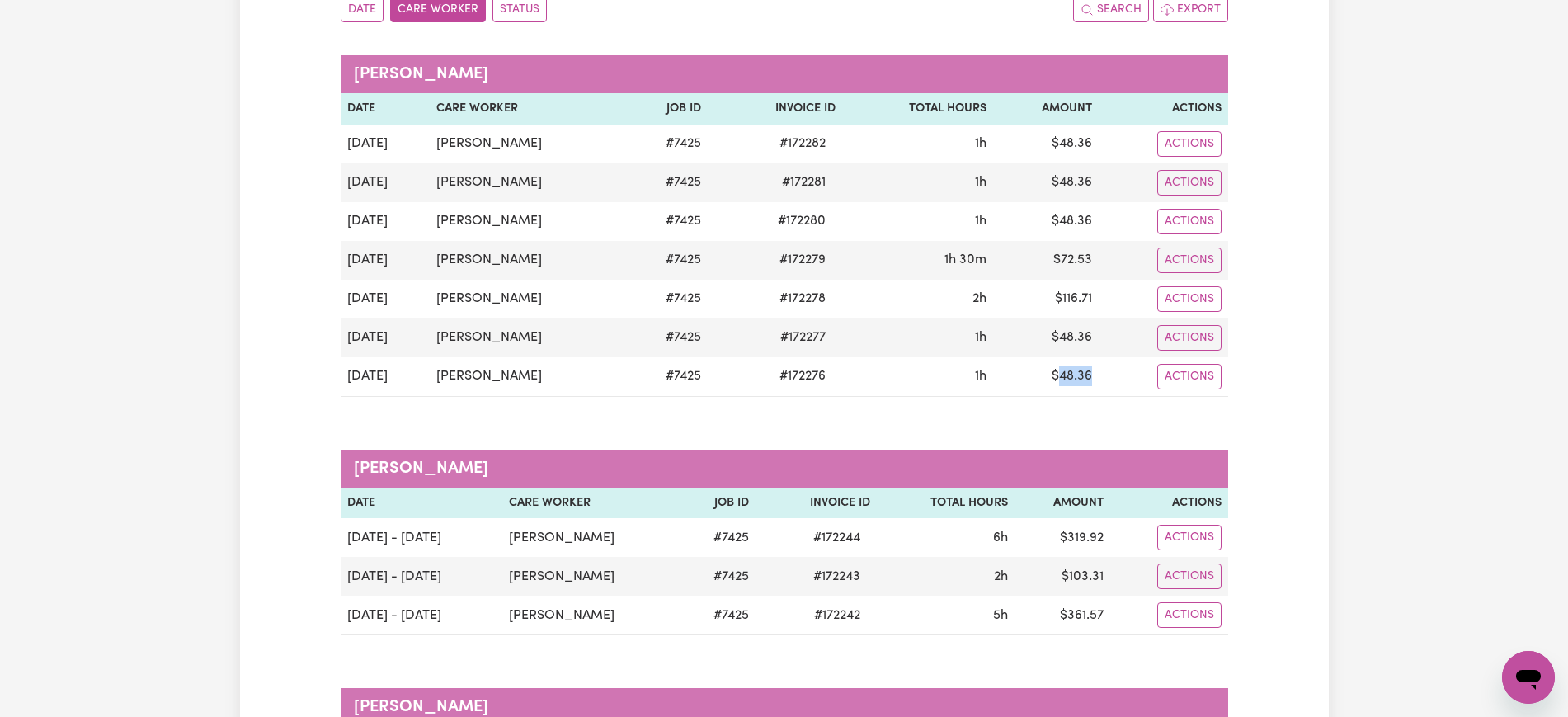
copy td "48.36"
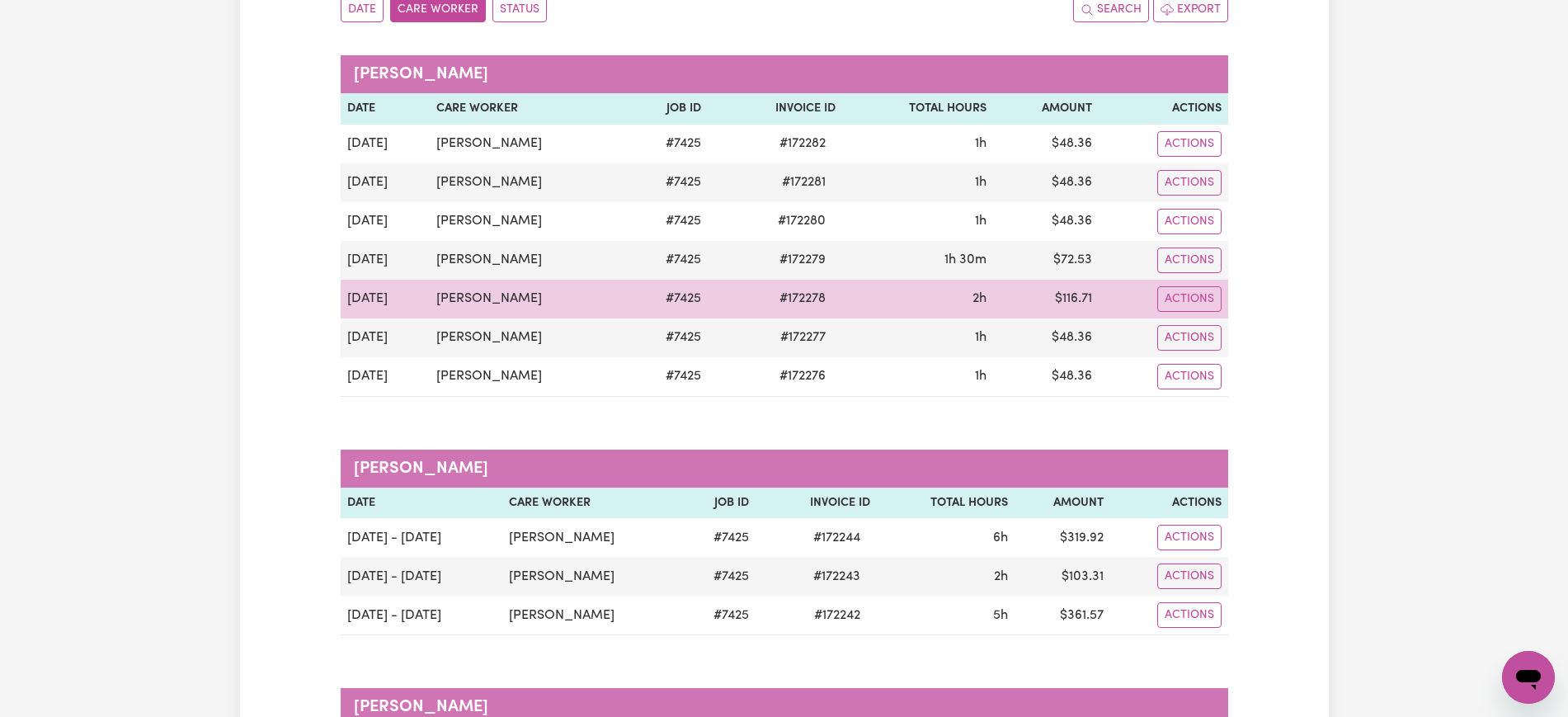
click at [1083, 302] on td "$ 116.71" at bounding box center [1046, 299] width 106 height 39
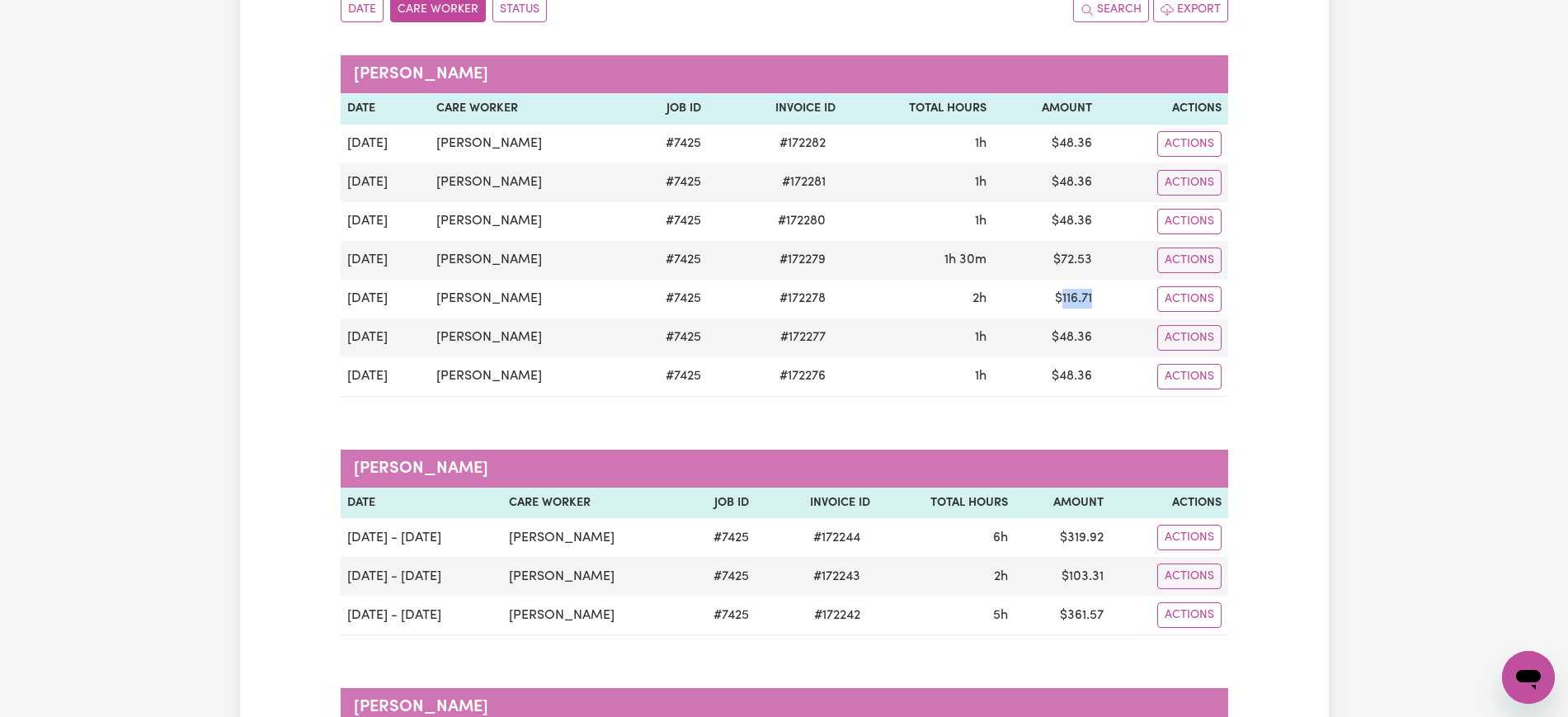
copy td "116.71"
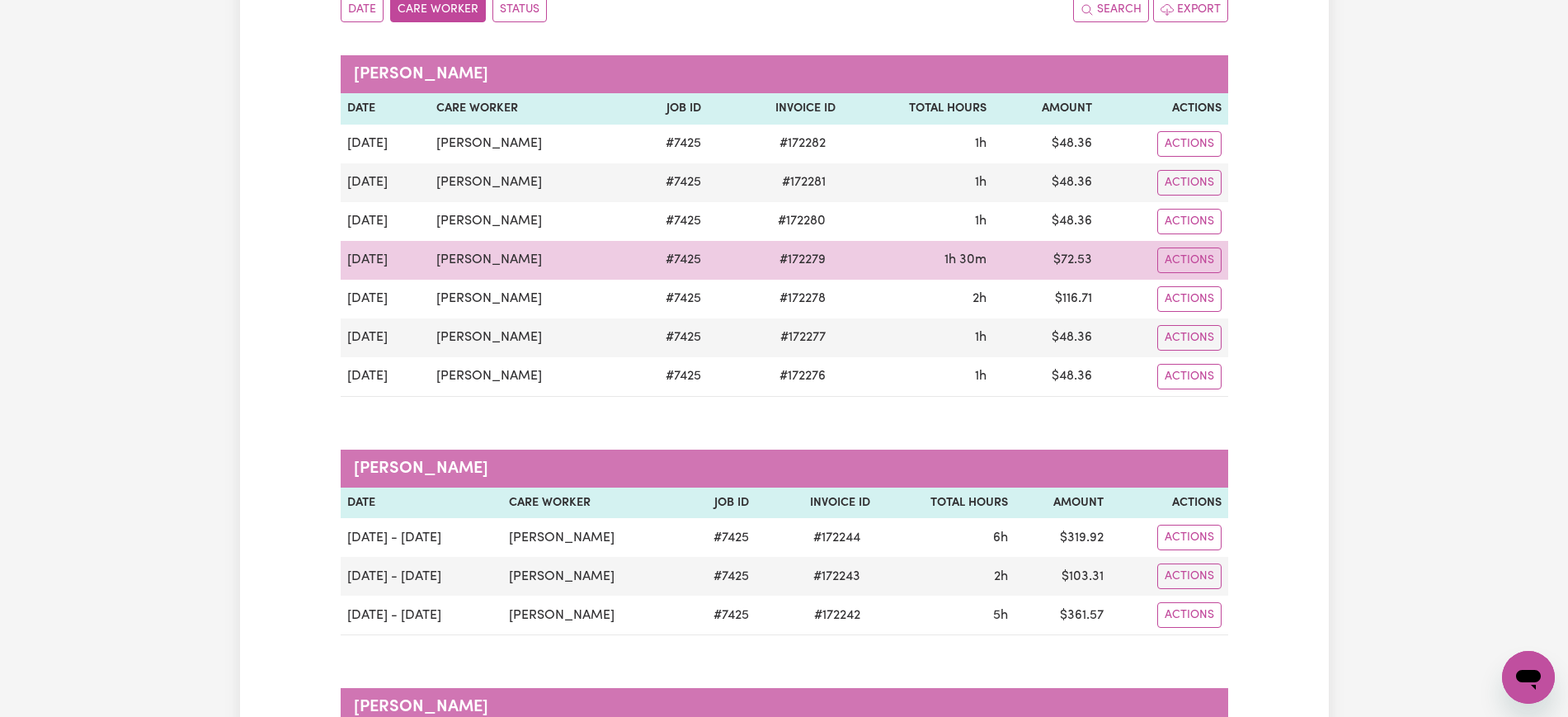
click at [1071, 261] on td "$ 72.53" at bounding box center [1046, 260] width 106 height 39
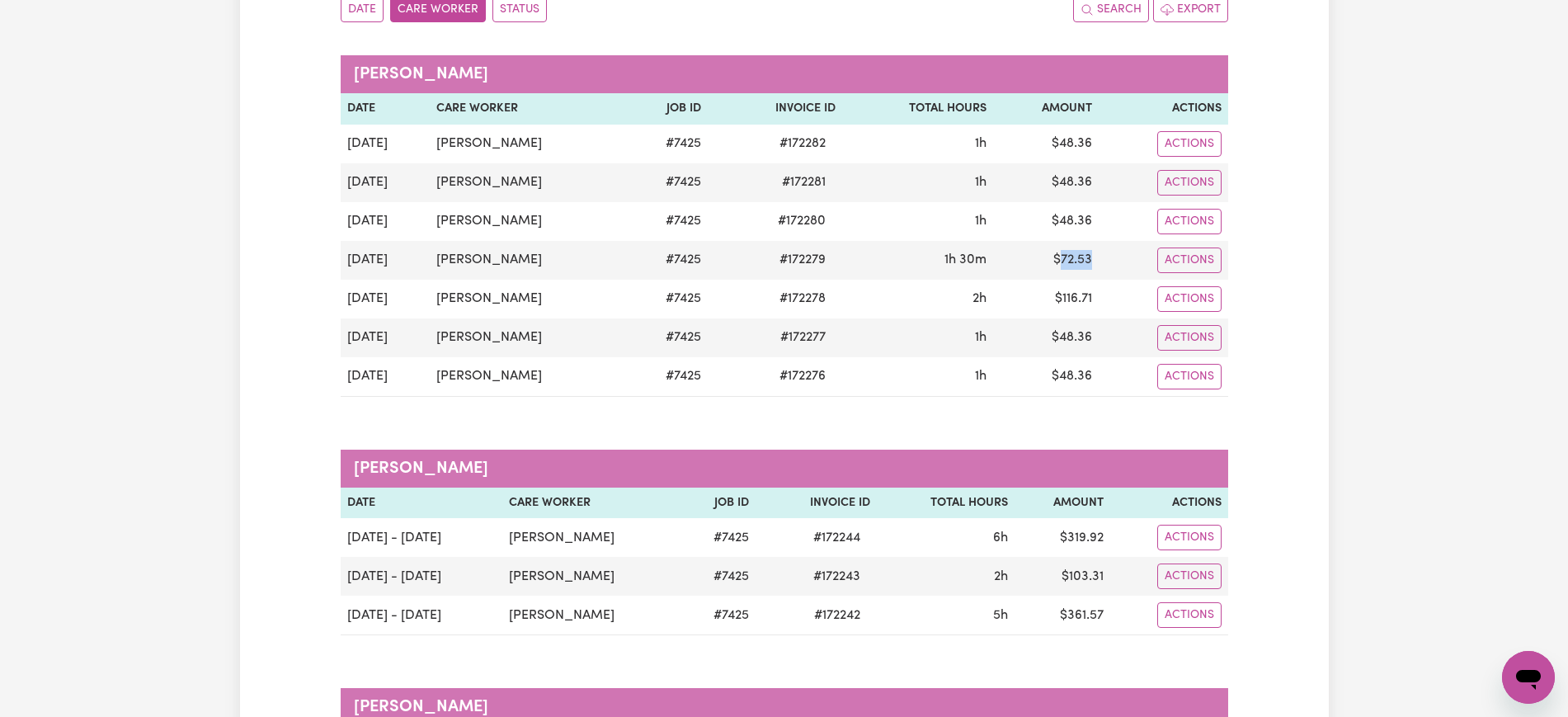
copy td "72.53"
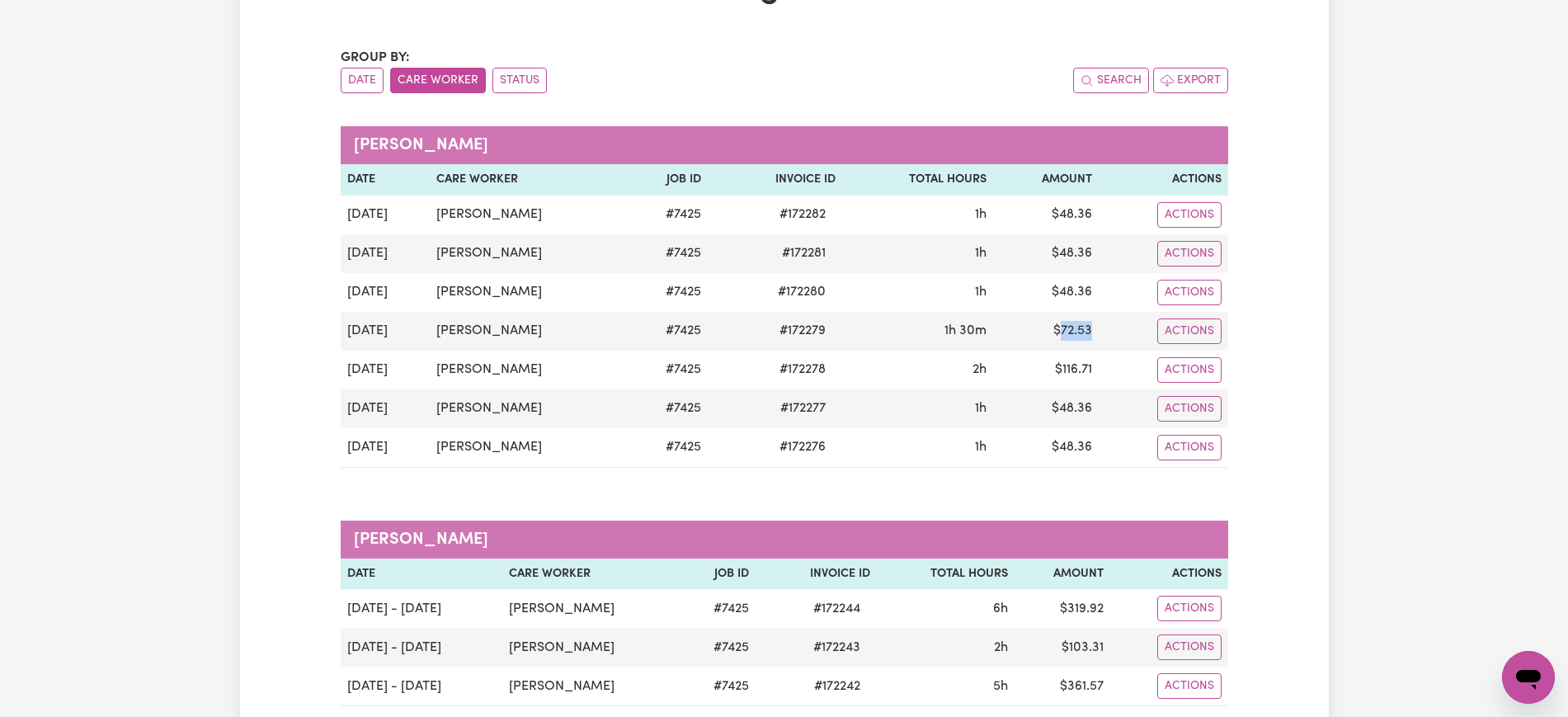
scroll to position [0, 0]
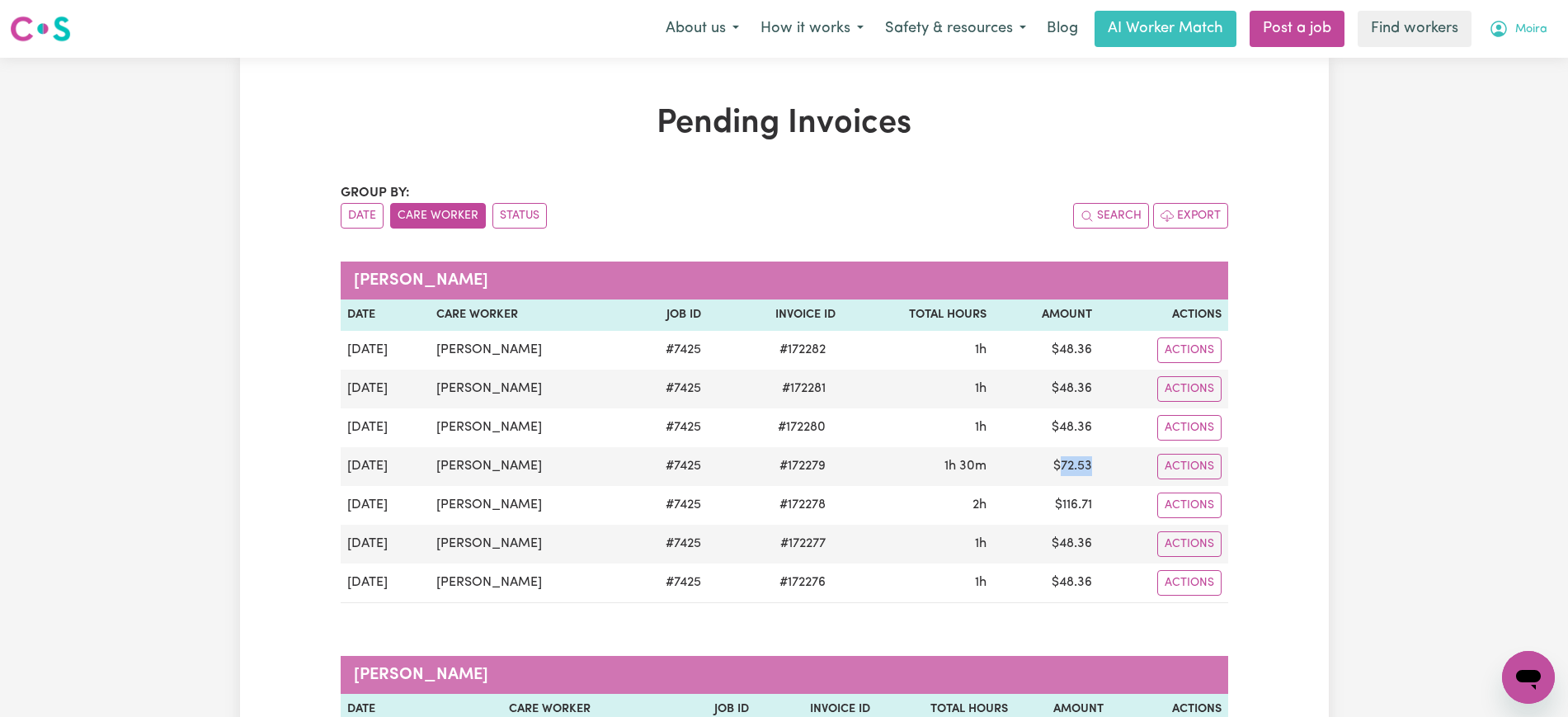
click at [1498, 23] on icon "My Account" at bounding box center [1499, 29] width 20 height 20
click at [1495, 89] on link "Logout" at bounding box center [1493, 95] width 130 height 31
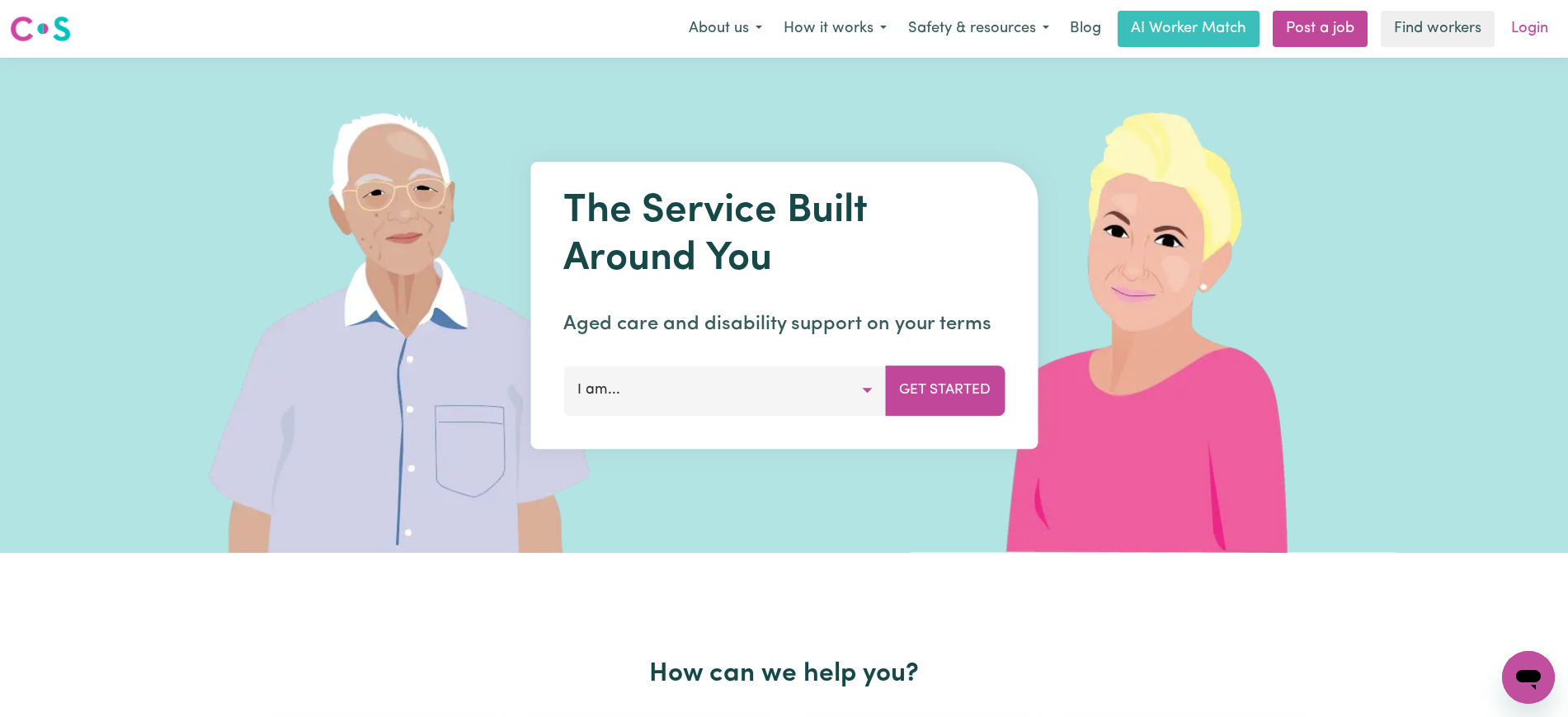
click at [1528, 32] on link "Login" at bounding box center [1530, 29] width 57 height 37
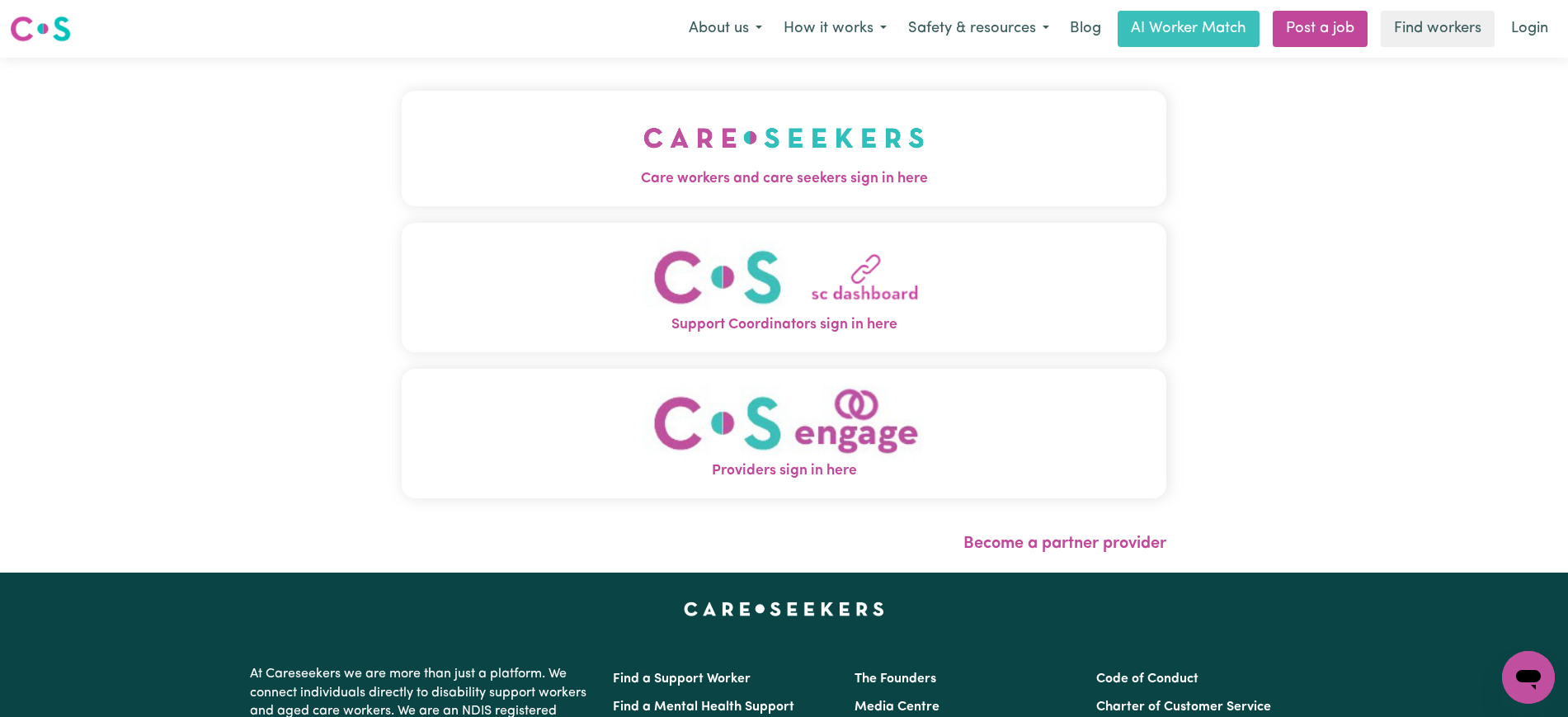
click at [682, 131] on img "Care workers and care seekers sign in here" at bounding box center [784, 138] width 281 height 62
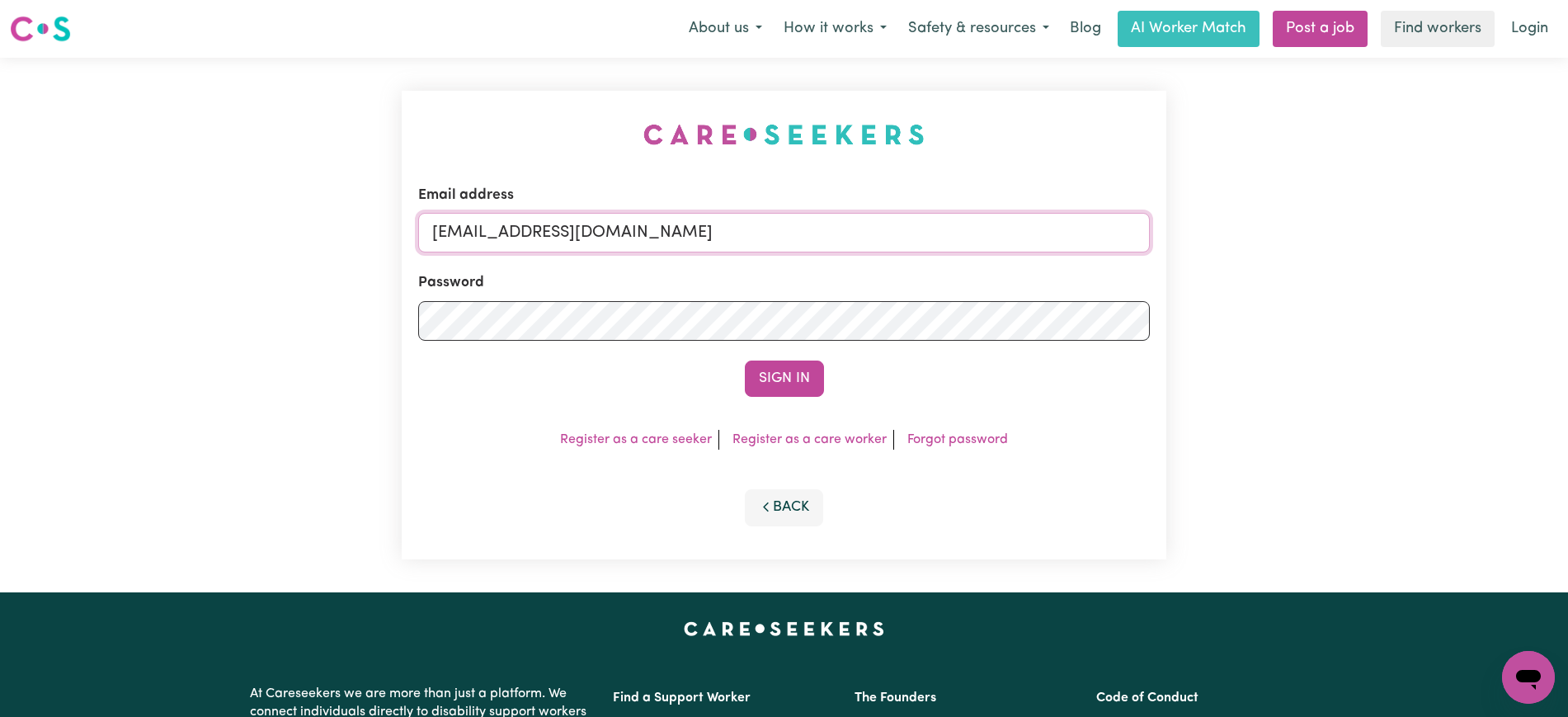
drag, startPoint x: 516, startPoint y: 230, endPoint x: 1117, endPoint y: 218, distance: 601.1
click at [1129, 232] on input "[EMAIL_ADDRESS][DOMAIN_NAME]" at bounding box center [784, 232] width 732 height 39
type input "[EMAIL_ADDRESS][DOMAIN_NAME]"
click at [745, 361] on button "Sign In" at bounding box center [785, 379] width 79 height 37
